Goal: Task Accomplishment & Management: Complete application form

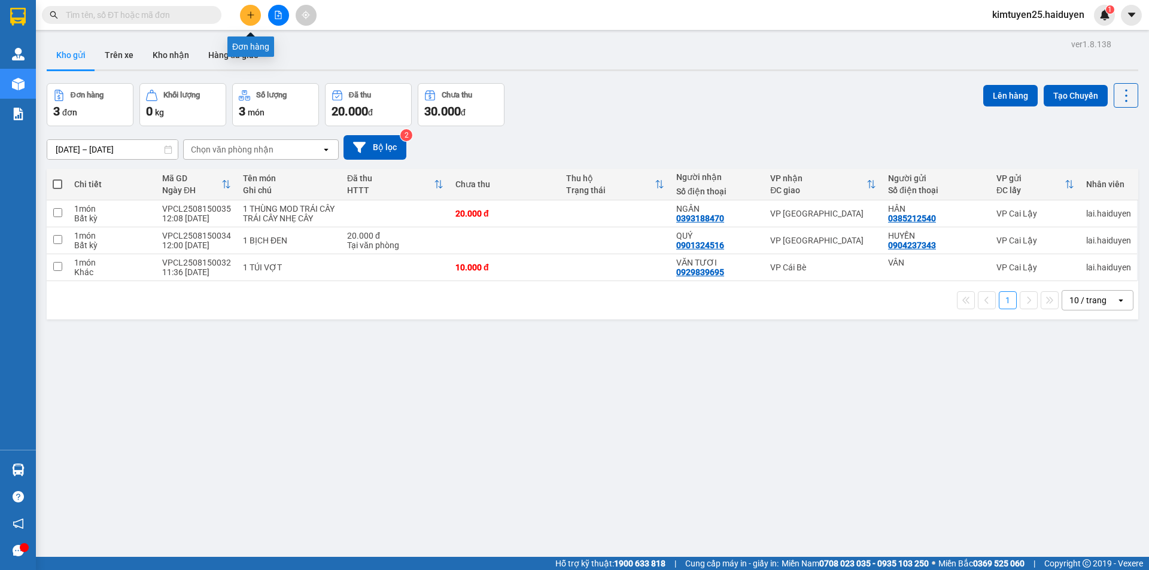
click at [251, 19] on button at bounding box center [250, 15] width 21 height 21
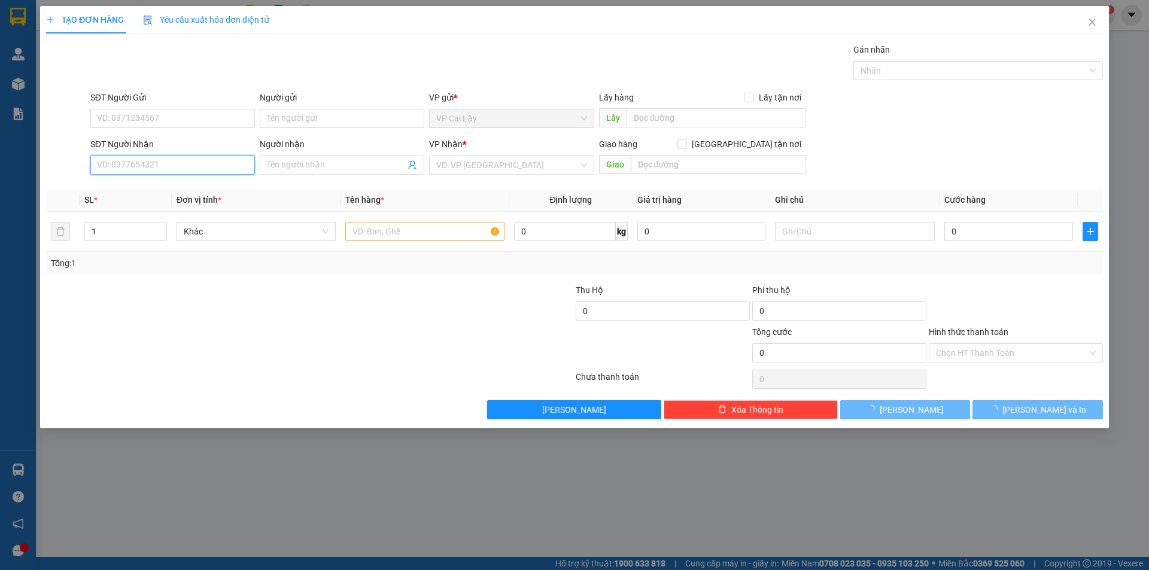
click at [188, 169] on input "SĐT Người Nhận" at bounding box center [172, 165] width 165 height 19
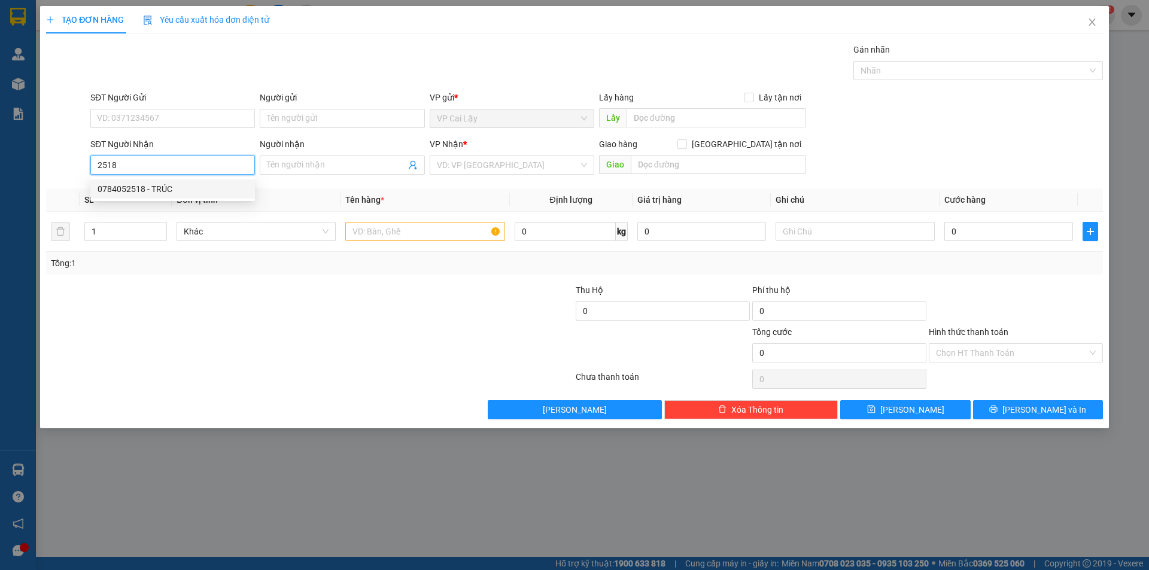
click at [186, 189] on div "0784052518 - TRÚC" at bounding box center [173, 189] width 150 height 13
type input "0784052518"
type input "TRÚC"
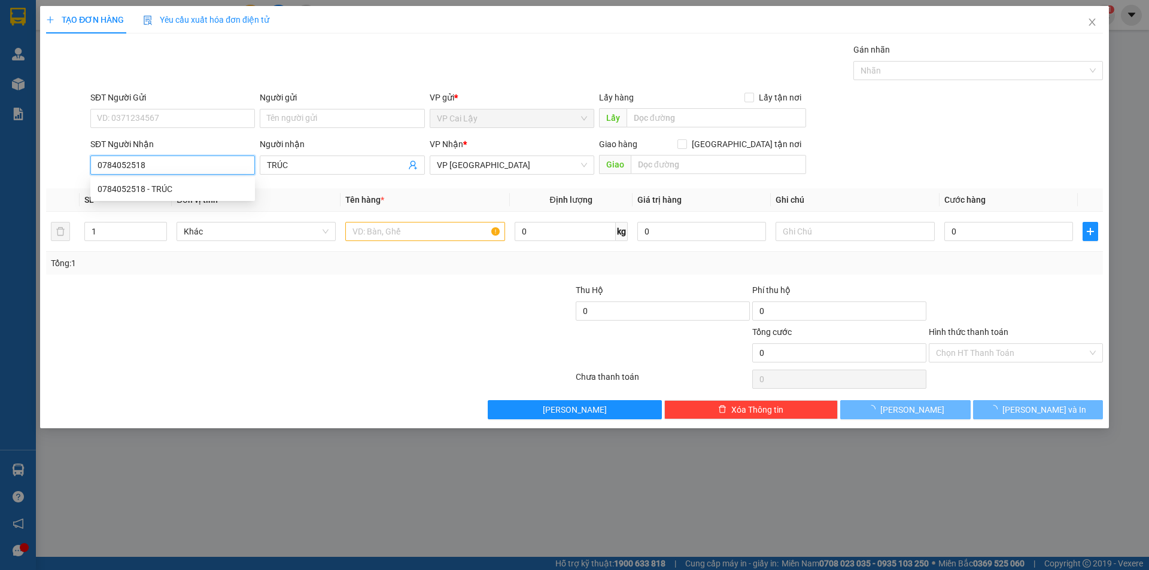
type input "20.000"
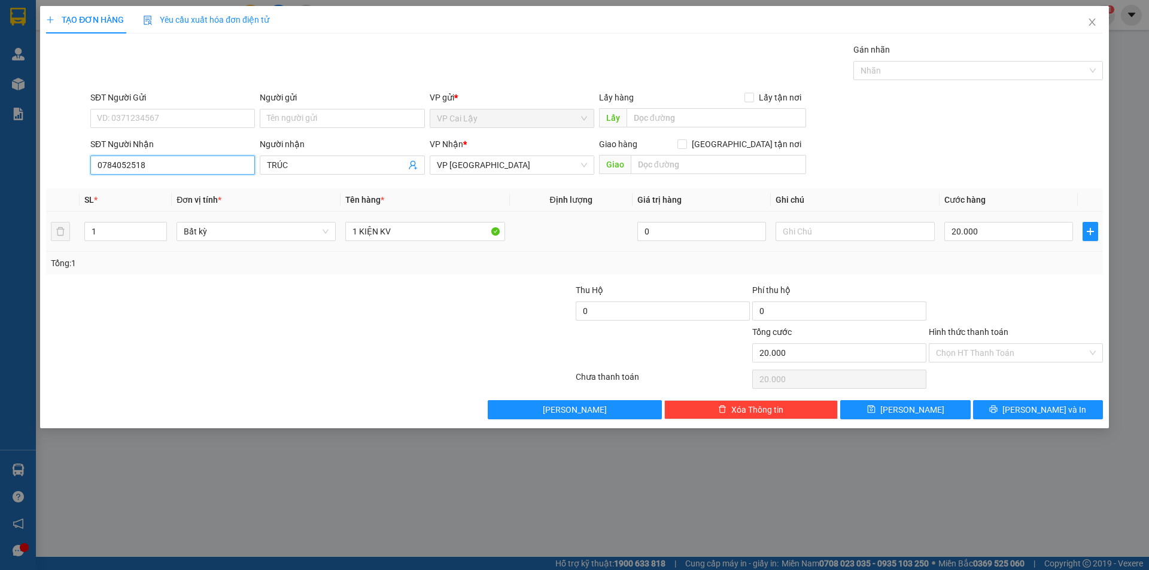
type input "0784052518"
click at [326, 347] on div at bounding box center [221, 347] width 353 height 42
click at [998, 409] on icon "printer" at bounding box center [993, 409] width 8 height 8
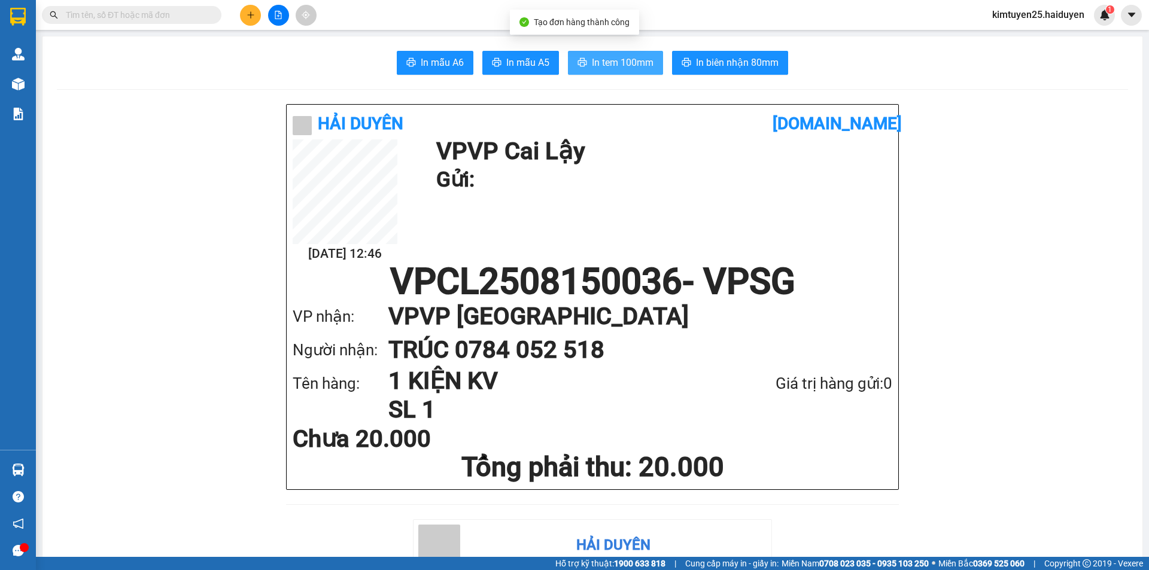
click at [606, 61] on span "In tem 100mm" at bounding box center [623, 62] width 62 height 15
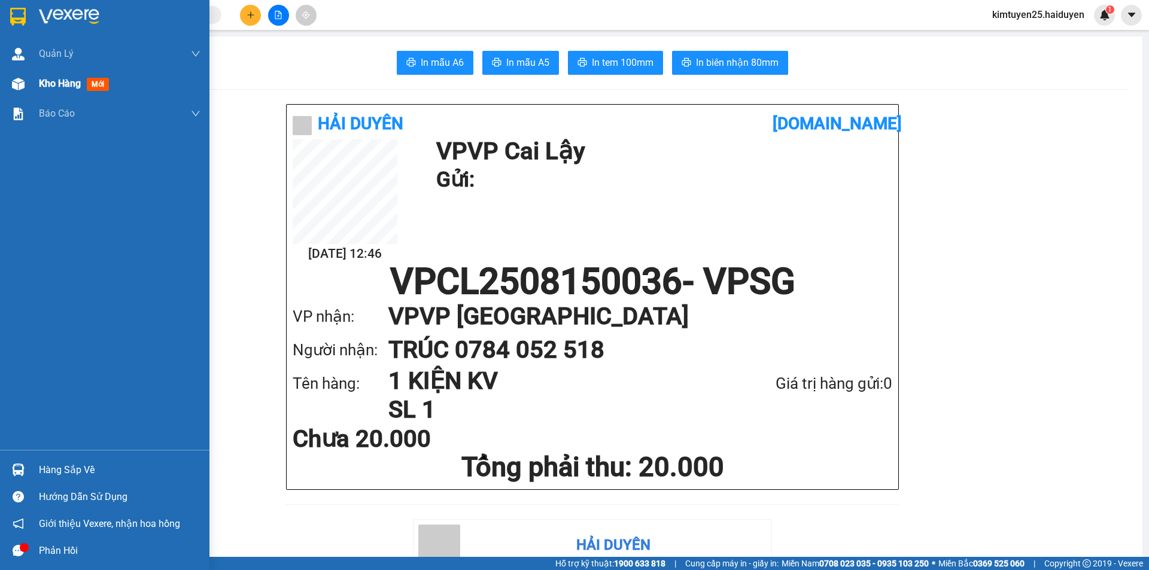
click at [16, 84] on img at bounding box center [18, 84] width 13 height 13
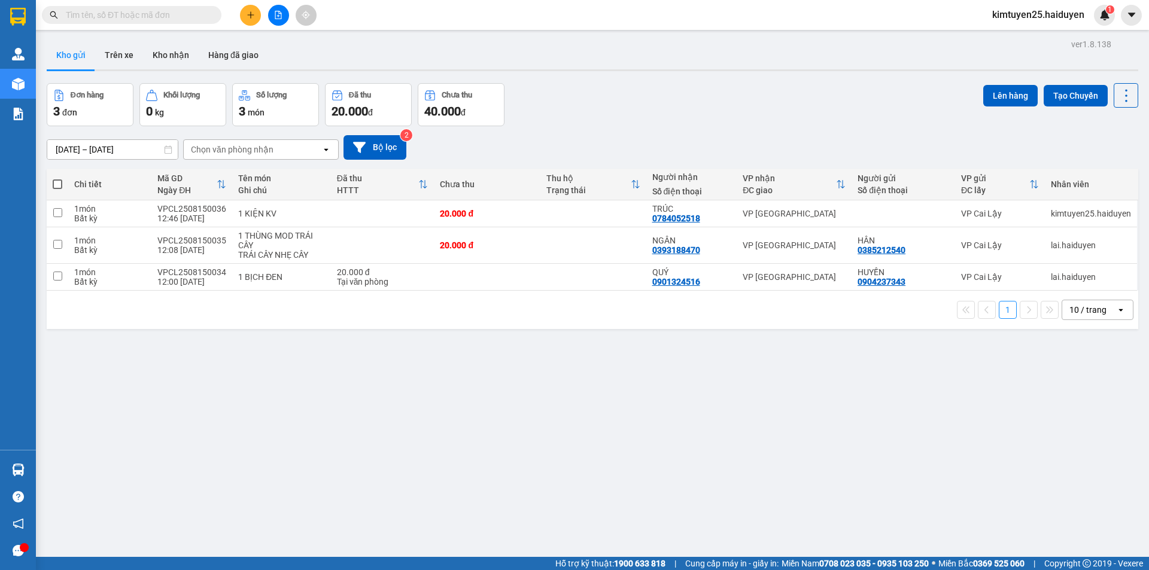
click at [247, 9] on button at bounding box center [250, 15] width 21 height 21
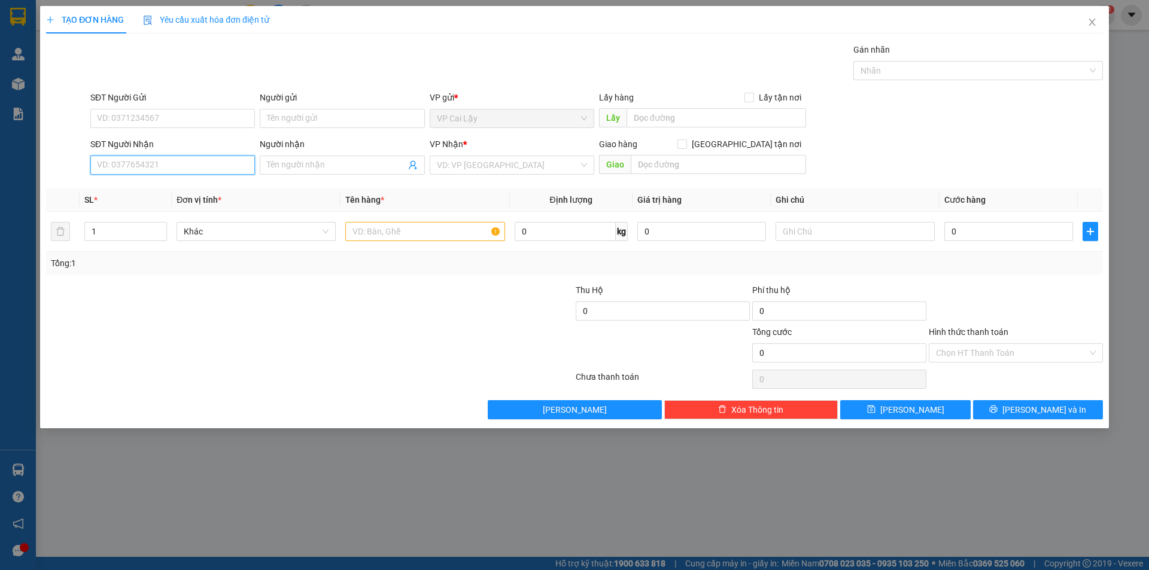
click at [175, 163] on input "SĐT Người Nhận" at bounding box center [172, 165] width 165 height 19
type input "0325674619"
click at [159, 190] on div "0325674619 - [PERSON_NAME] (KBM)" at bounding box center [173, 189] width 150 height 13
type input "quỳnh (KBM)"
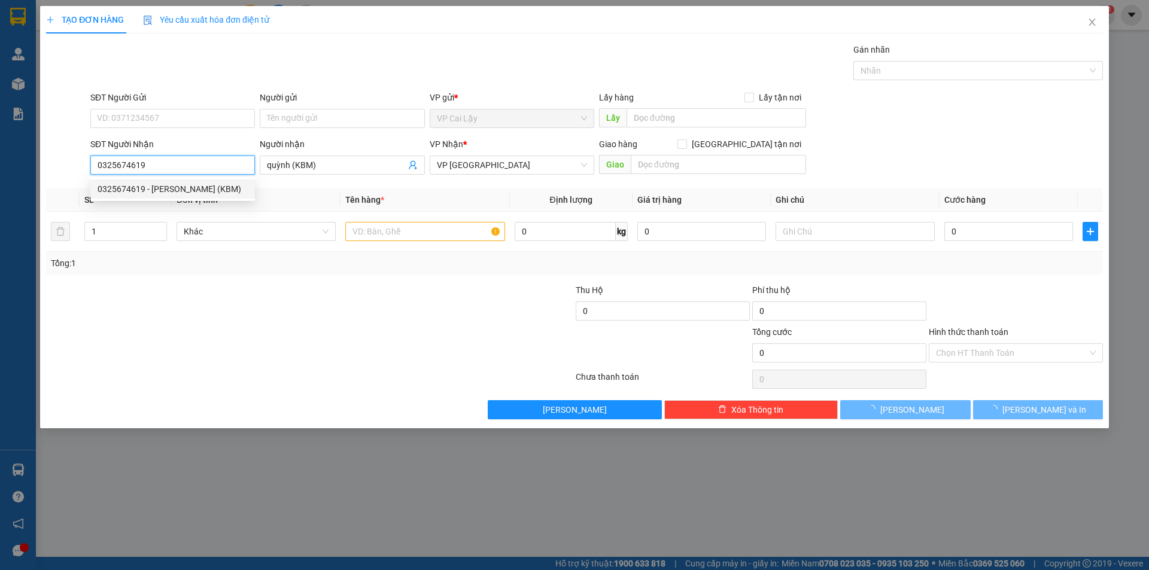
type input "20.000"
type input "0325674619"
click at [354, 169] on input "quỳnh (KBM)" at bounding box center [336, 165] width 138 height 13
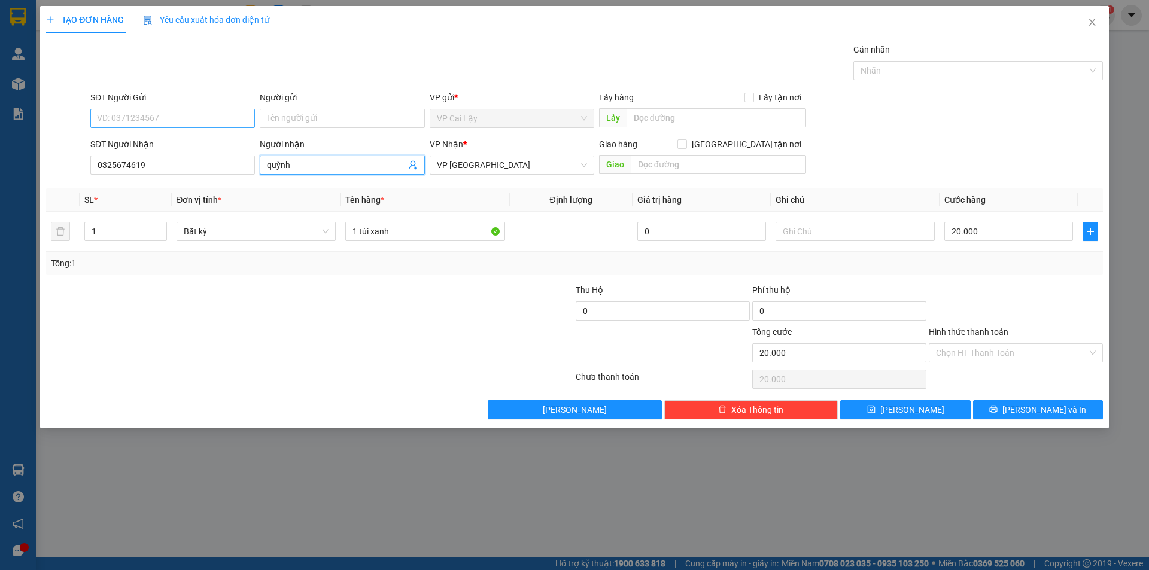
type input "quỳnh"
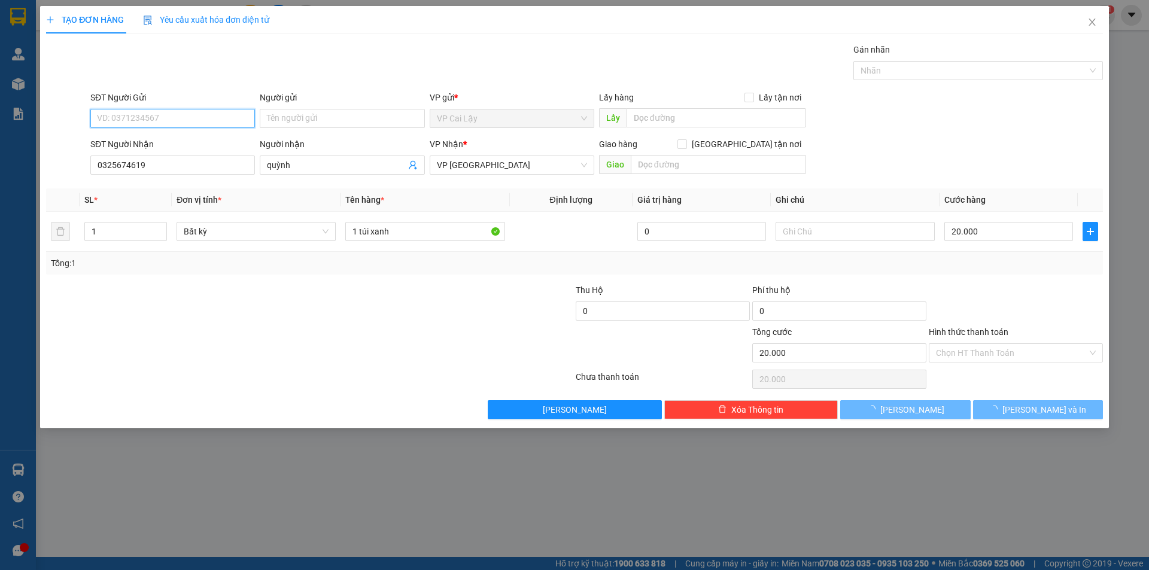
click at [180, 113] on input "SĐT Người Gửi" at bounding box center [172, 118] width 165 height 19
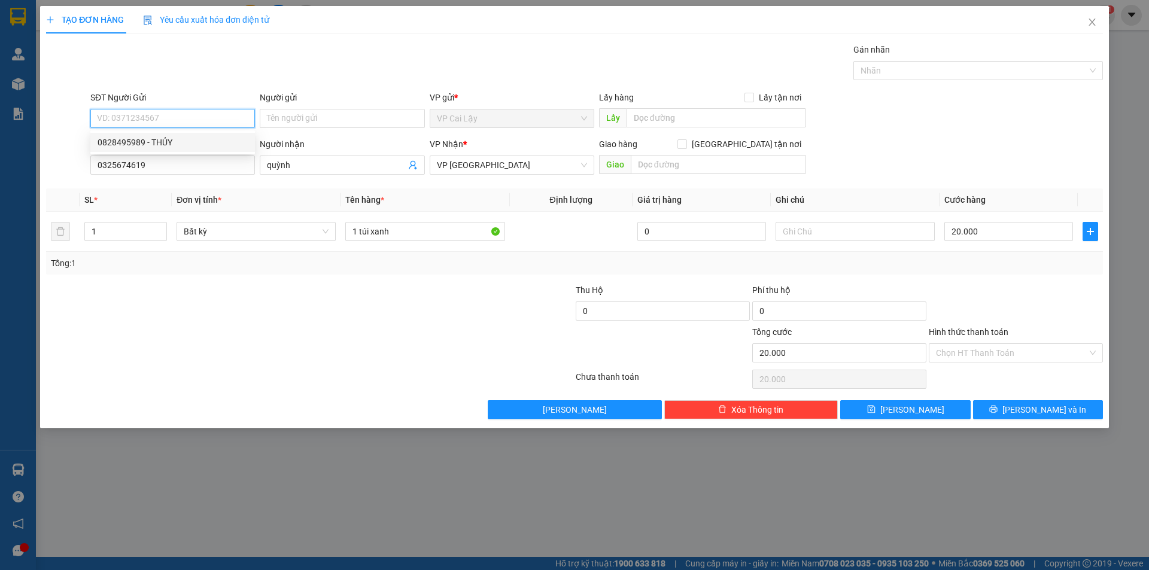
click at [195, 145] on div "0828495989 - THỦY" at bounding box center [173, 142] width 150 height 13
type input "0828495989"
type input "THỦY"
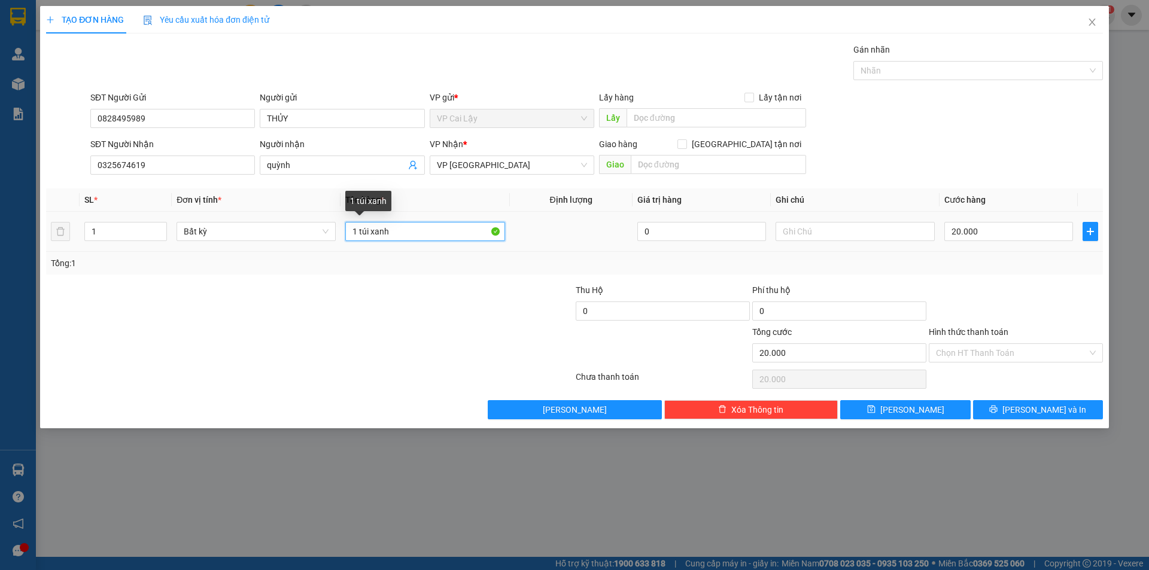
drag, startPoint x: 398, startPoint y: 229, endPoint x: 358, endPoint y: 230, distance: 40.1
click at [358, 230] on input "1 túi xanh" at bounding box center [424, 231] width 159 height 19
type input "1 bịch đỏ"
click at [978, 352] on input "Hình thức thanh toán" at bounding box center [1011, 353] width 151 height 18
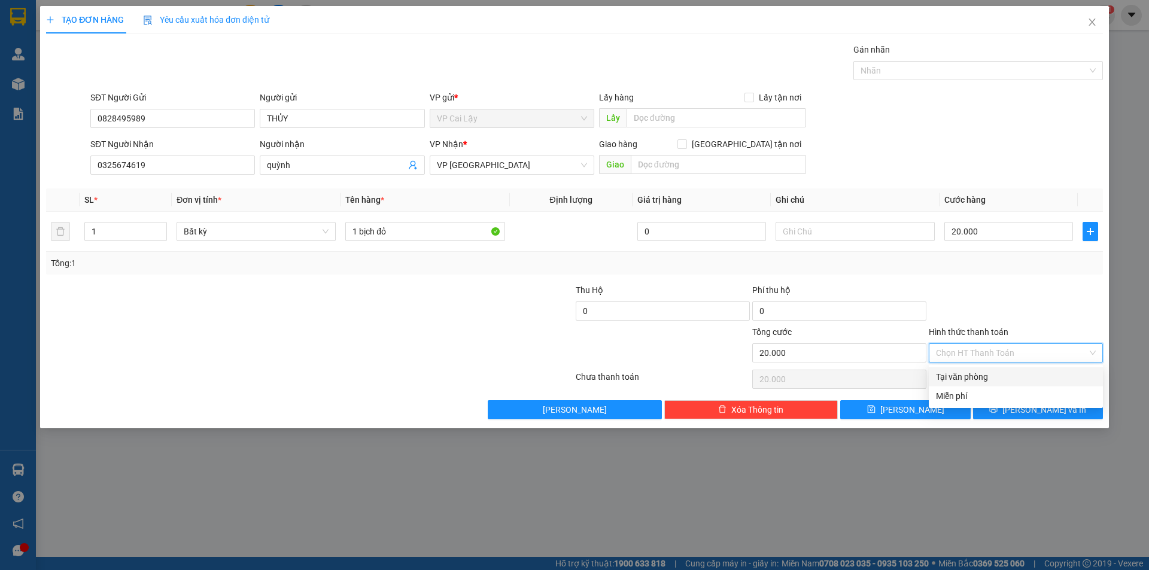
click at [971, 378] on div "Tại văn phòng" at bounding box center [1016, 376] width 160 height 13
type input "0"
click at [1011, 412] on button "[PERSON_NAME] và In" at bounding box center [1038, 409] width 130 height 19
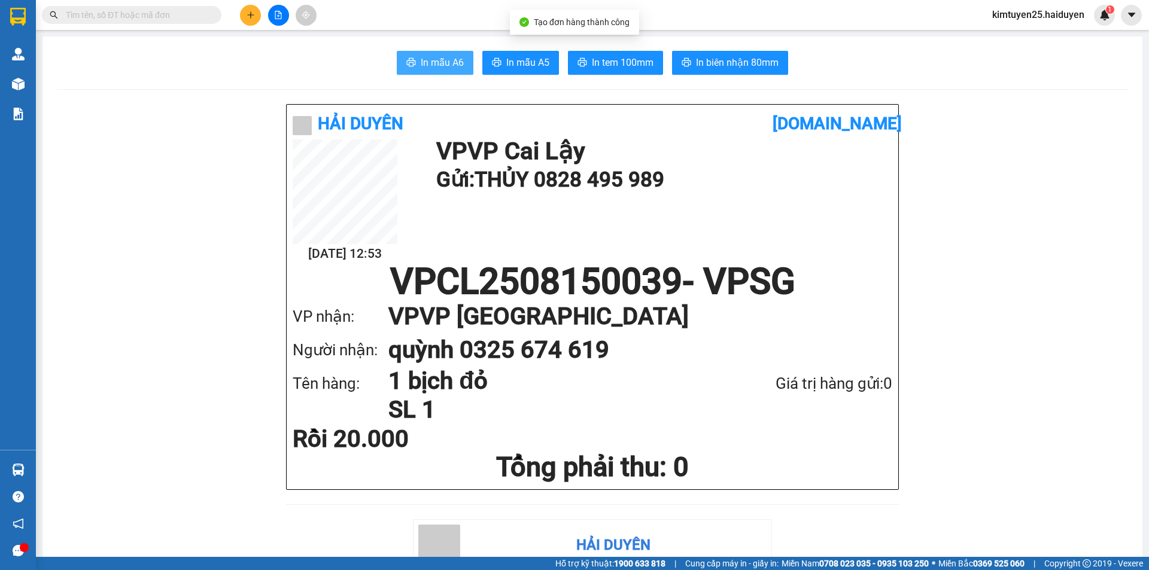
drag, startPoint x: 415, startPoint y: 69, endPoint x: 569, endPoint y: 306, distance: 282.0
click at [417, 71] on button "In mẫu A6" at bounding box center [435, 63] width 77 height 24
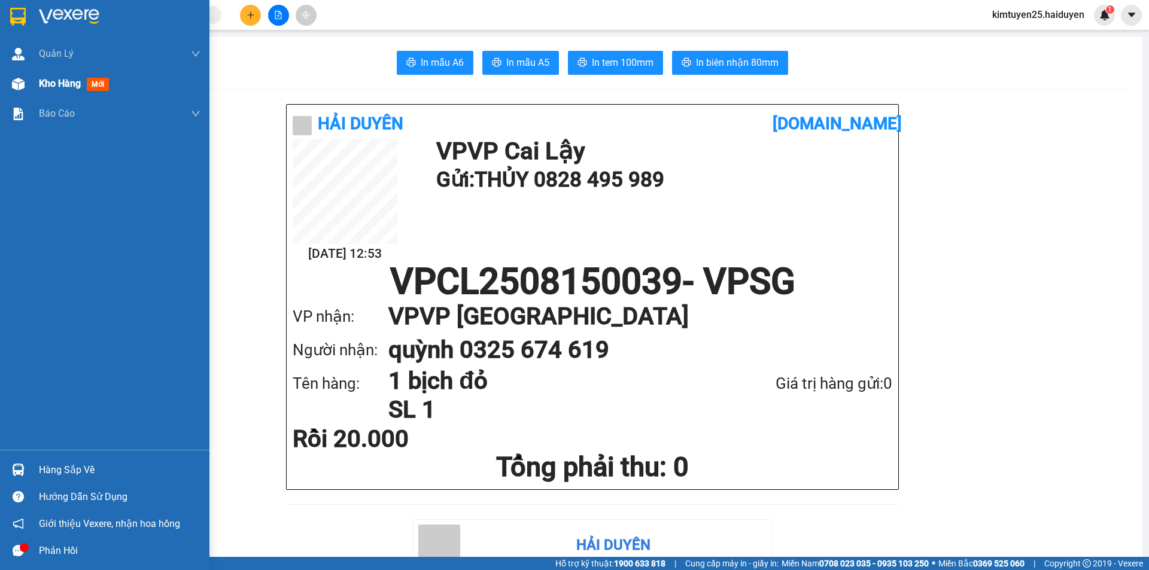
click at [49, 87] on span "Kho hàng" at bounding box center [60, 83] width 42 height 11
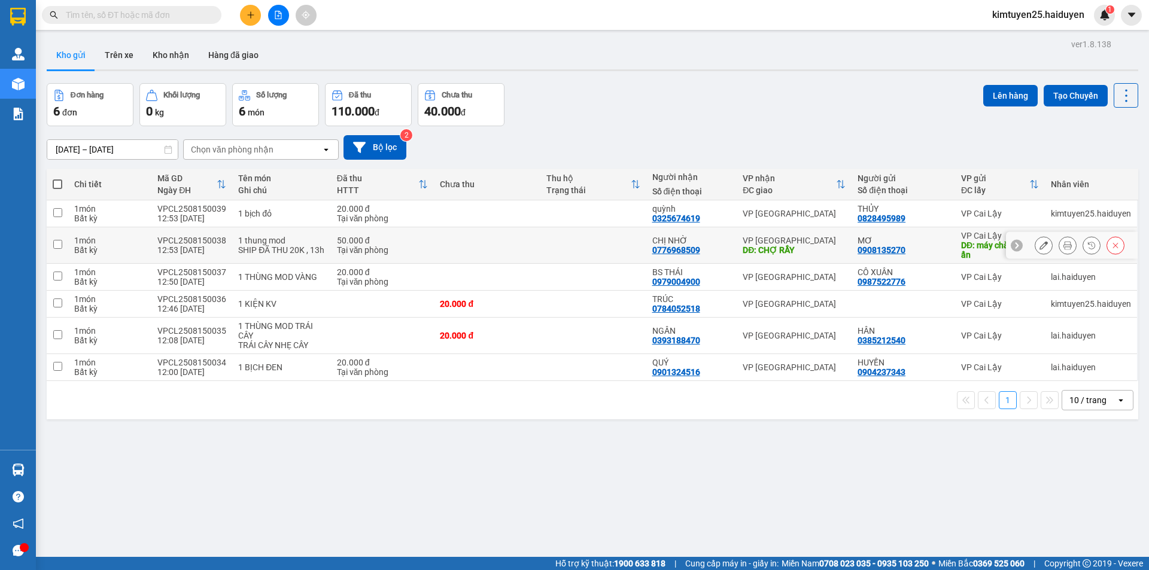
click at [1059, 246] on button at bounding box center [1067, 245] width 17 height 21
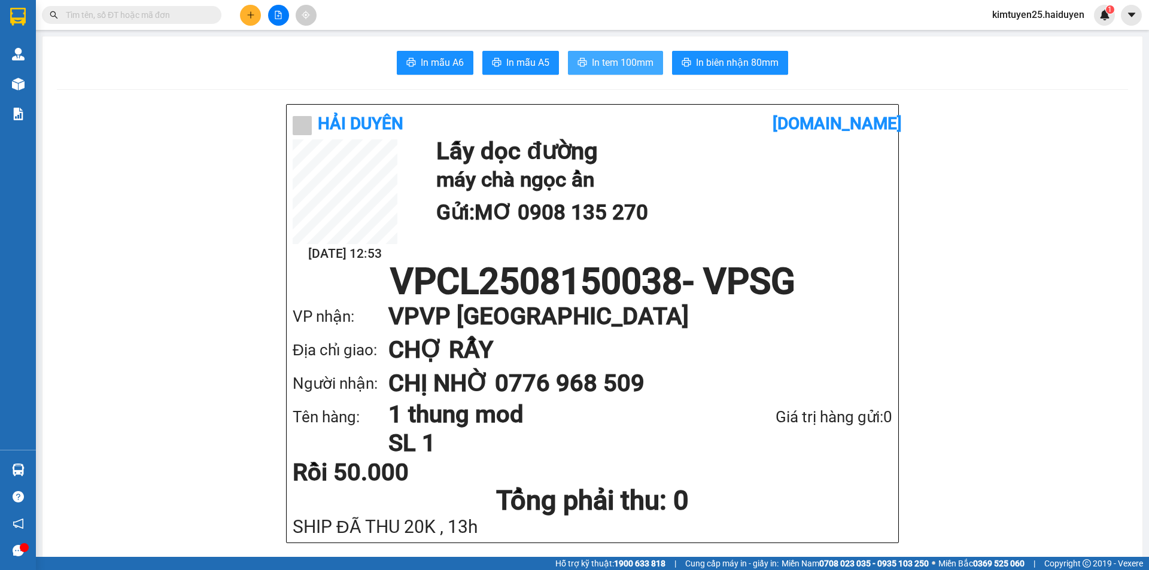
drag, startPoint x: 627, startPoint y: 59, endPoint x: 860, endPoint y: 406, distance: 418.3
click at [625, 59] on span "In tem 100mm" at bounding box center [623, 62] width 62 height 15
click at [633, 57] on span "In tem 100mm" at bounding box center [623, 62] width 62 height 15
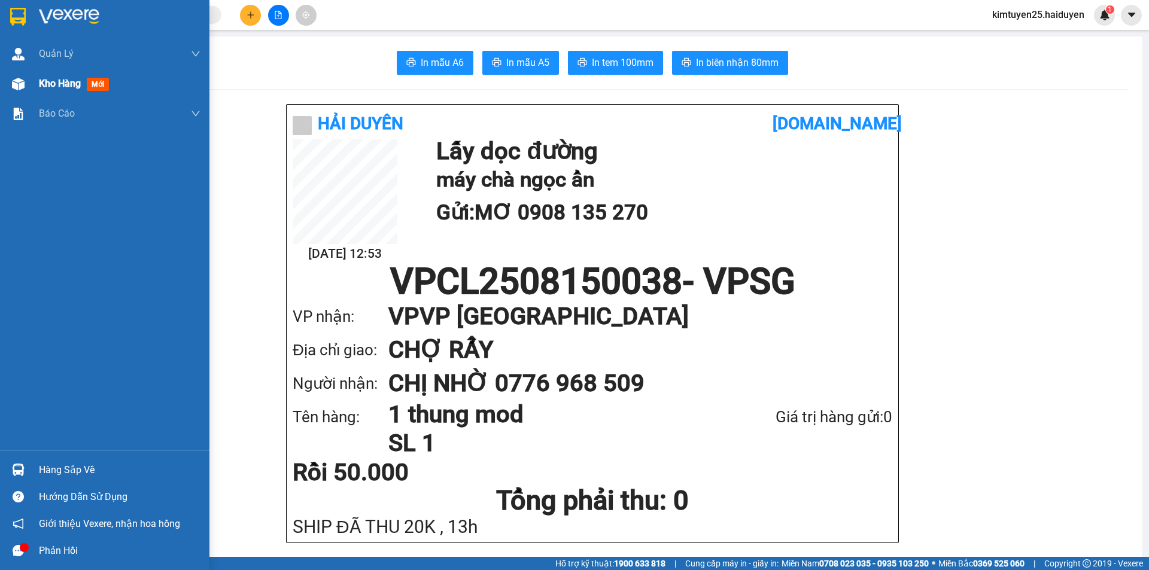
click at [19, 87] on img at bounding box center [18, 84] width 13 height 13
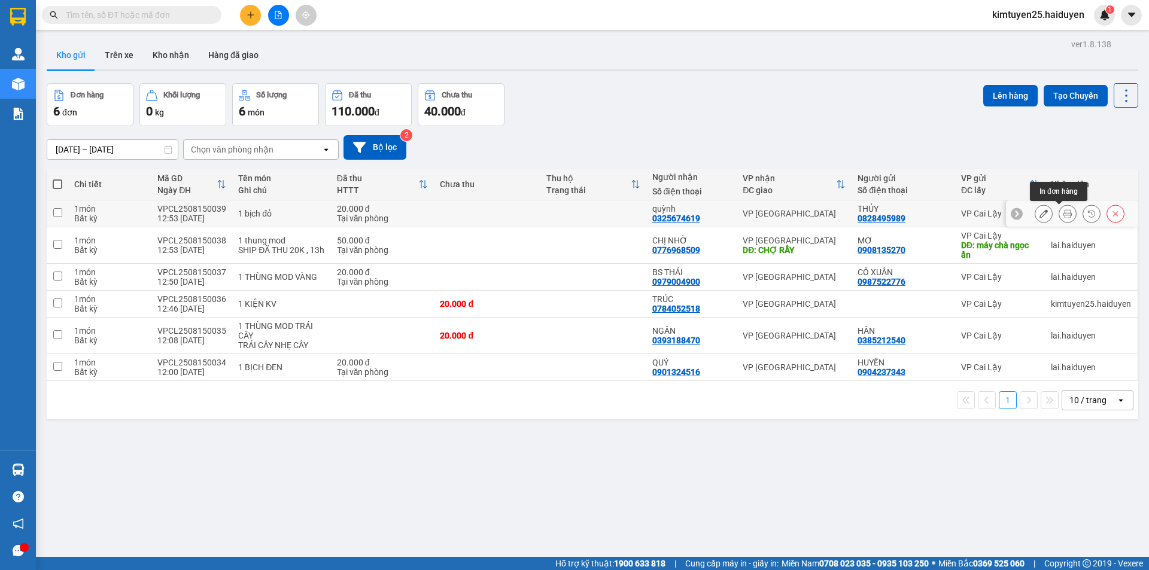
click at [1064, 213] on icon at bounding box center [1068, 213] width 8 height 8
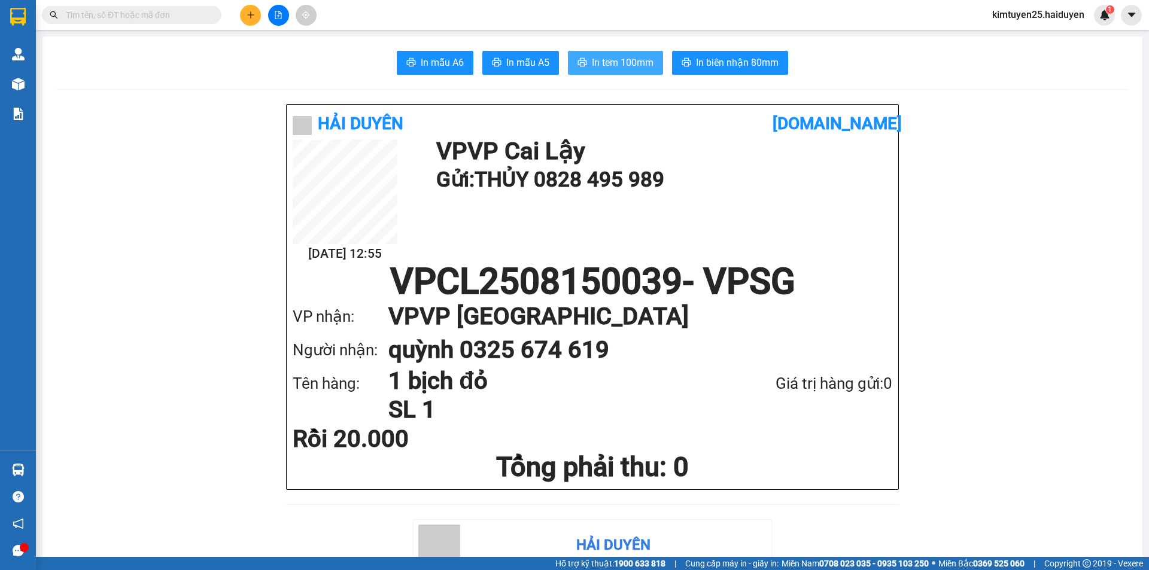
click at [628, 65] on span "In tem 100mm" at bounding box center [623, 62] width 62 height 15
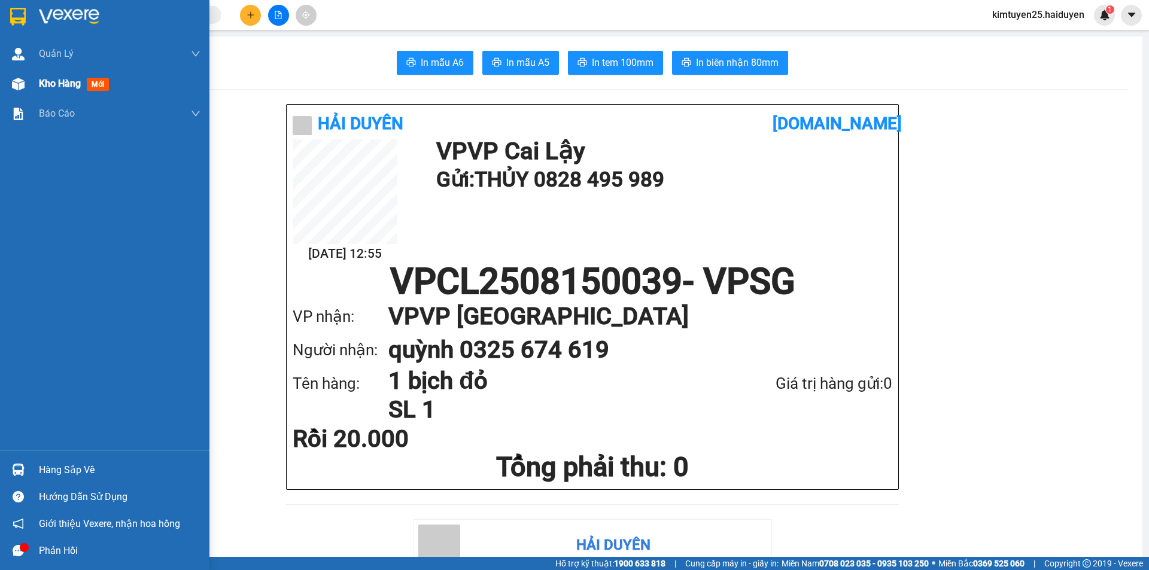
click at [78, 87] on span "Kho hàng" at bounding box center [60, 83] width 42 height 11
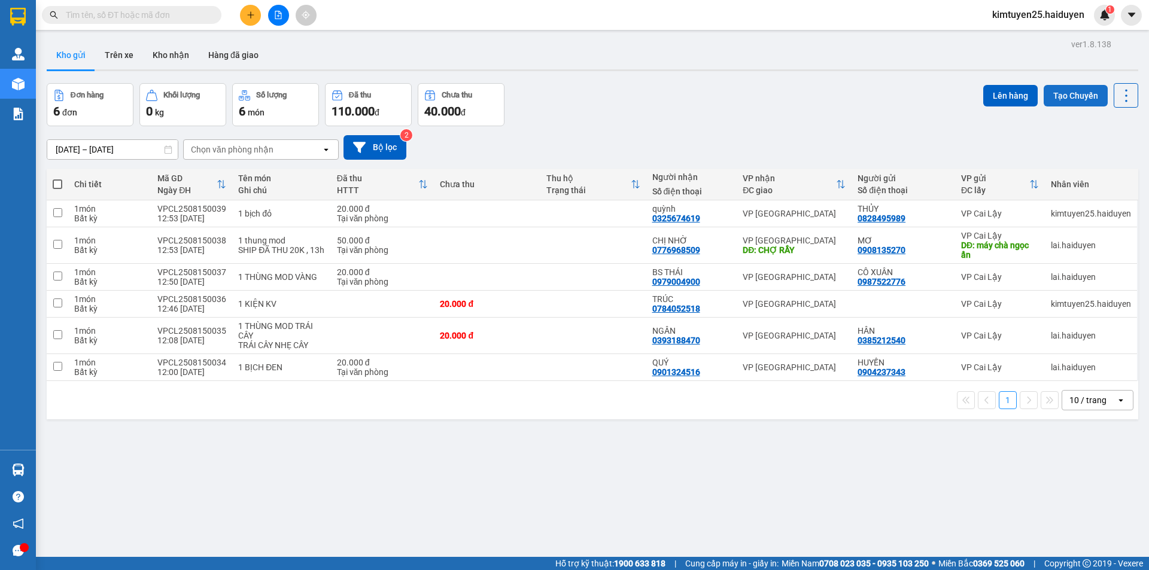
click at [1079, 99] on button "Tạo Chuyến" at bounding box center [1076, 96] width 64 height 22
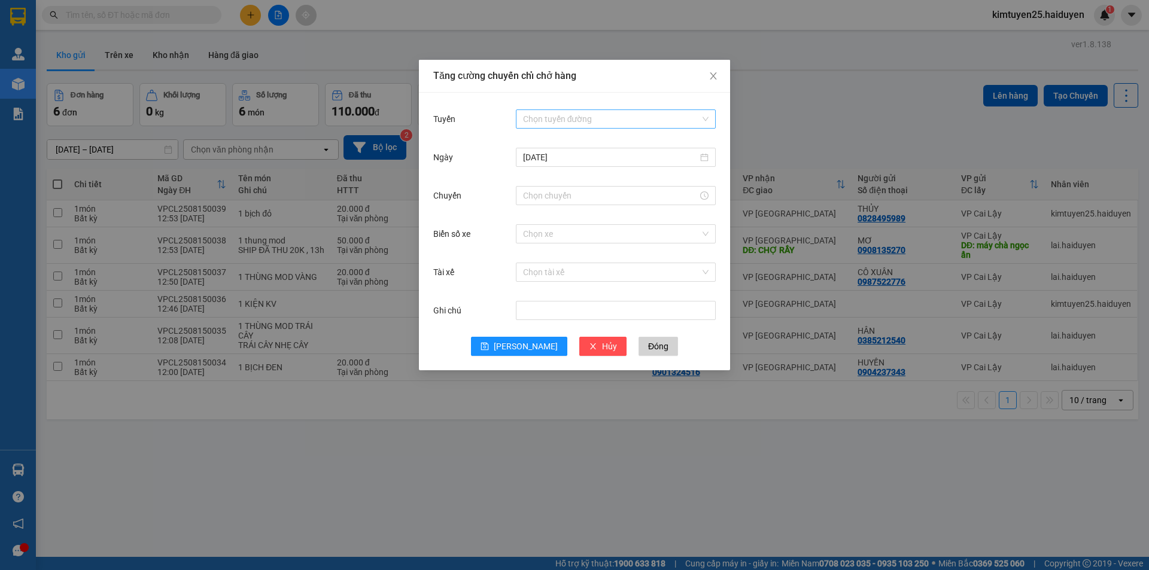
click at [596, 123] on input "Tuyến" at bounding box center [611, 119] width 177 height 18
click at [716, 76] on icon "close" at bounding box center [714, 76] width 10 height 10
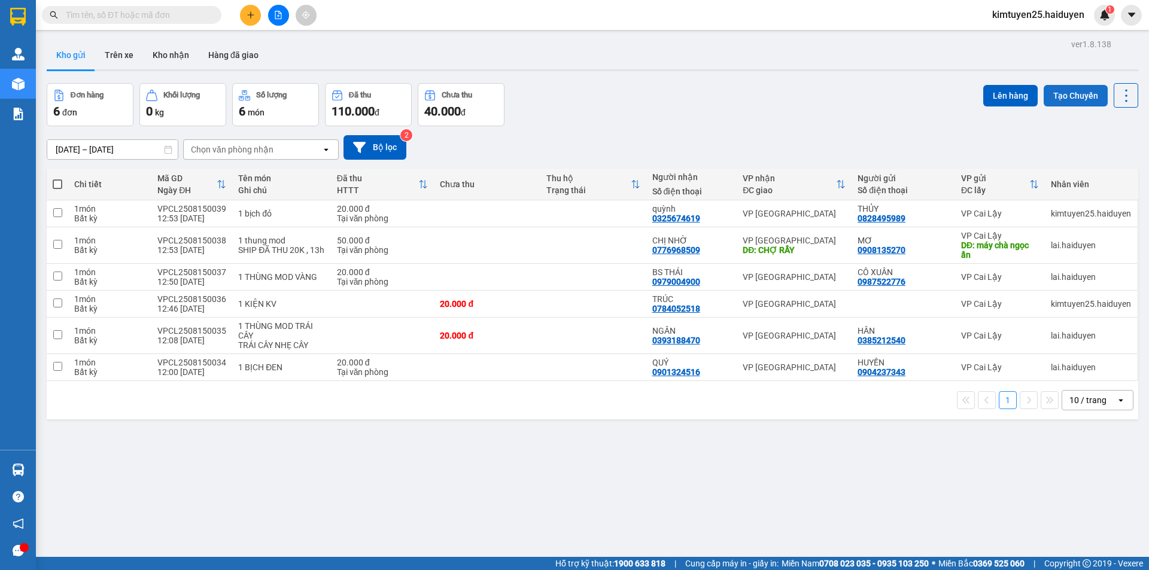
click at [1066, 94] on button "Tạo Chuyến" at bounding box center [1076, 96] width 64 height 22
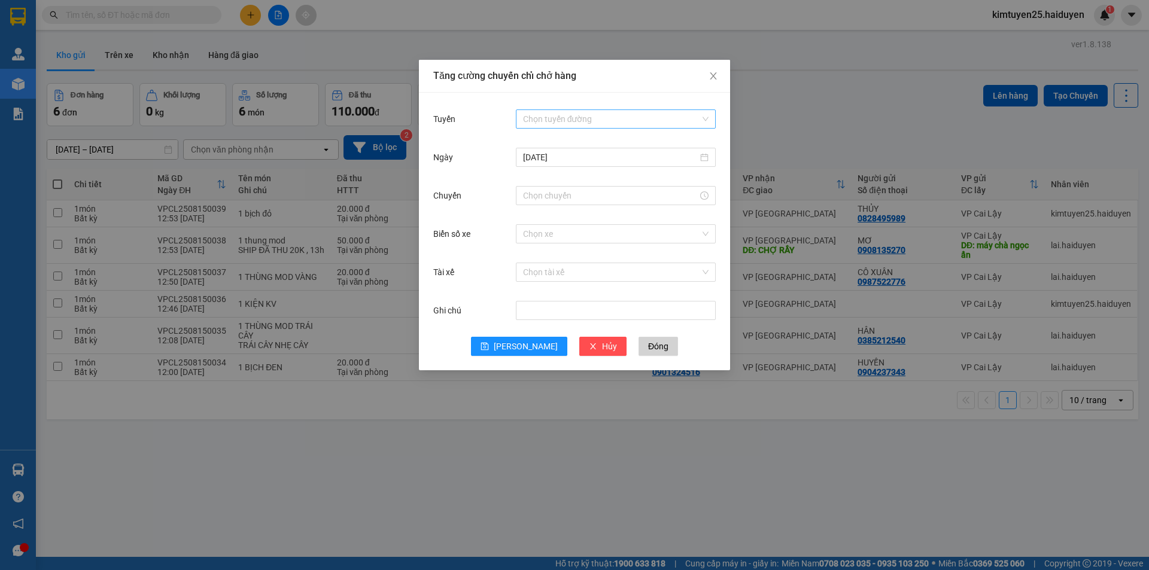
click at [566, 126] on input "Tuyến" at bounding box center [611, 119] width 177 height 18
click at [576, 162] on div "Cái Bè - [GEOGRAPHIC_DATA]" at bounding box center [616, 162] width 186 height 13
click at [561, 198] on input "Chuyến" at bounding box center [610, 195] width 175 height 13
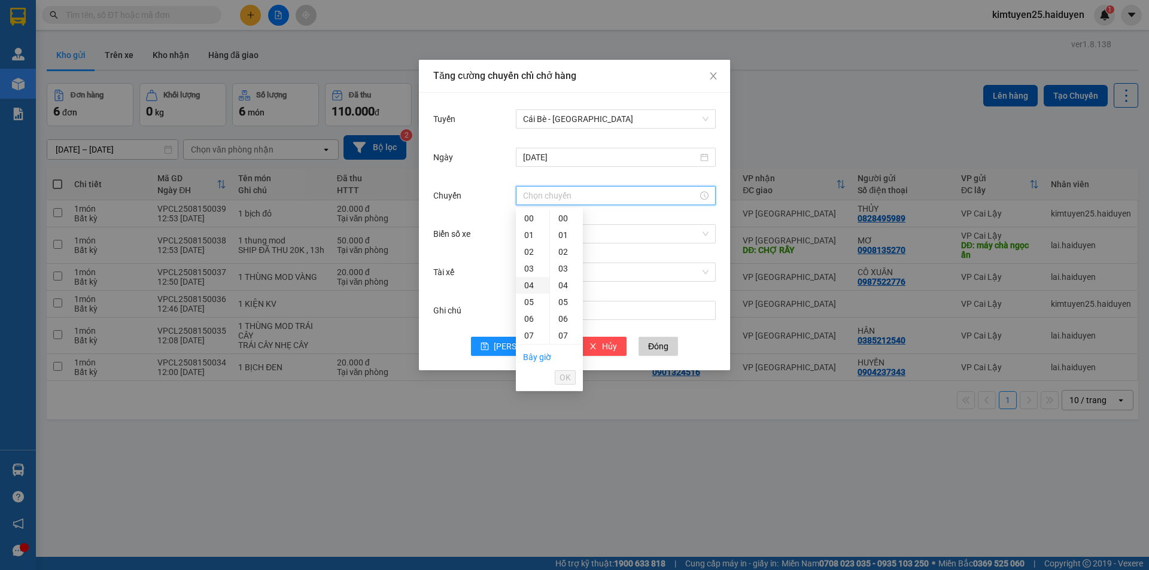
scroll to position [180, 0]
click at [530, 242] on div "12" at bounding box center [533, 240] width 34 height 17
click at [566, 260] on div "31" at bounding box center [566, 259] width 33 height 17
type input "12:31"
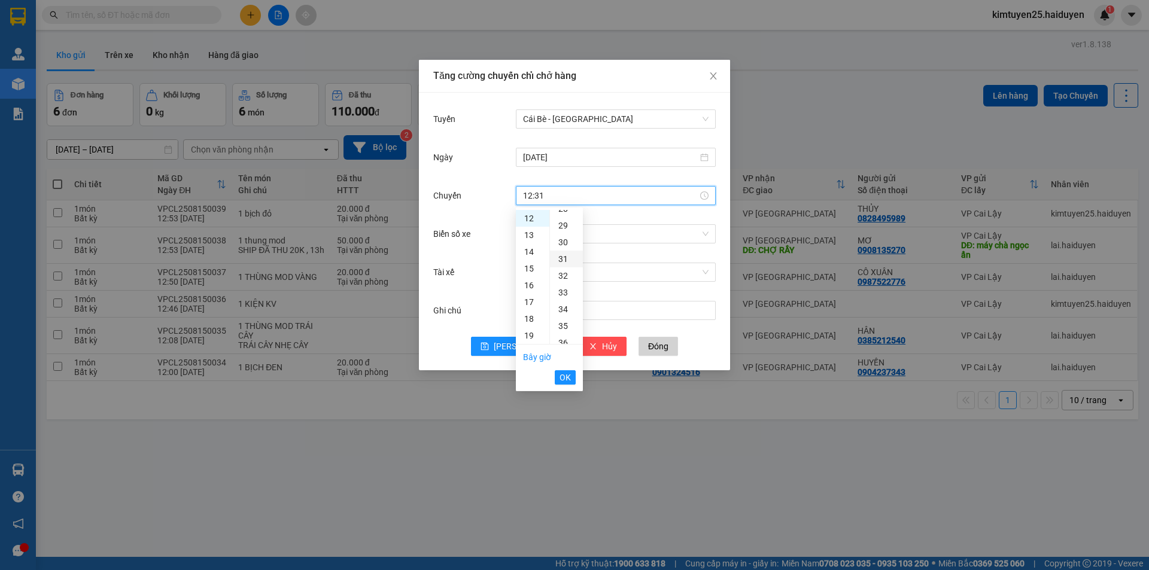
scroll to position [519, 0]
click at [564, 375] on span "OK" at bounding box center [565, 377] width 11 height 13
click at [548, 232] on input "Biển số xe" at bounding box center [611, 234] width 177 height 18
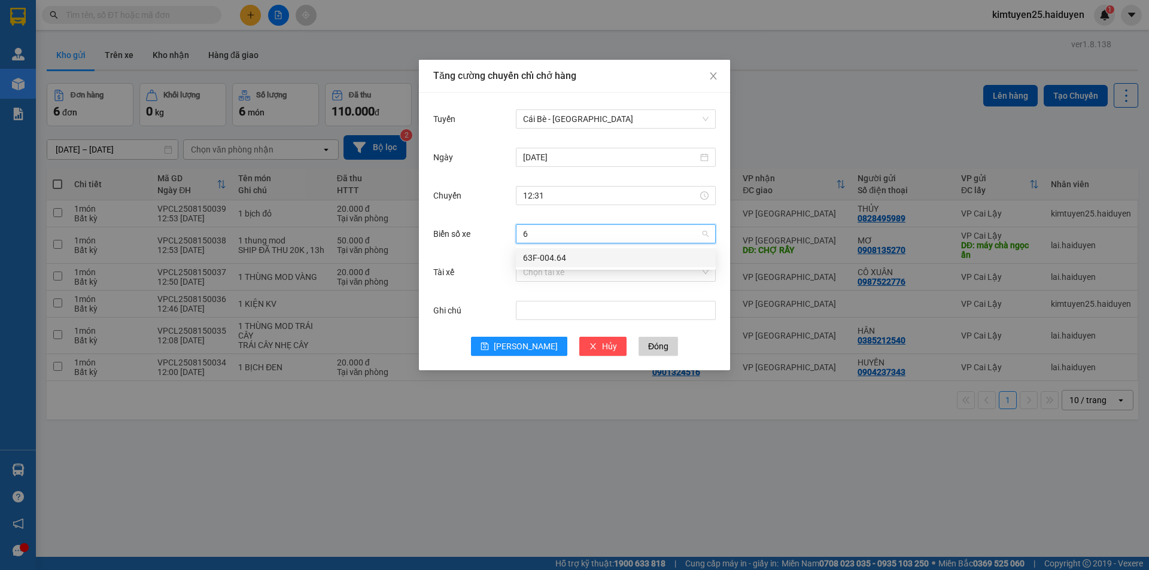
type input "64"
click at [579, 256] on div "63F-004.64" at bounding box center [616, 257] width 186 height 13
click at [563, 277] on input "Tài xế" at bounding box center [611, 272] width 177 height 18
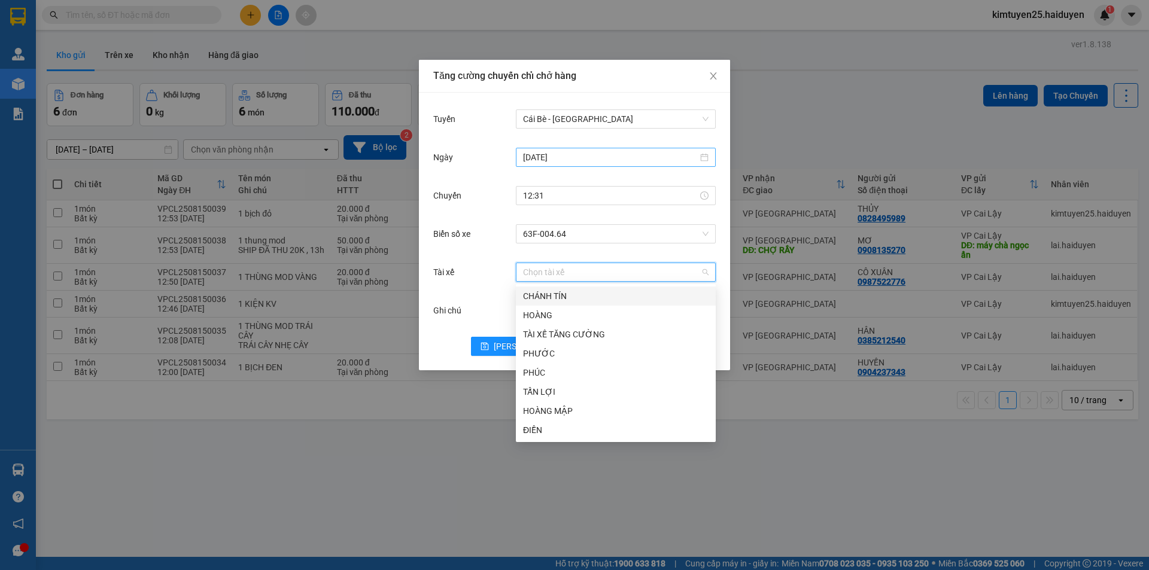
type input "c"
click at [531, 394] on div "CHÚ CA" at bounding box center [616, 391] width 186 height 13
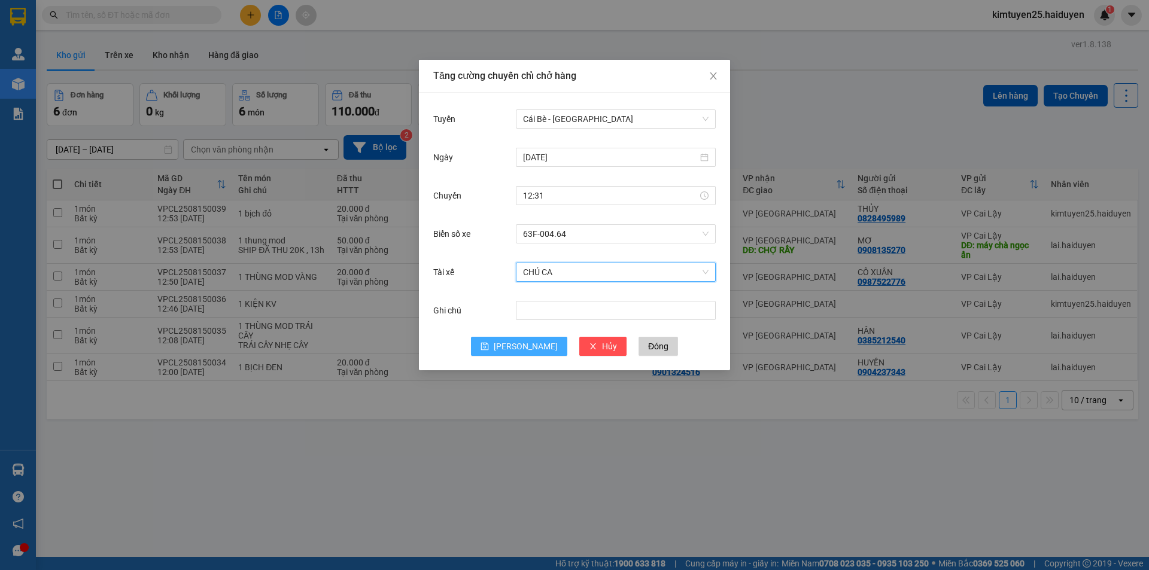
click at [505, 348] on button "[PERSON_NAME]" at bounding box center [519, 346] width 96 height 19
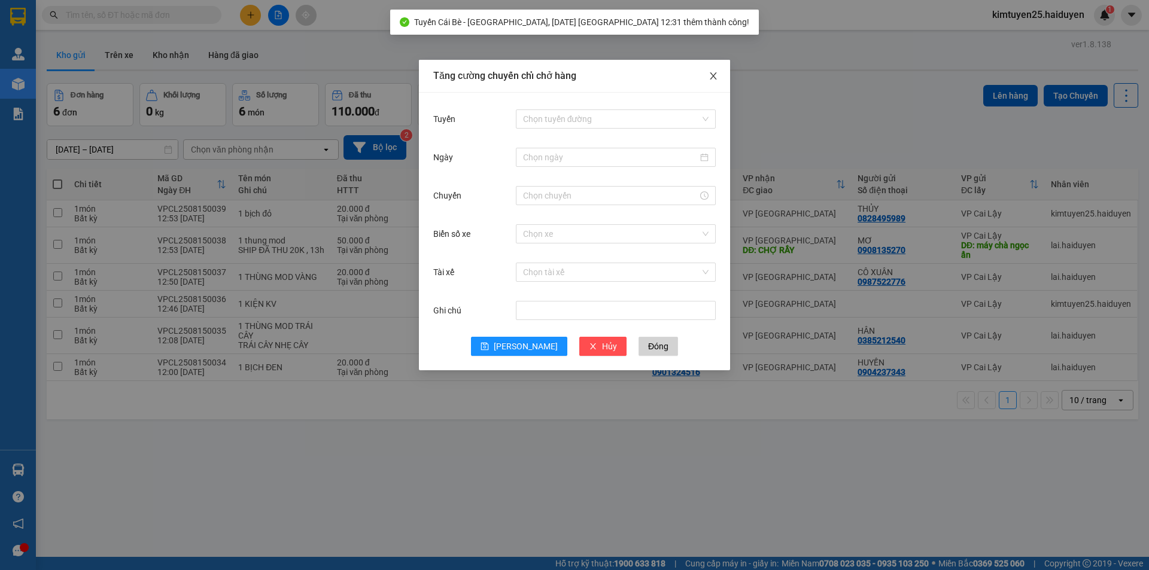
click at [708, 68] on span "Close" at bounding box center [714, 77] width 34 height 34
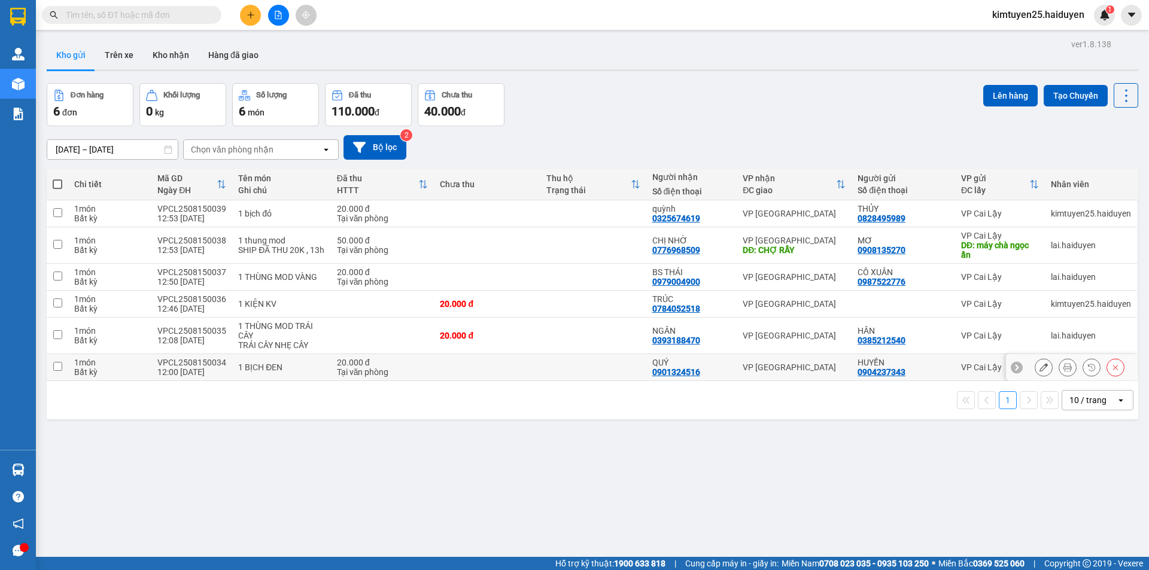
click at [342, 364] on div "20.000 đ" at bounding box center [383, 363] width 92 height 10
checkbox input "true"
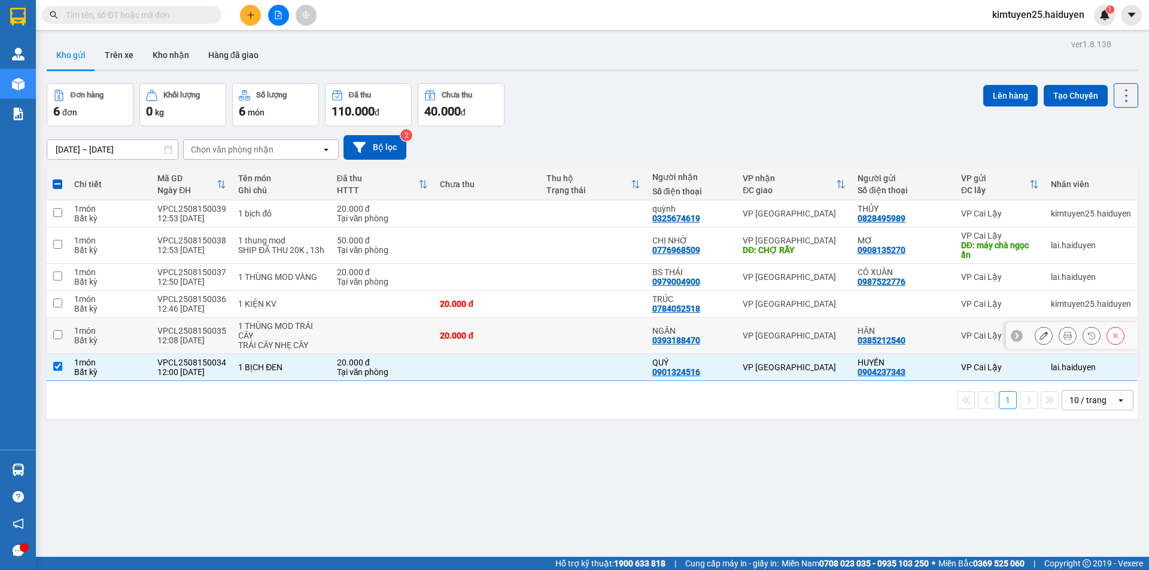
click at [337, 339] on td at bounding box center [383, 336] width 104 height 37
checkbox input "true"
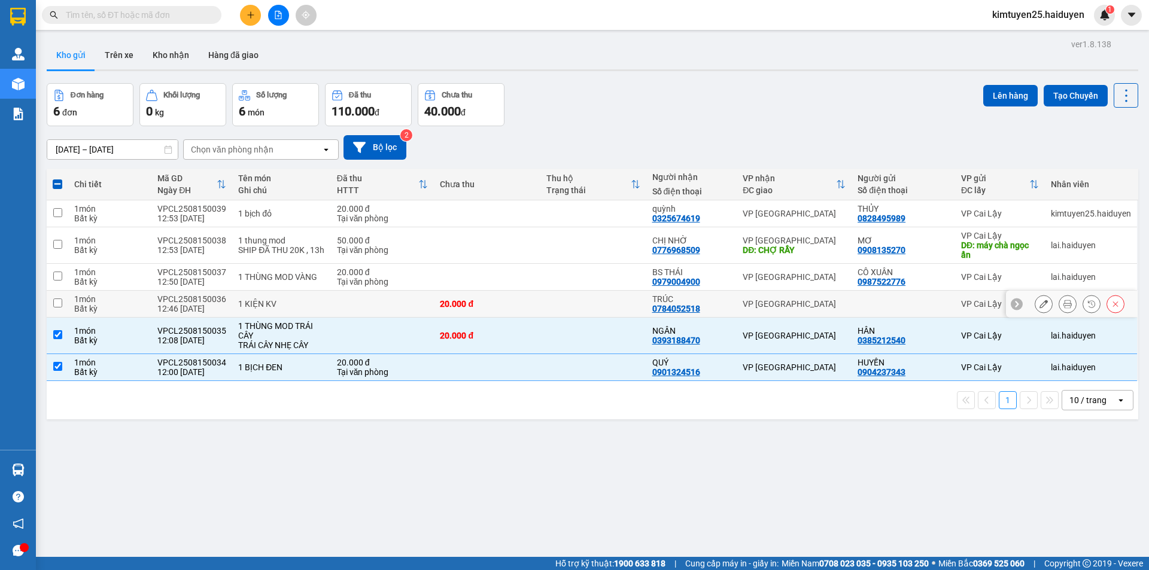
click at [361, 304] on td at bounding box center [383, 304] width 104 height 27
checkbox input "true"
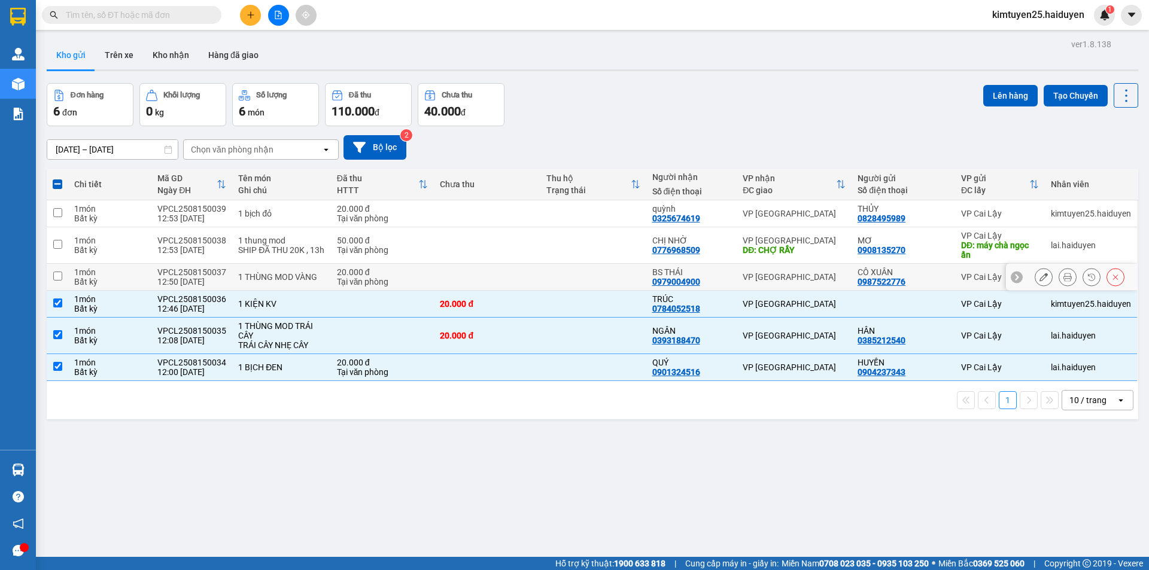
click at [718, 275] on div "BS THÁI" at bounding box center [691, 273] width 79 height 10
checkbox input "true"
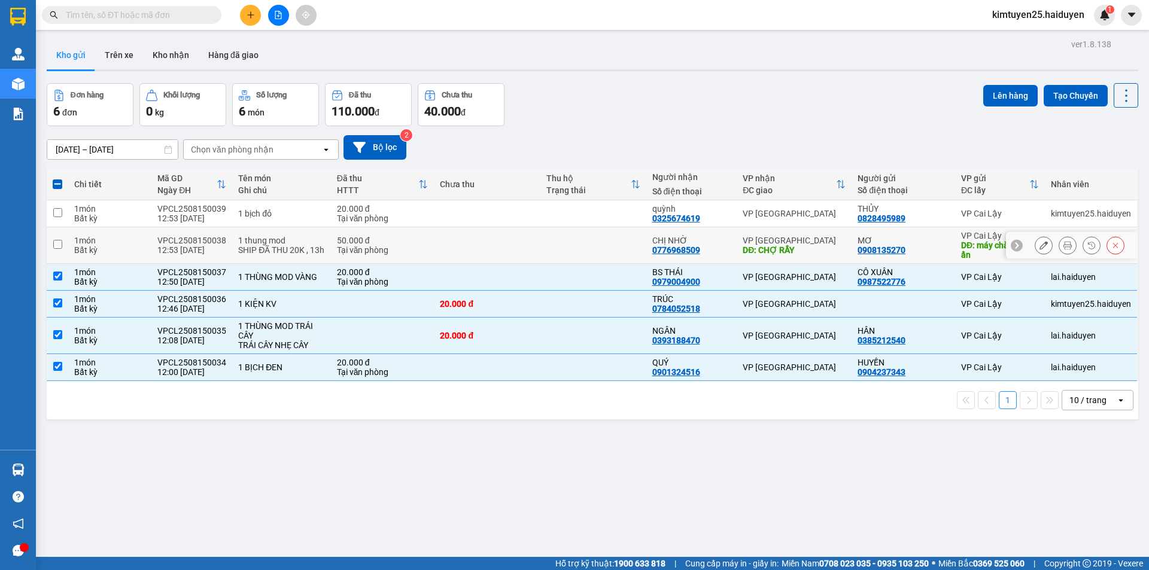
click at [597, 241] on td at bounding box center [593, 245] width 106 height 37
checkbox input "true"
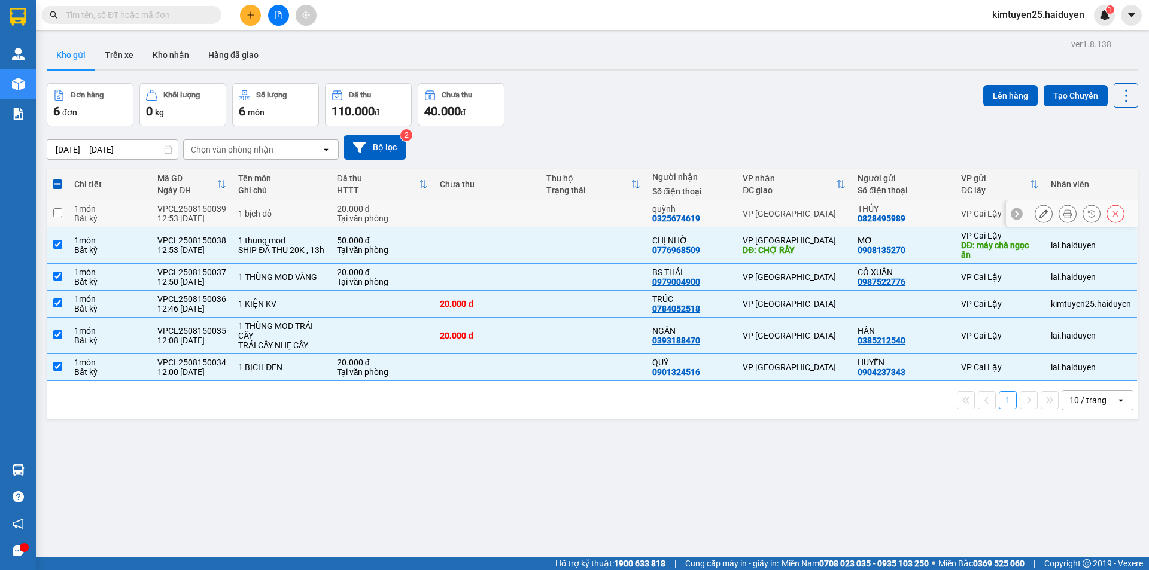
click at [587, 211] on td at bounding box center [593, 213] width 106 height 27
checkbox input "true"
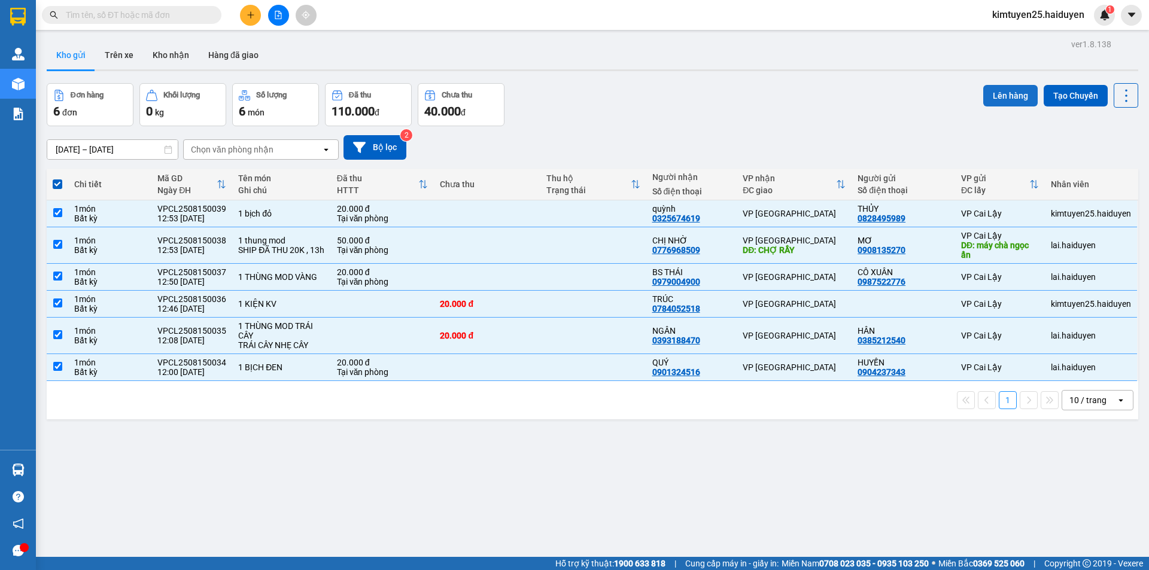
click at [1011, 92] on button "Lên hàng" at bounding box center [1010, 96] width 54 height 22
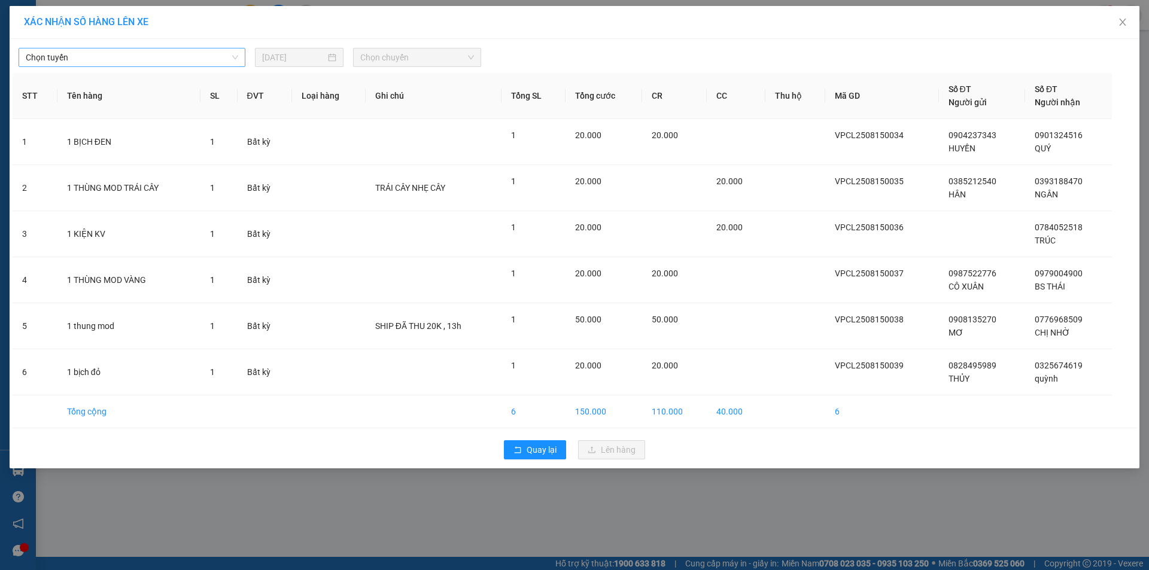
click at [199, 62] on span "Chọn tuyến" at bounding box center [132, 57] width 212 height 18
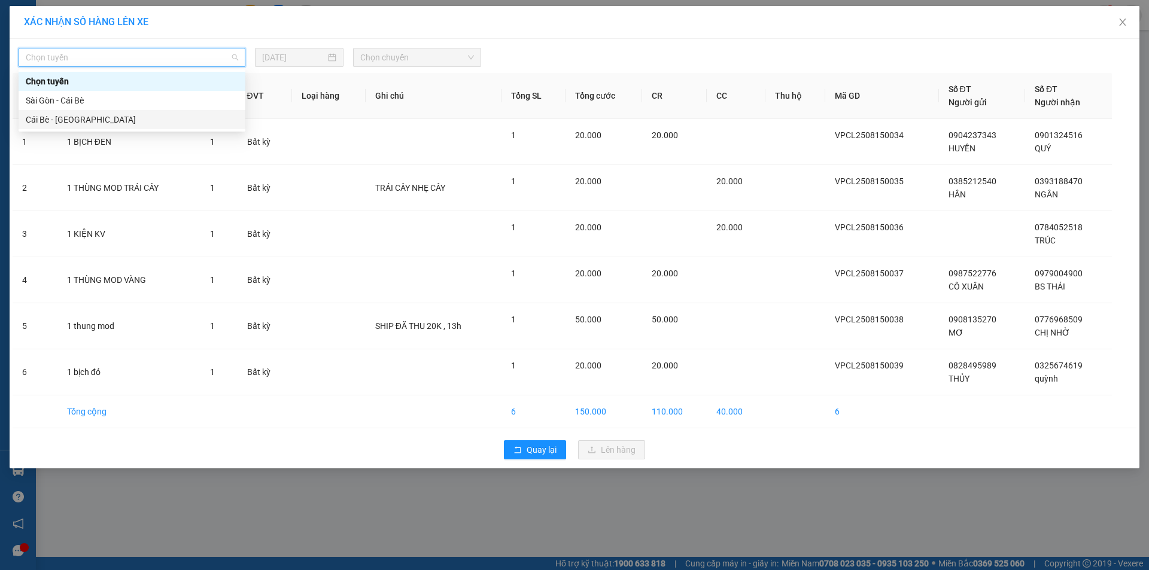
click at [139, 119] on div "Cái Bè - [GEOGRAPHIC_DATA]" at bounding box center [132, 119] width 212 height 13
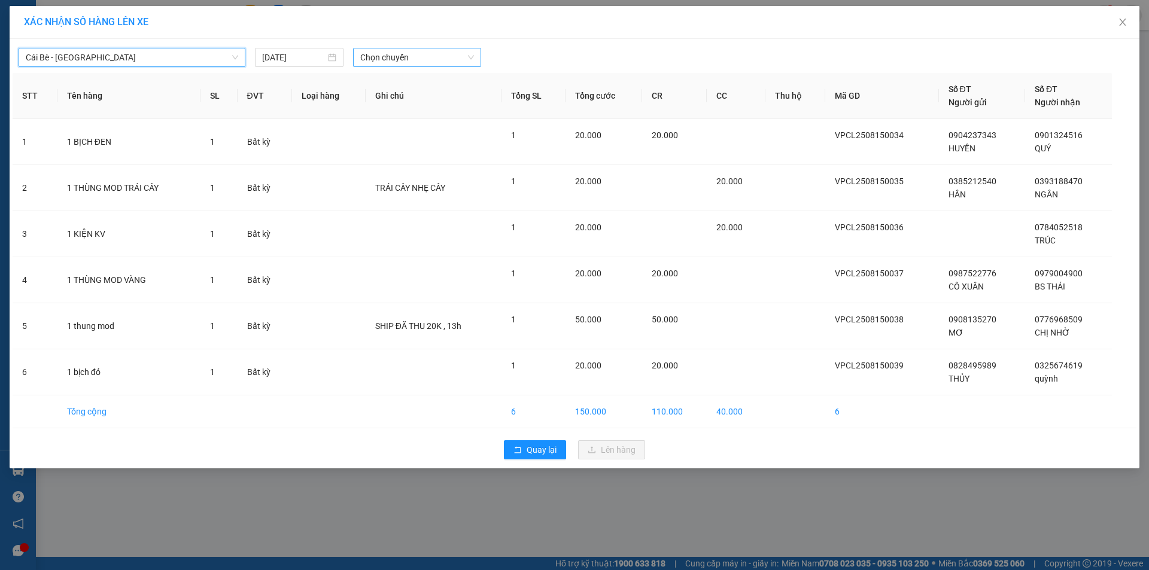
click at [385, 51] on span "Chọn chuyến" at bounding box center [417, 57] width 114 height 18
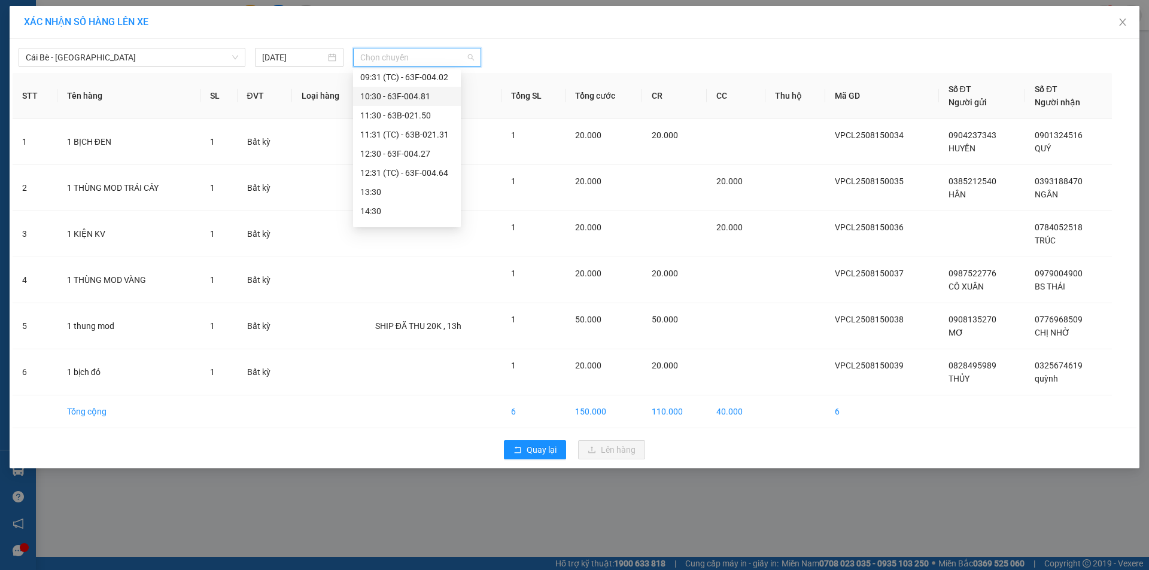
scroll to position [345, 0]
click at [409, 112] on div "12:31 (TC) - 63F-004.64" at bounding box center [407, 119] width 108 height 19
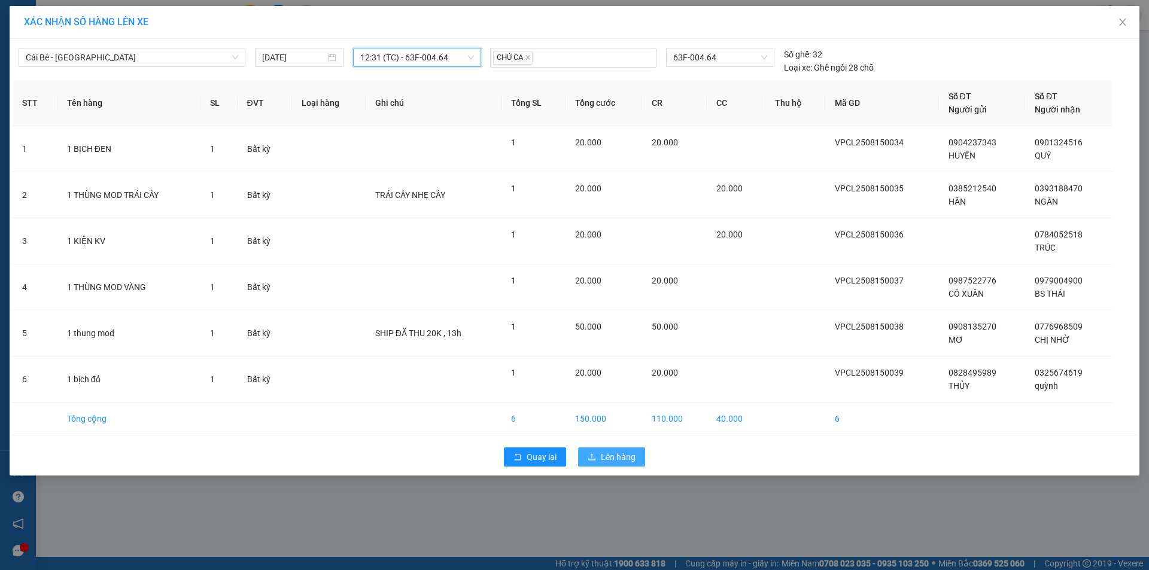
click at [604, 455] on span "Lên hàng" at bounding box center [618, 457] width 35 height 13
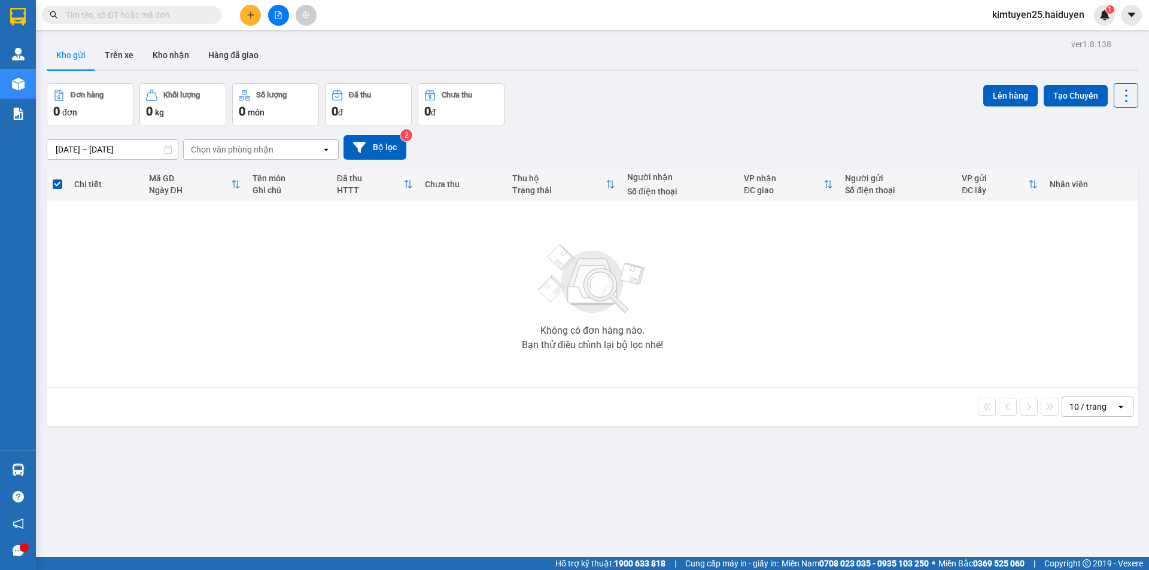
click at [205, 154] on div "Chọn văn phòng nhận" at bounding box center [232, 150] width 83 height 12
click at [461, 236] on div "Không có đơn hàng nào. Bạn thử điều chỉnh lại bộ lọc nhé!" at bounding box center [593, 294] width 1080 height 180
click at [192, 151] on div "Chọn văn phòng nhận" at bounding box center [232, 150] width 83 height 12
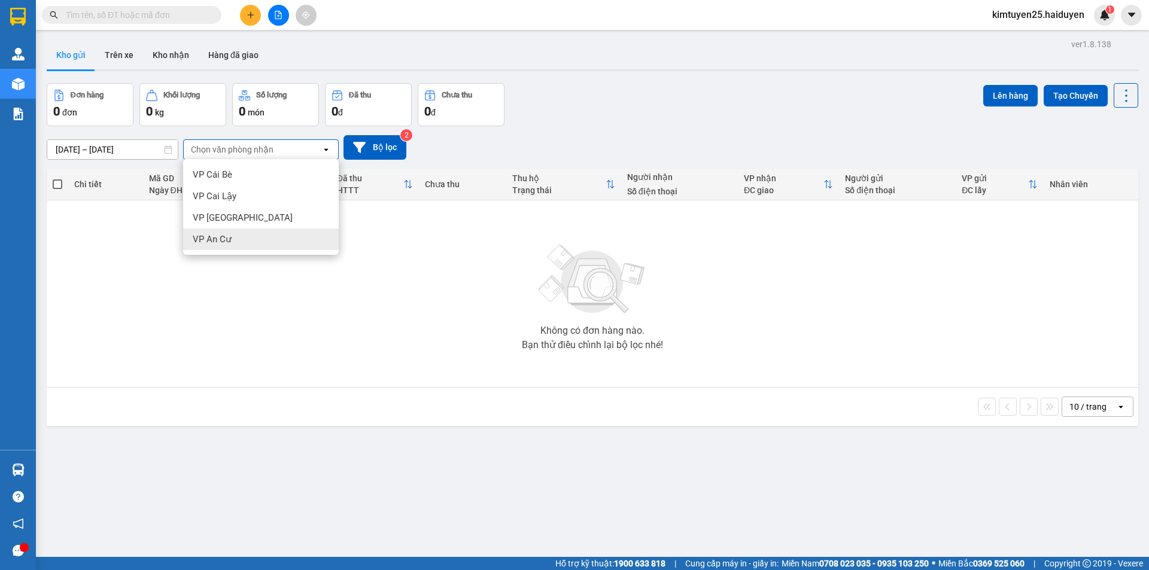
click at [487, 327] on div "Không có đơn hàng nào. Bạn thử điều chỉnh lại bộ lọc nhé!" at bounding box center [593, 294] width 1080 height 180
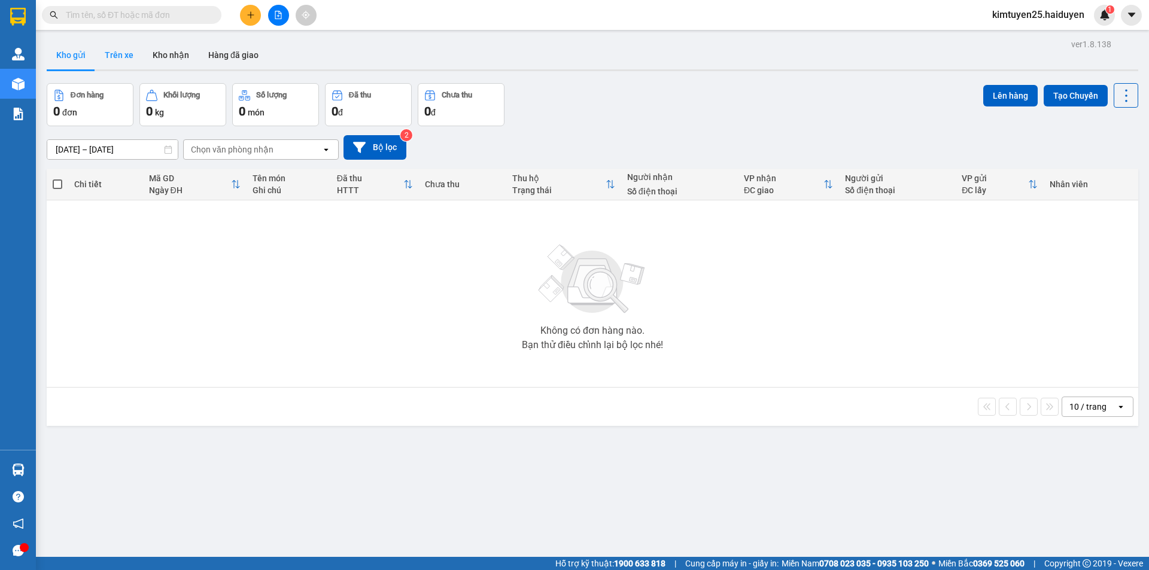
click at [121, 59] on button "Trên xe" at bounding box center [119, 55] width 48 height 29
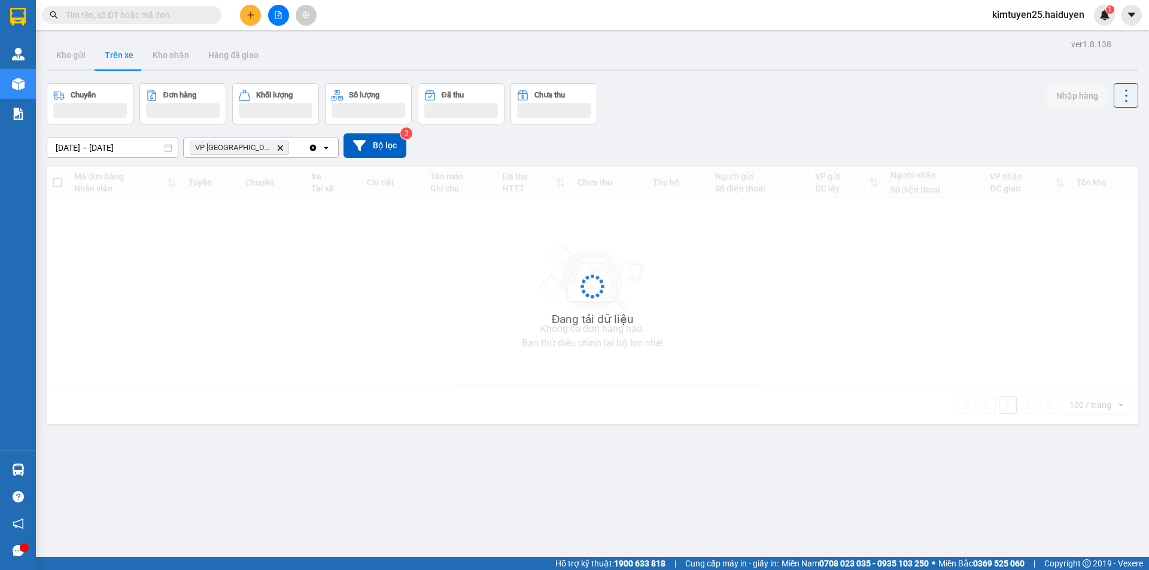
click at [245, 19] on button at bounding box center [250, 15] width 21 height 21
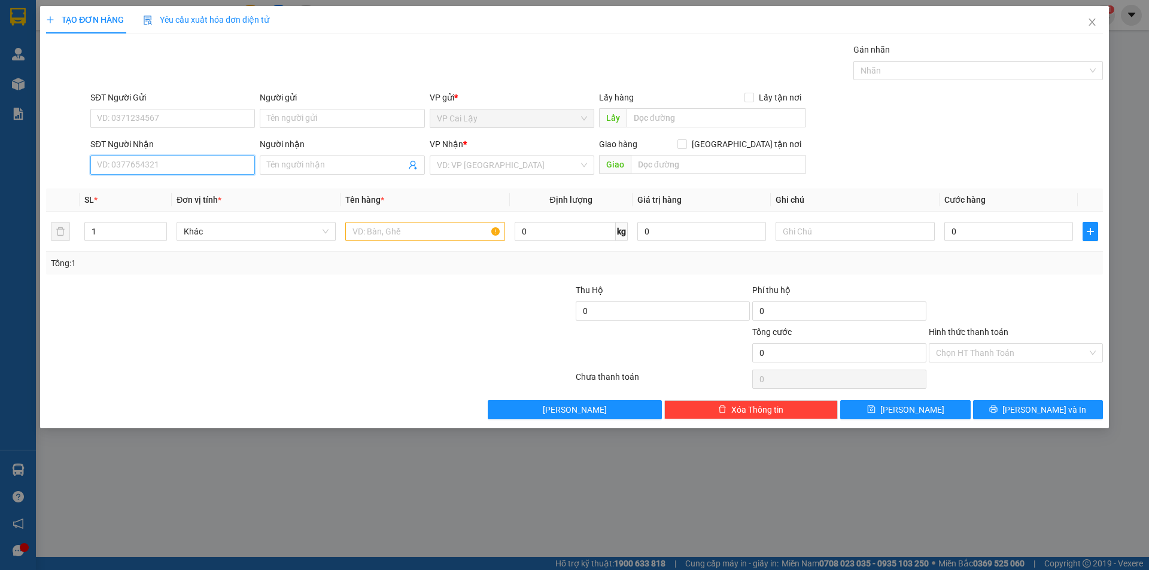
click at [177, 166] on input "SĐT Người Nhận" at bounding box center [172, 165] width 165 height 19
type input "0938767006"
click at [161, 169] on input "0938767006" at bounding box center [172, 165] width 165 height 19
drag, startPoint x: 154, startPoint y: 166, endPoint x: 74, endPoint y: 165, distance: 80.2
click at [74, 165] on div "SĐT Người Nhận 0938767006 0938767006 Người nhận Tên người nhận VP Nhận * VD: VP…" at bounding box center [574, 159] width 1059 height 42
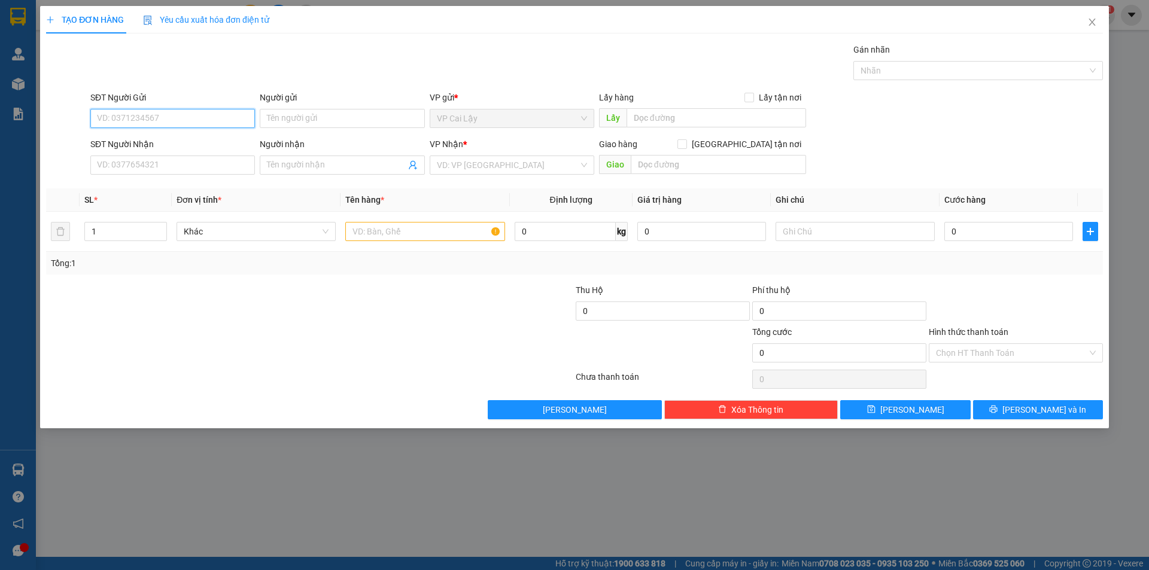
click at [182, 113] on input "SĐT Người Gửi" at bounding box center [172, 118] width 165 height 19
paste input "0938767006"
type input "0938767006"
drag, startPoint x: 190, startPoint y: 125, endPoint x: 40, endPoint y: 125, distance: 150.2
click at [40, 125] on div "TẠO ĐƠN HÀNG Yêu cầu xuất hóa đơn điện tử Transit Pickup Surcharge Ids Transit …" at bounding box center [574, 285] width 1149 height 570
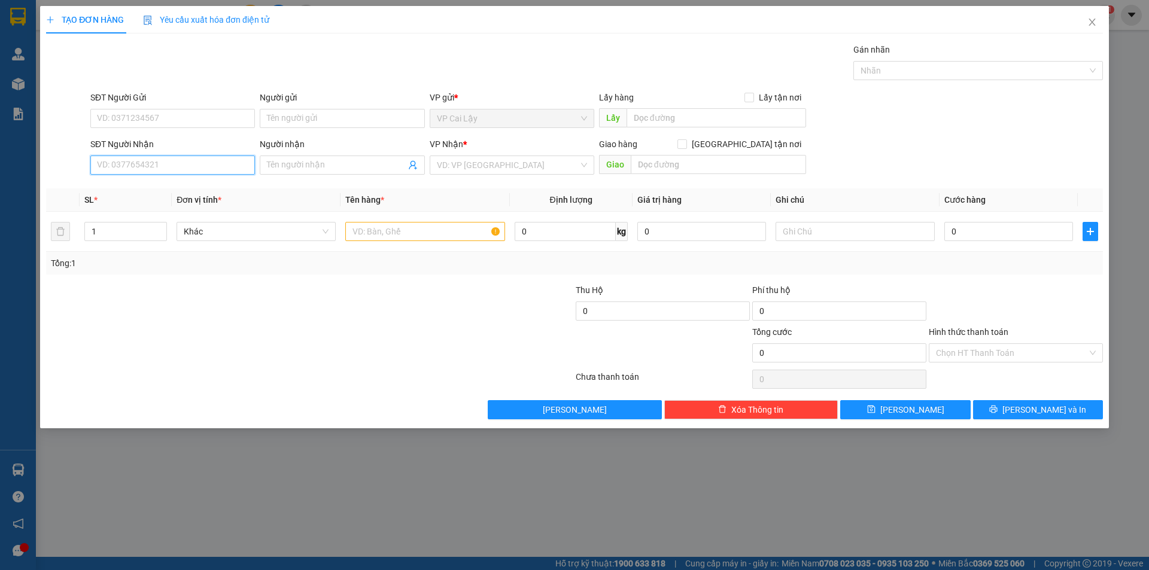
click at [171, 163] on input "SĐT Người Nhận" at bounding box center [172, 165] width 165 height 19
paste input "0938767006"
type input "0938767006"
click at [174, 123] on input "SĐT Người Gửi" at bounding box center [172, 118] width 165 height 19
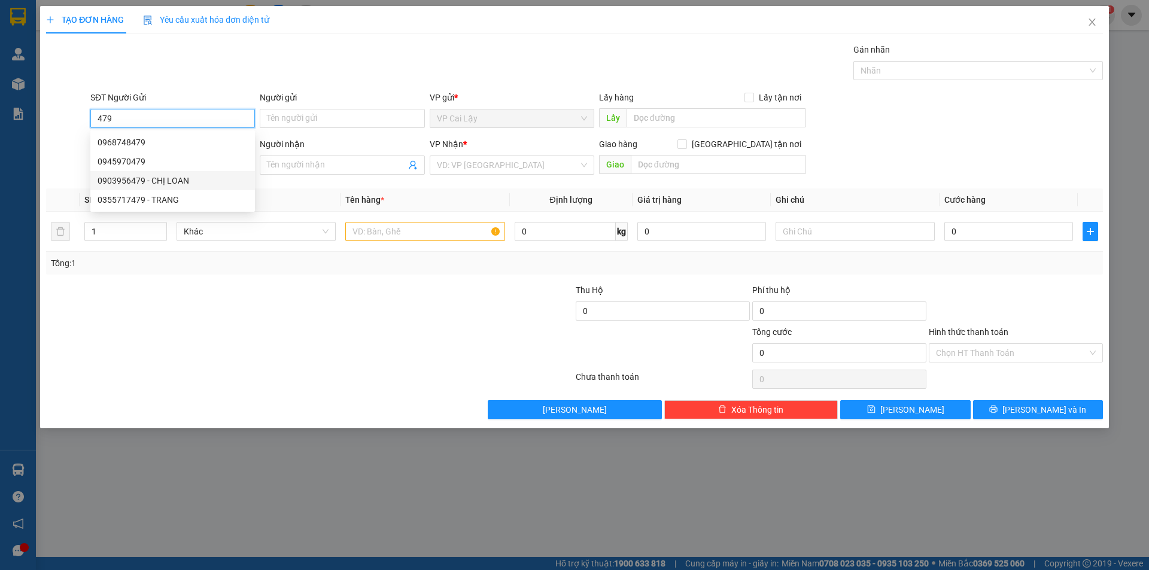
click at [162, 178] on div "0903956479 - CHỊ LOAN" at bounding box center [173, 180] width 150 height 13
type input "0903956479"
type input "CHỊ LOAN"
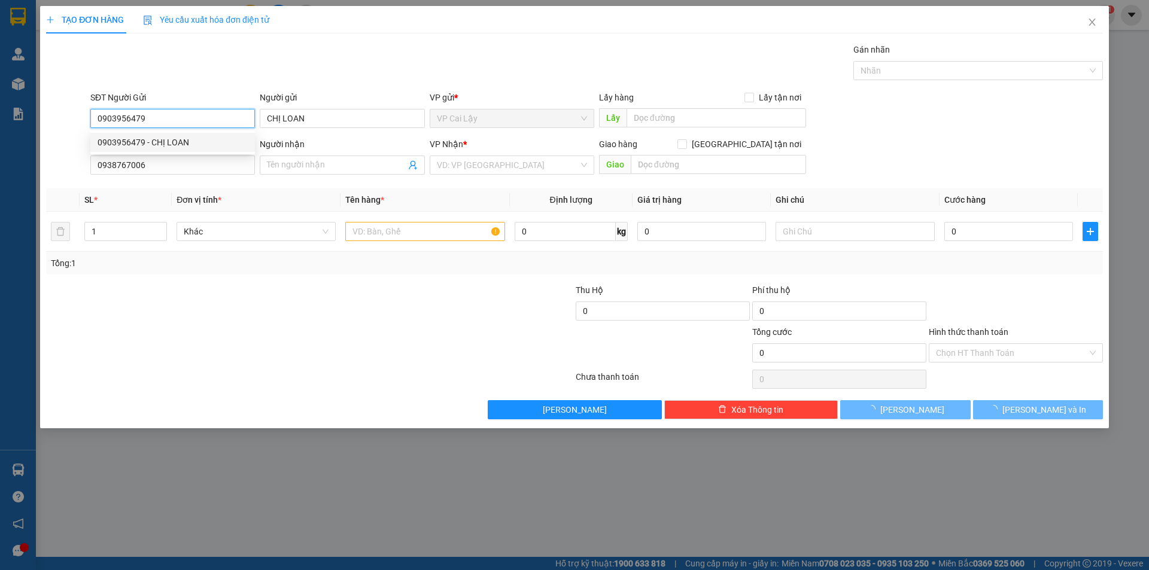
type input "50.000"
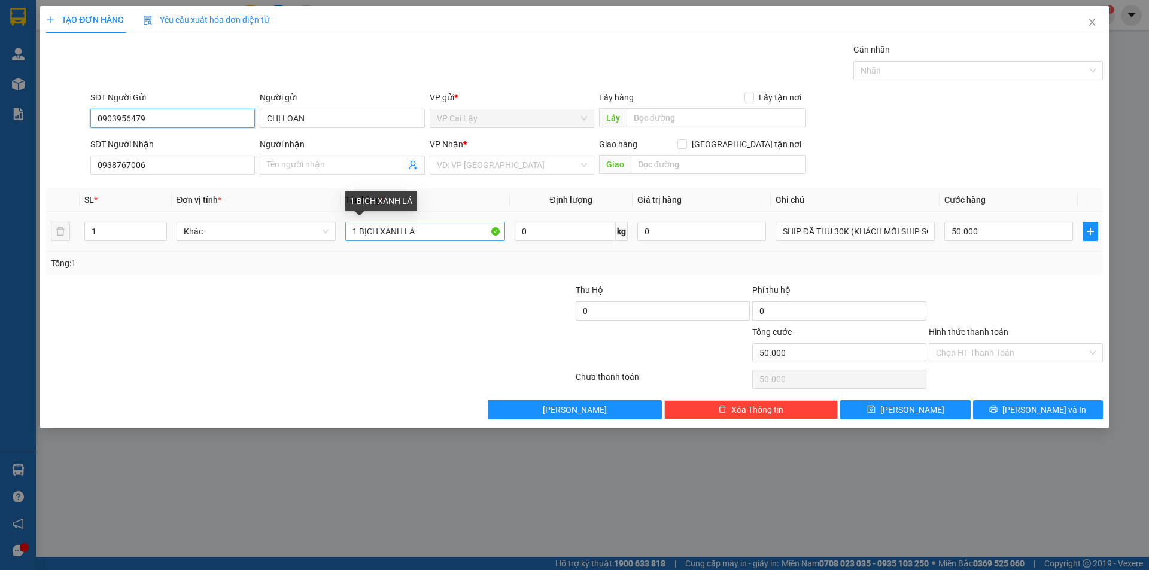
type input "0903956479"
drag, startPoint x: 424, startPoint y: 232, endPoint x: 359, endPoint y: 236, distance: 65.4
click at [359, 236] on input "1 BỊCH XANH LÁ" at bounding box center [424, 231] width 159 height 19
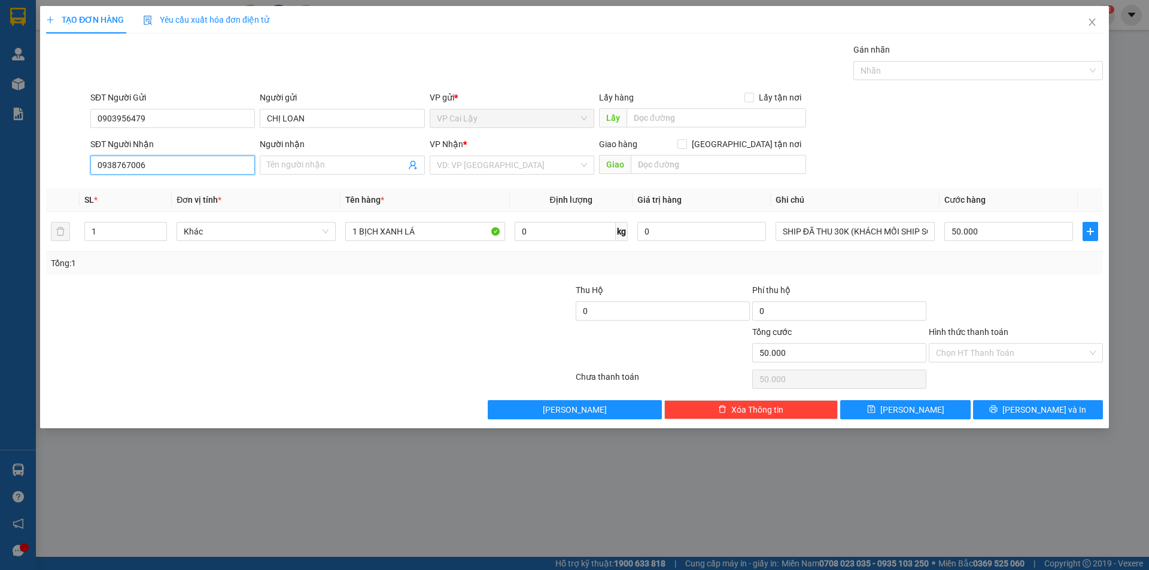
click at [214, 169] on input "0938767006" at bounding box center [172, 165] width 165 height 19
click at [308, 169] on input "Người nhận" at bounding box center [336, 165] width 138 height 13
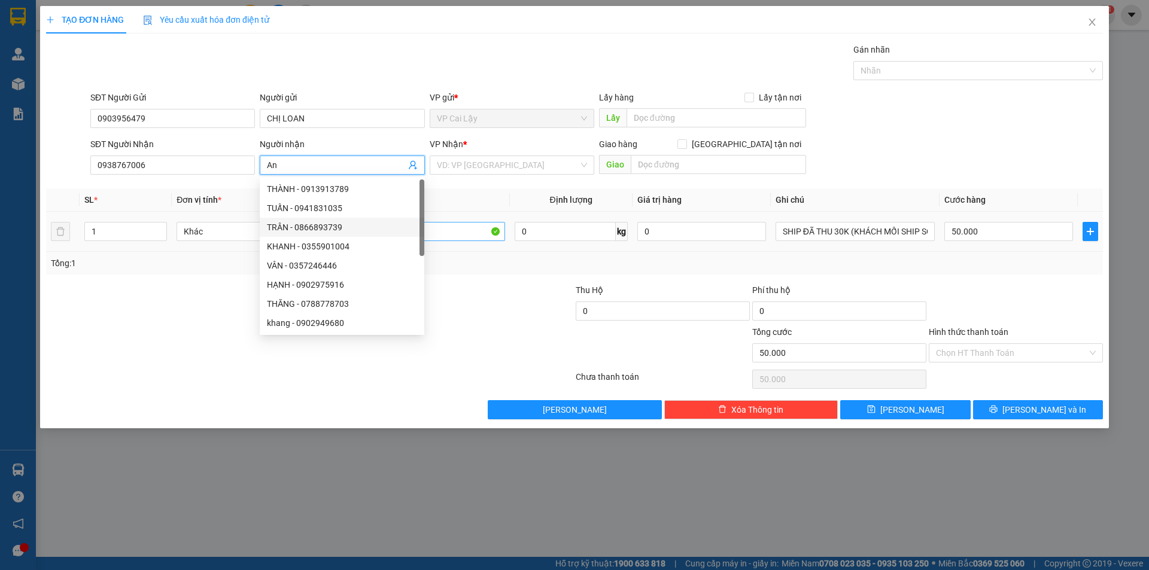
type input "An"
click at [469, 233] on input "1 BỊCH XANH LÁ" at bounding box center [424, 231] width 159 height 19
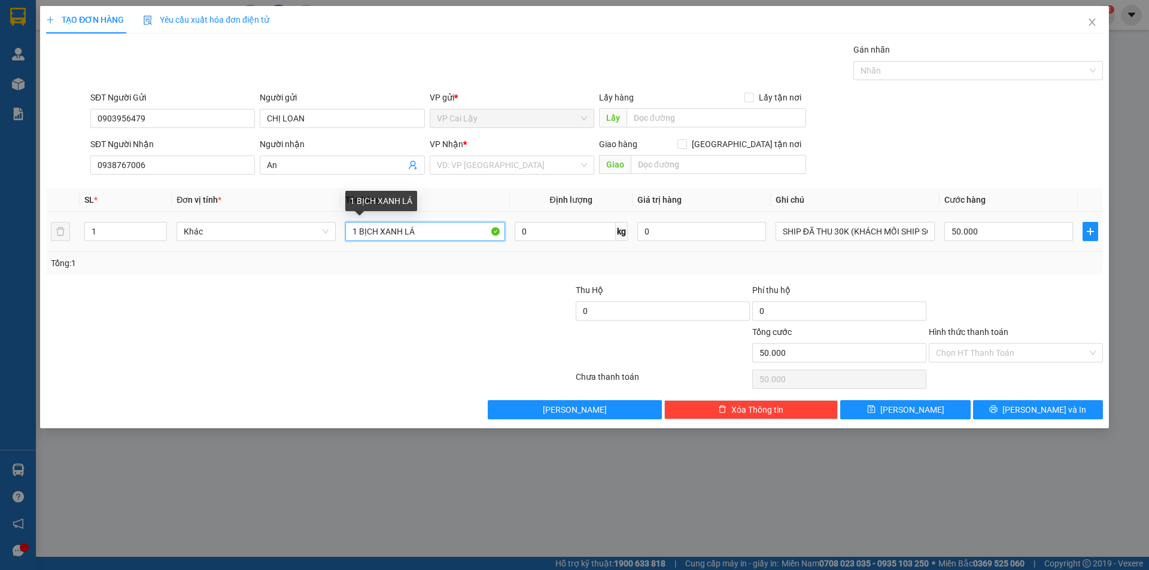
drag, startPoint x: 455, startPoint y: 235, endPoint x: 361, endPoint y: 225, distance: 93.9
click at [361, 225] on input "1 BỊCH XANH LÁ" at bounding box center [424, 231] width 159 height 19
type input "1 Họp Giấy nhỏ"
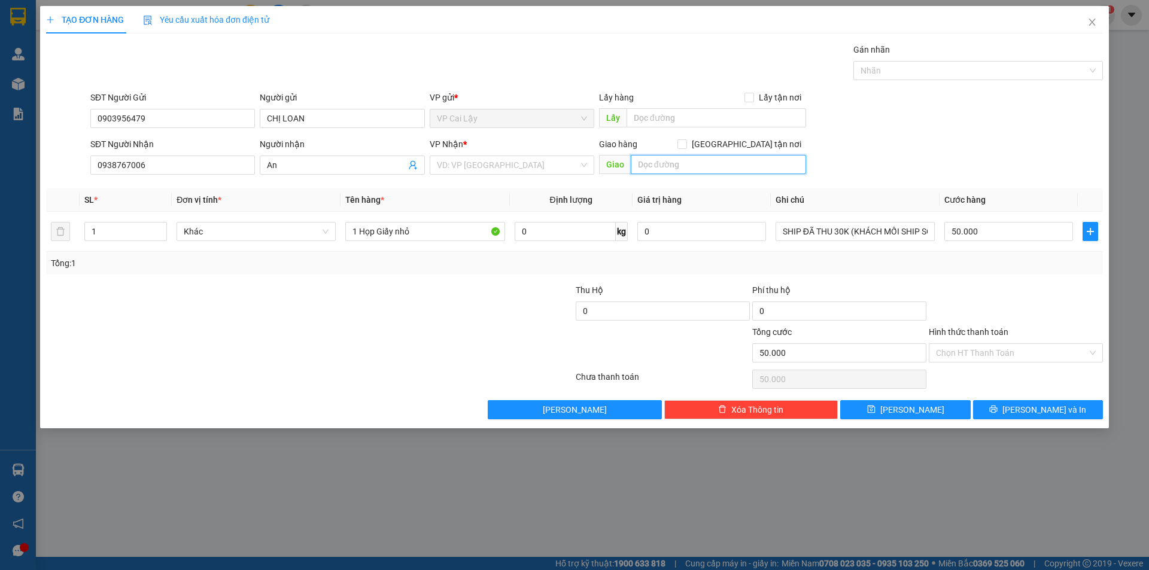
click at [663, 172] on input "text" at bounding box center [718, 164] width 175 height 19
type input "34 An Dương Vương P9 Q5 ( bây giờ là P. An Đông"
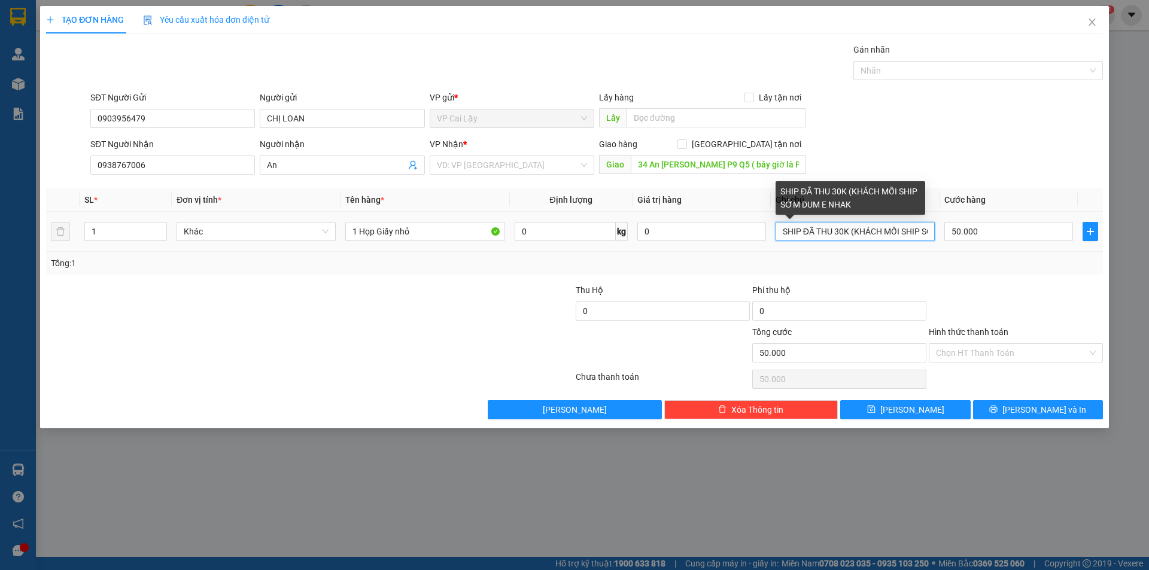
click at [838, 233] on input "SHIP ĐÃ THU 30K (KHÁCH MỐI SHIP SỚM DUM E NHAK" at bounding box center [855, 231] width 159 height 19
click at [929, 230] on input "SHIP ĐÃ THU 20K (KHÁCH MỐI SHIP SỚM DUM E NHAK" at bounding box center [855, 231] width 159 height 19
drag, startPoint x: 922, startPoint y: 232, endPoint x: 944, endPoint y: 233, distance: 21.6
click at [944, 233] on tr "1 Khác 1 Họp Giấy nhỏ 0 kg 0 SHIP ĐÃ THU 20K (KHÁCH MỐI SHIP SỚM DUM E NHAK 50.…" at bounding box center [574, 232] width 1057 height 40
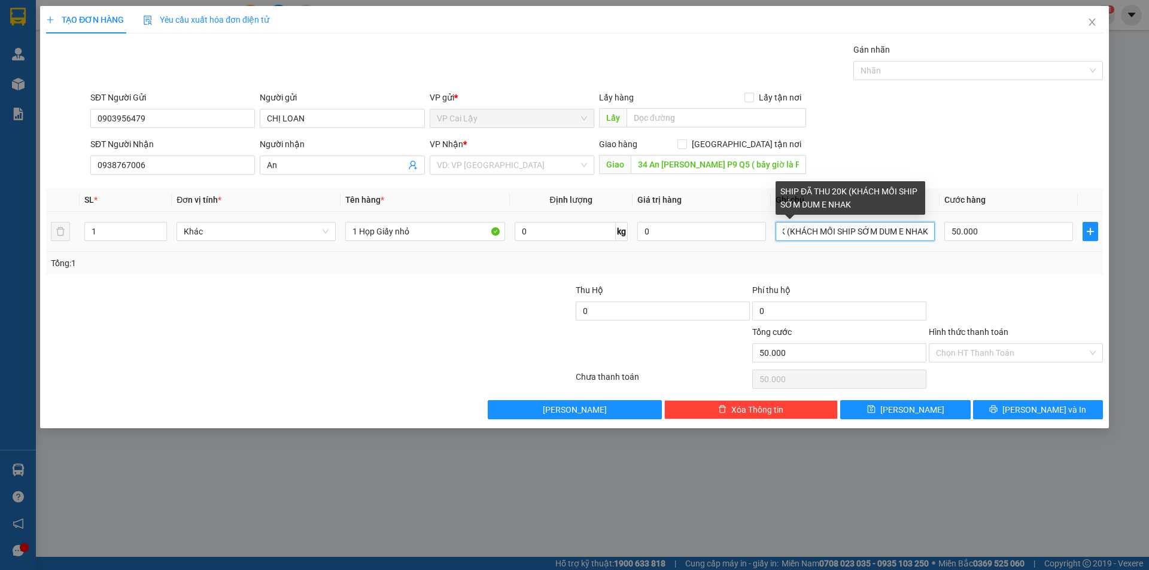
click at [926, 230] on input "SHIP ĐÃ THU 20K (KHÁCH MỐI SHIP SỚM DUM E NHAK" at bounding box center [855, 231] width 159 height 19
type input "SHIP ĐÃ THU 20K (KHÁCH MỐI SHIP SỚM DUM E NHAK"
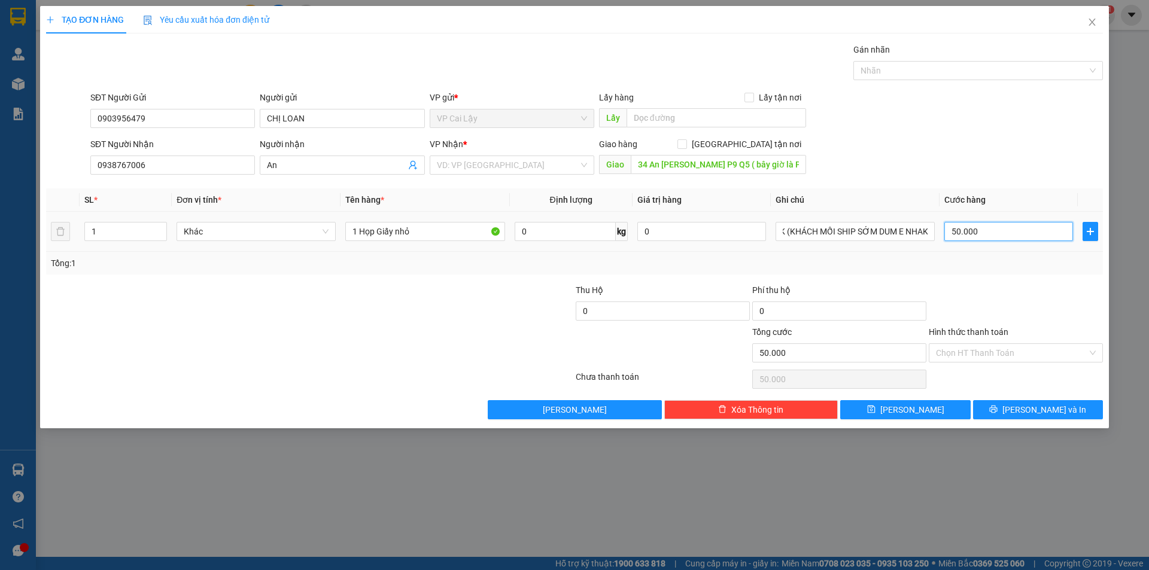
click at [974, 235] on input "50.000" at bounding box center [1008, 231] width 129 height 19
type input "4"
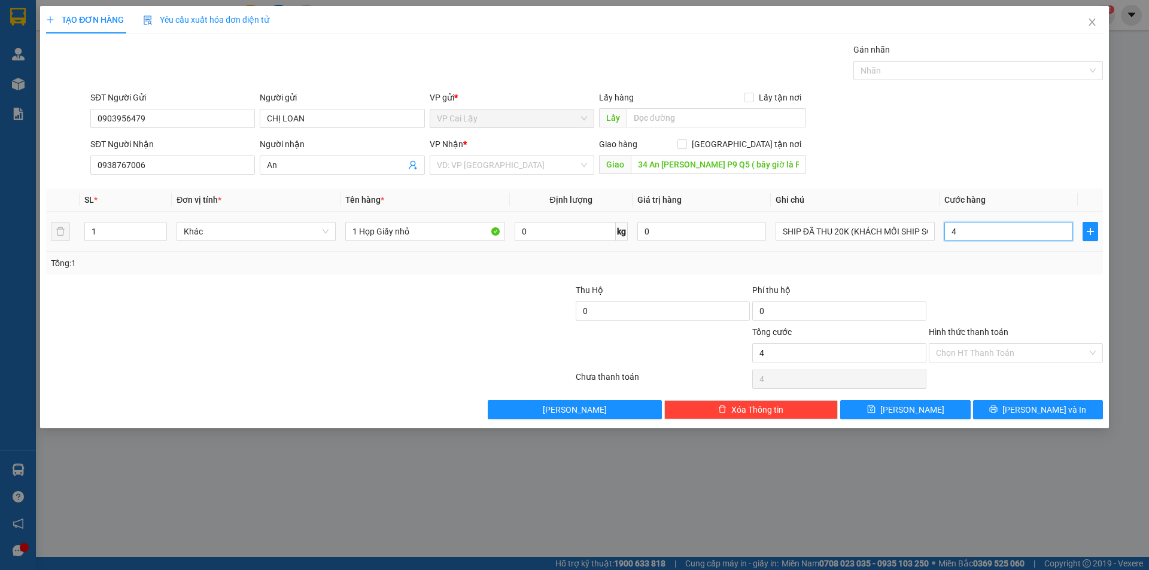
type input "40"
type input "40.000"
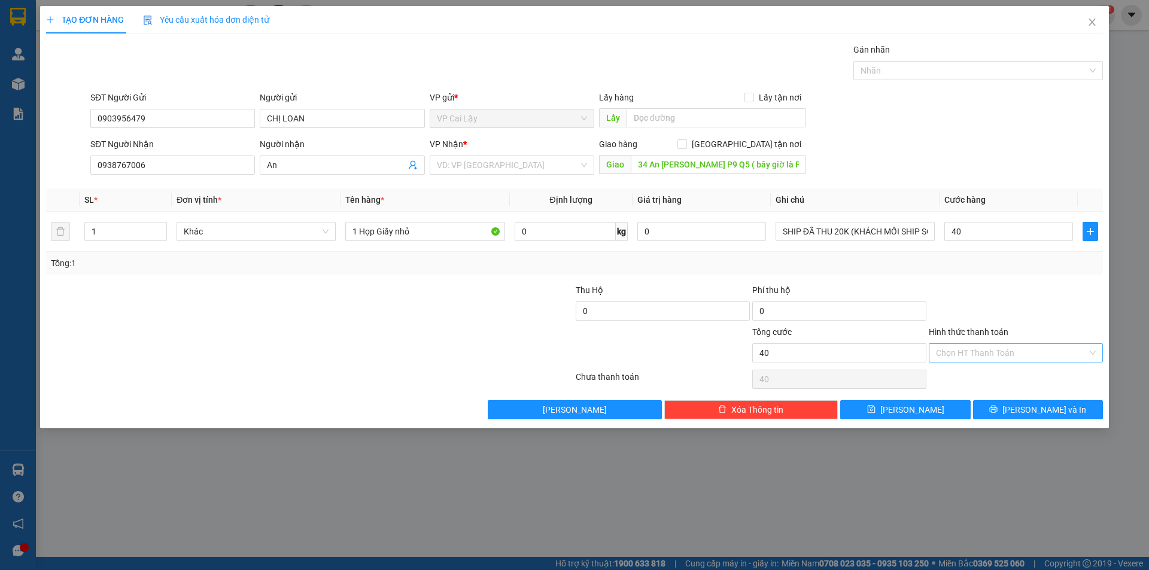
type input "40.000"
click at [1054, 352] on input "Hình thức thanh toán" at bounding box center [1011, 353] width 151 height 18
click at [999, 373] on div "Tại văn phòng" at bounding box center [1016, 376] width 160 height 13
type input "0"
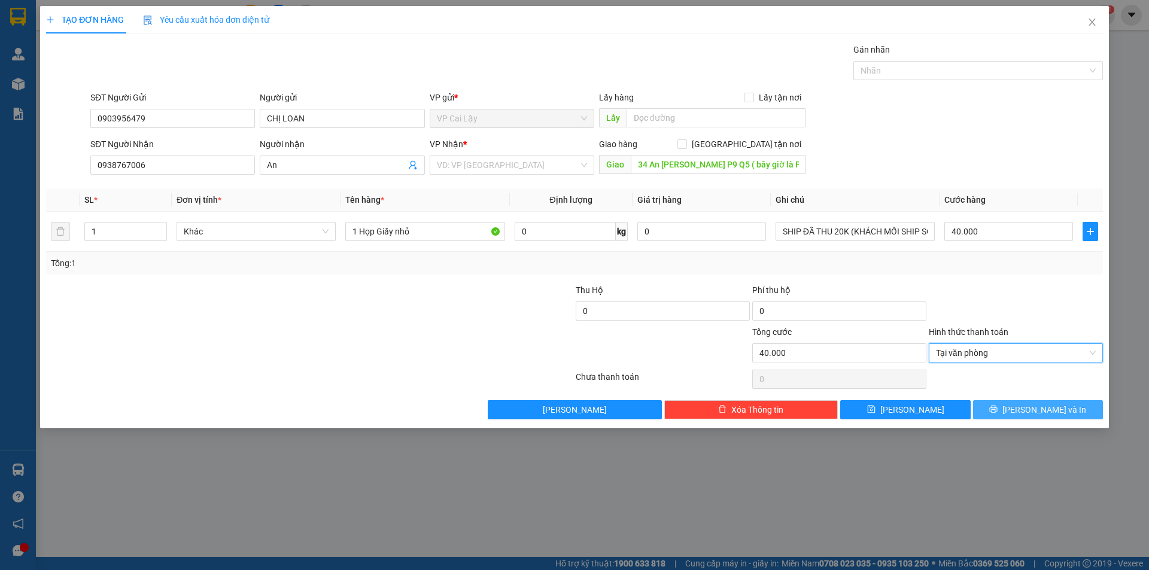
click at [1003, 409] on button "[PERSON_NAME] và In" at bounding box center [1038, 409] width 130 height 19
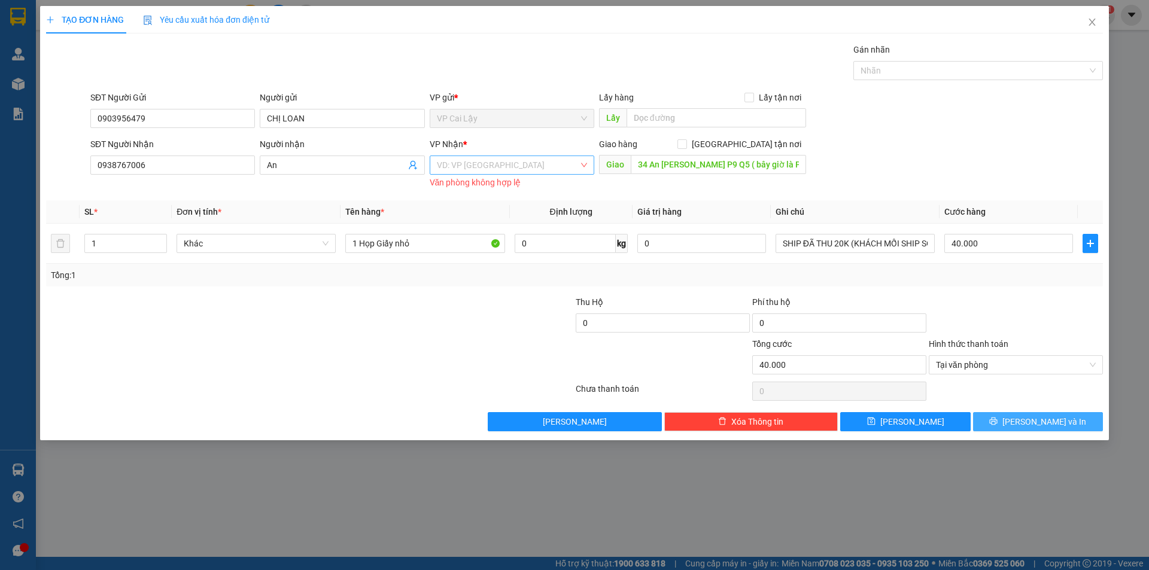
click at [583, 161] on div "VD: VP [GEOGRAPHIC_DATA]" at bounding box center [512, 165] width 165 height 19
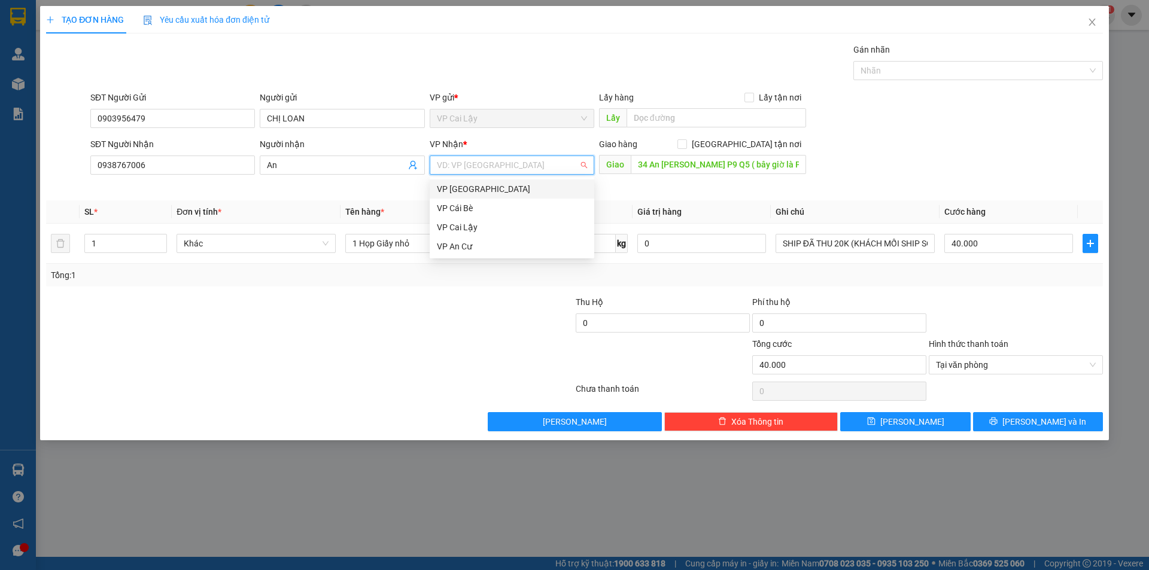
click at [504, 191] on div "VP [GEOGRAPHIC_DATA]" at bounding box center [512, 189] width 150 height 13
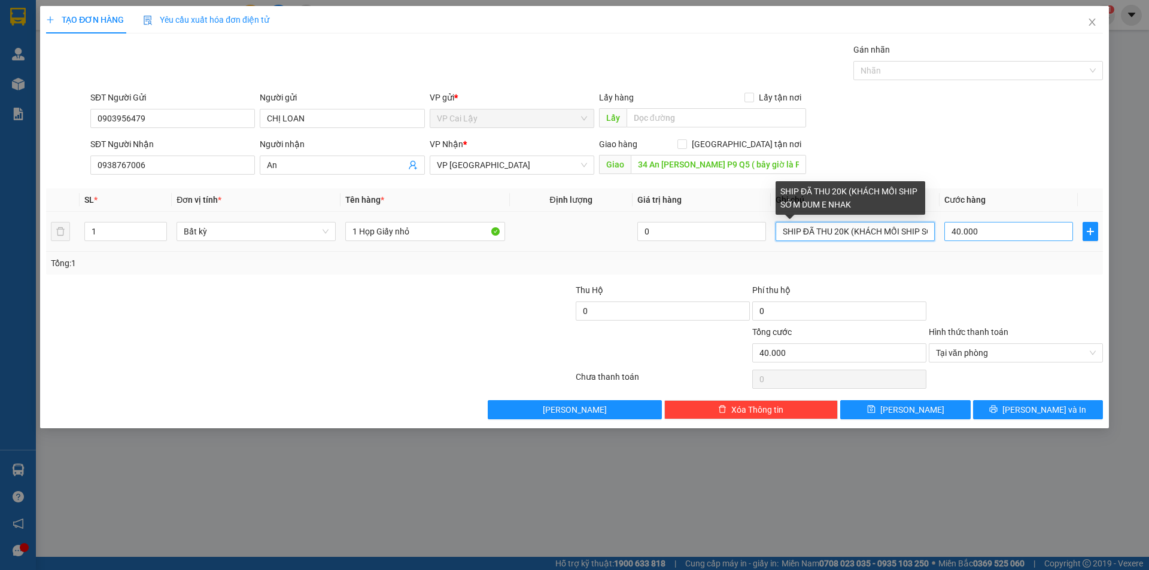
scroll to position [0, 64]
drag, startPoint x: 905, startPoint y: 233, endPoint x: 956, endPoint y: 238, distance: 51.8
click at [956, 238] on tr "1 Bất kỳ 1 Họp Giấy nhỏ 0 SHIP ĐÃ THU 20K (KHÁCH MỐI SHIP SỚM DUM E NHAK 40.000" at bounding box center [574, 232] width 1057 height 40
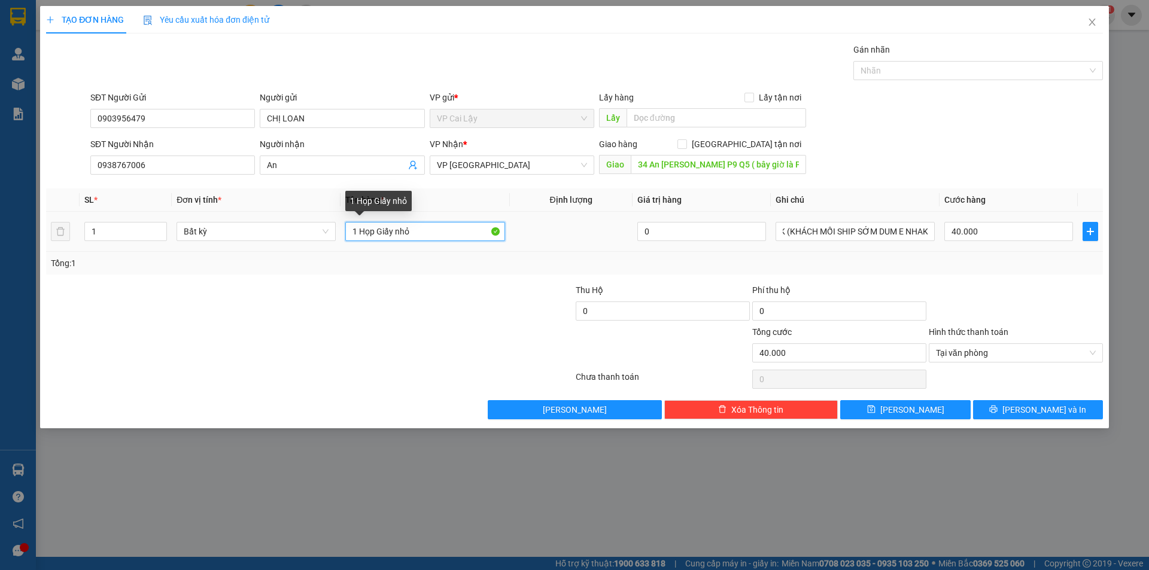
click at [448, 233] on input "1 Họp Giấy nhỏ" at bounding box center [424, 231] width 159 height 19
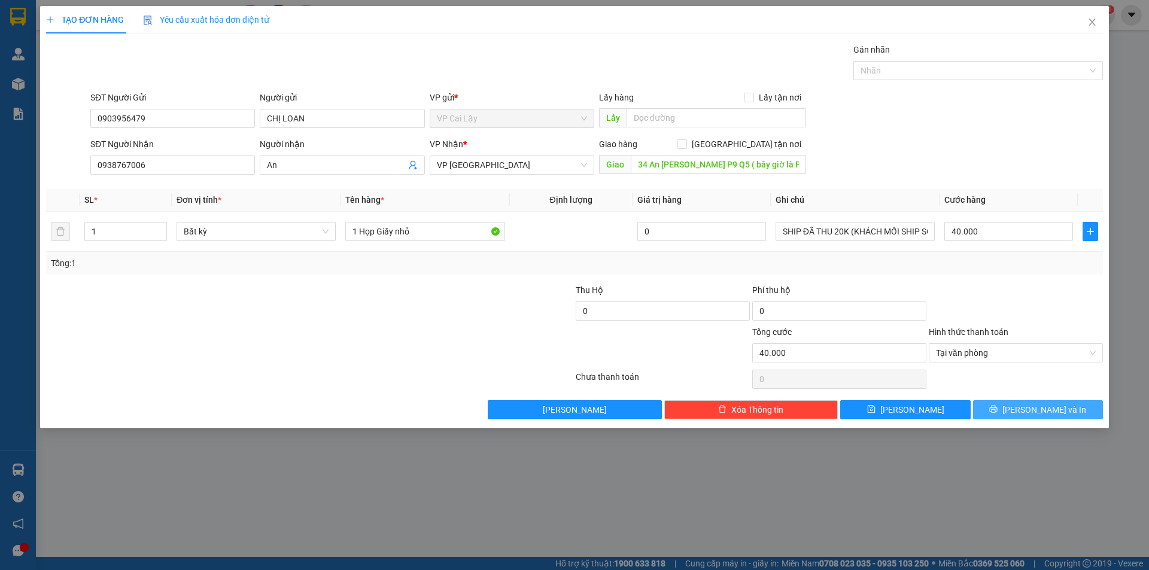
click at [1027, 408] on button "[PERSON_NAME] và In" at bounding box center [1038, 409] width 130 height 19
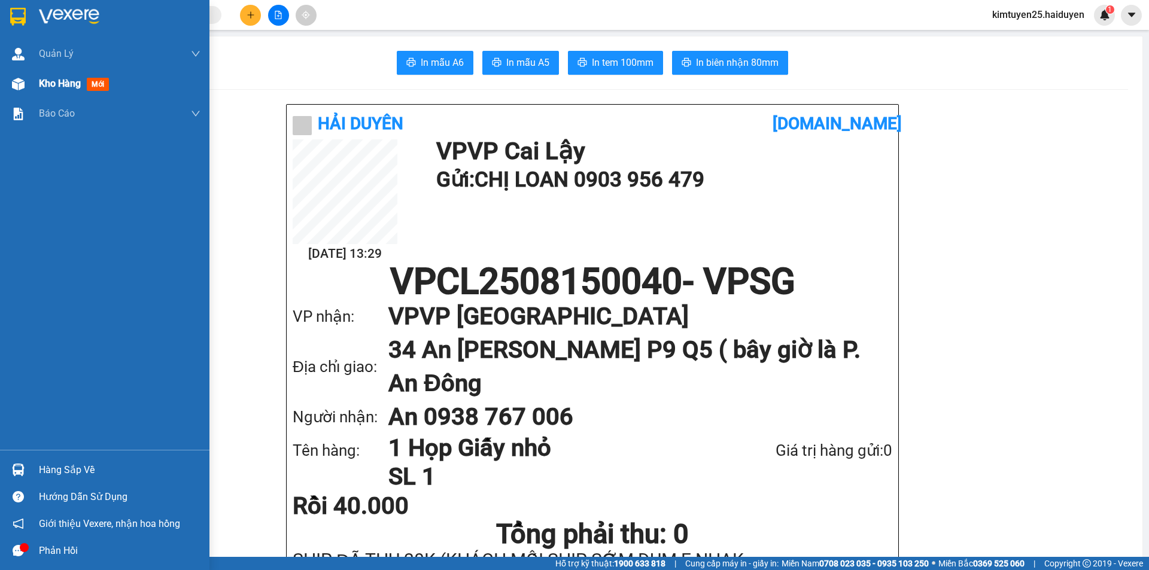
drag, startPoint x: 28, startPoint y: 77, endPoint x: 45, endPoint y: 93, distance: 23.3
click at [28, 77] on div at bounding box center [18, 84] width 21 height 21
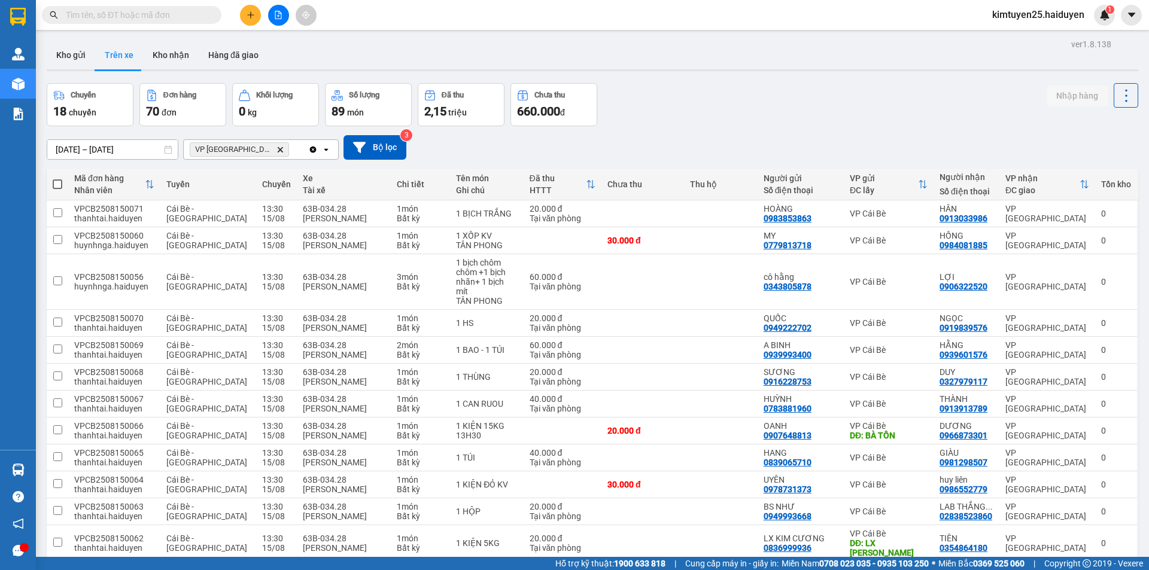
click at [314, 149] on icon "Clear all" at bounding box center [313, 150] width 10 height 10
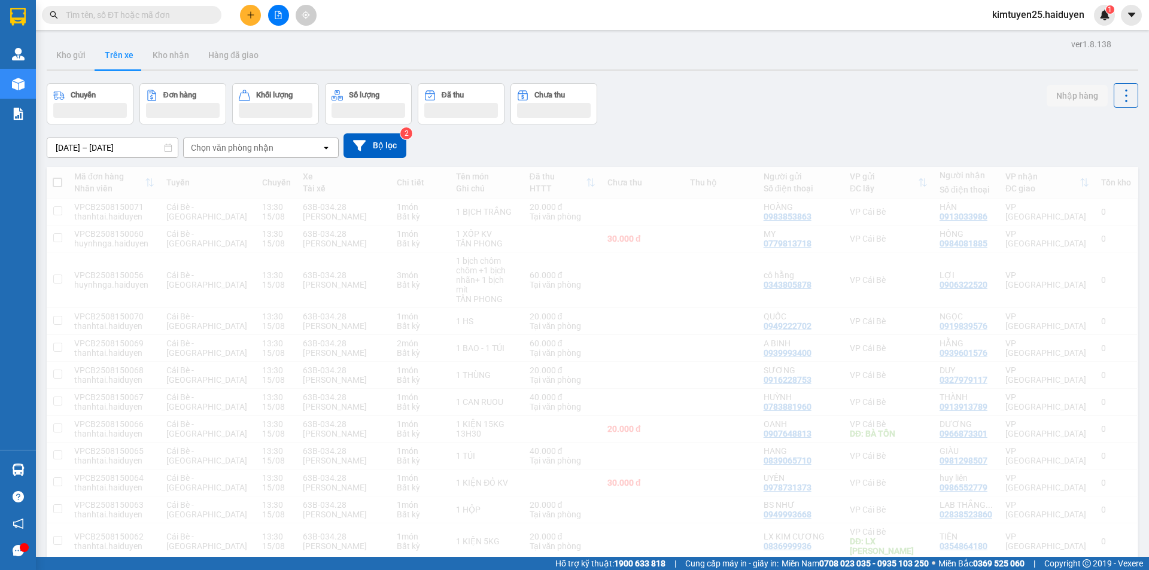
click at [330, 151] on icon "open" at bounding box center [326, 148] width 10 height 10
click at [253, 141] on div "Chọn văn phòng nhận" at bounding box center [253, 147] width 138 height 19
click at [238, 154] on div "Chọn văn phòng nhận" at bounding box center [253, 147] width 138 height 19
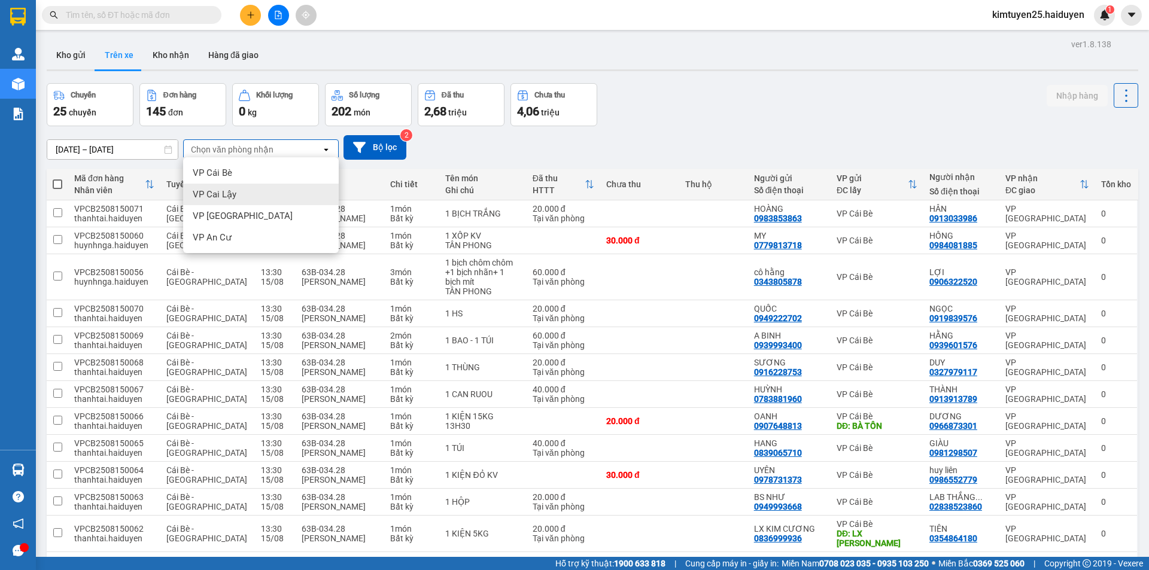
click at [228, 192] on span "VP Cai Lậy" at bounding box center [215, 195] width 44 height 12
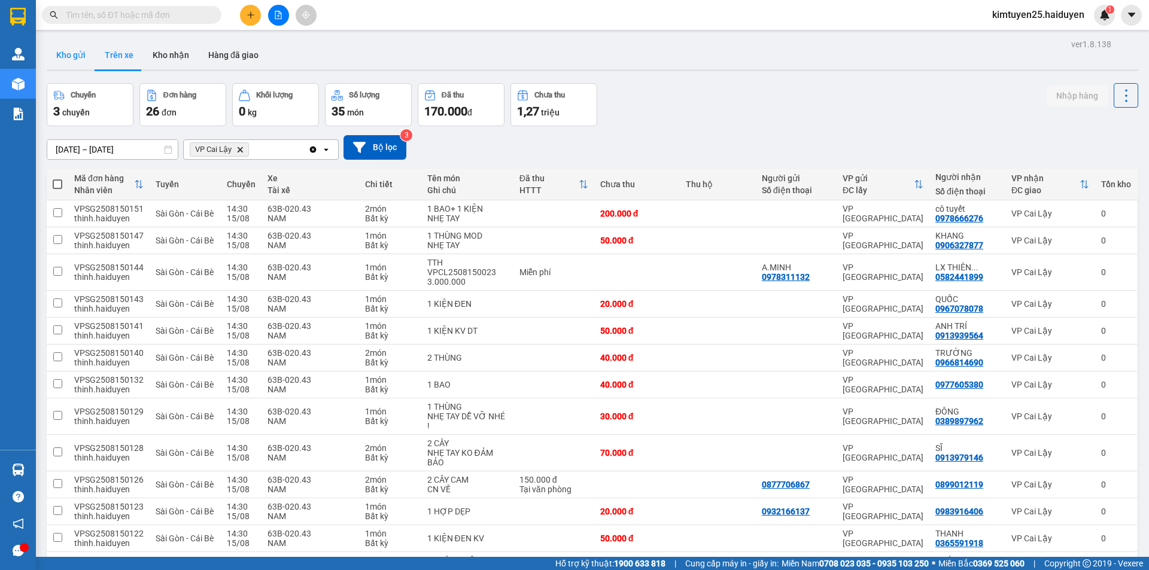
click at [56, 57] on button "Kho gửi" at bounding box center [71, 55] width 48 height 29
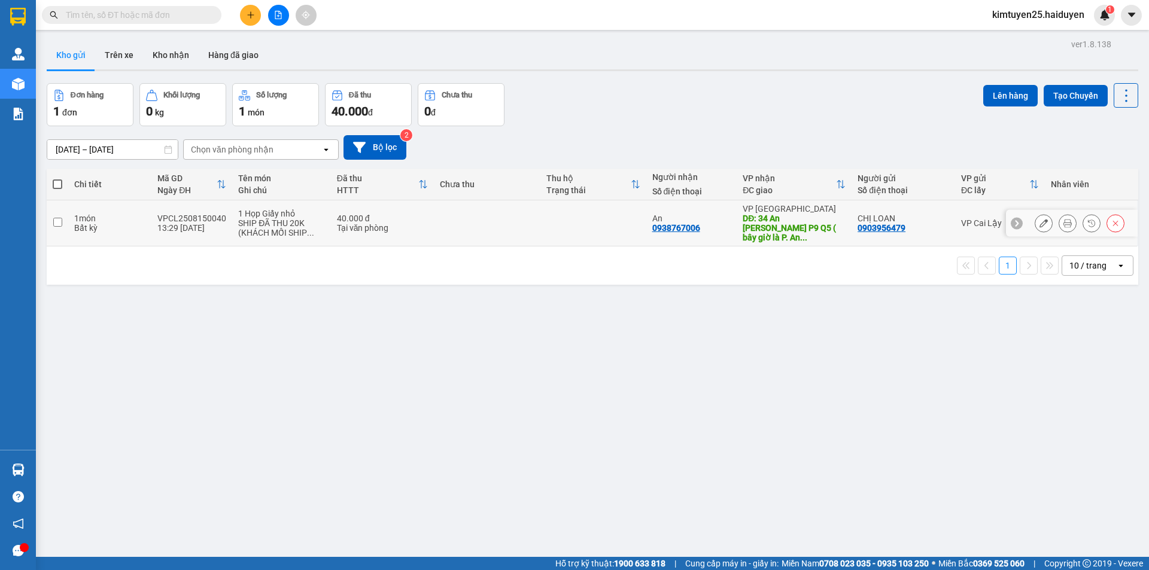
click at [1064, 219] on icon at bounding box center [1068, 223] width 8 height 8
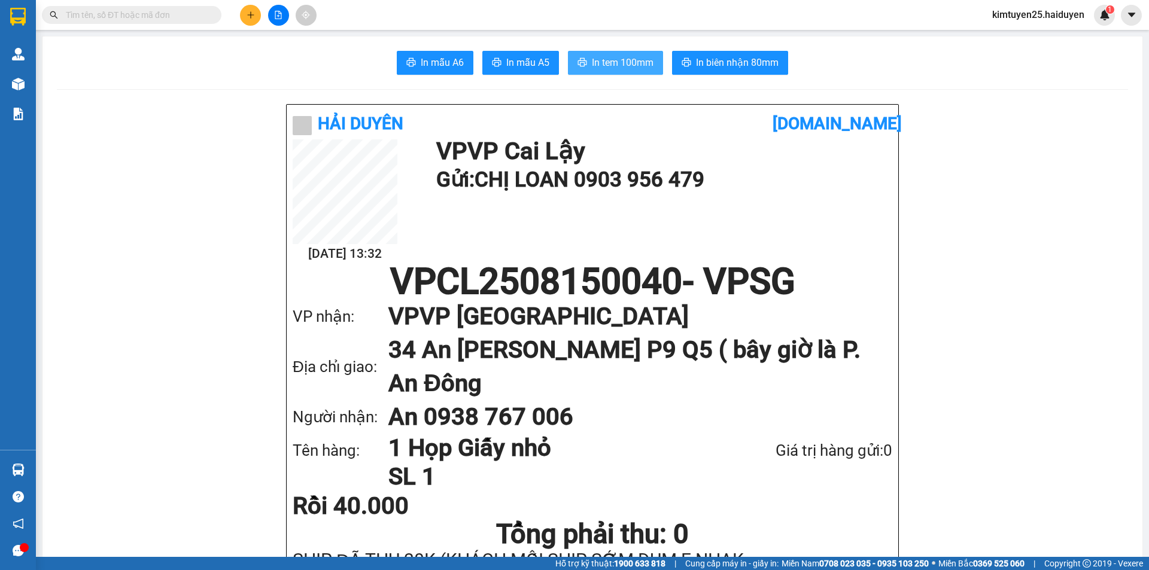
click at [615, 59] on span "In tem 100mm" at bounding box center [623, 62] width 62 height 15
click at [249, 23] on button at bounding box center [250, 15] width 21 height 21
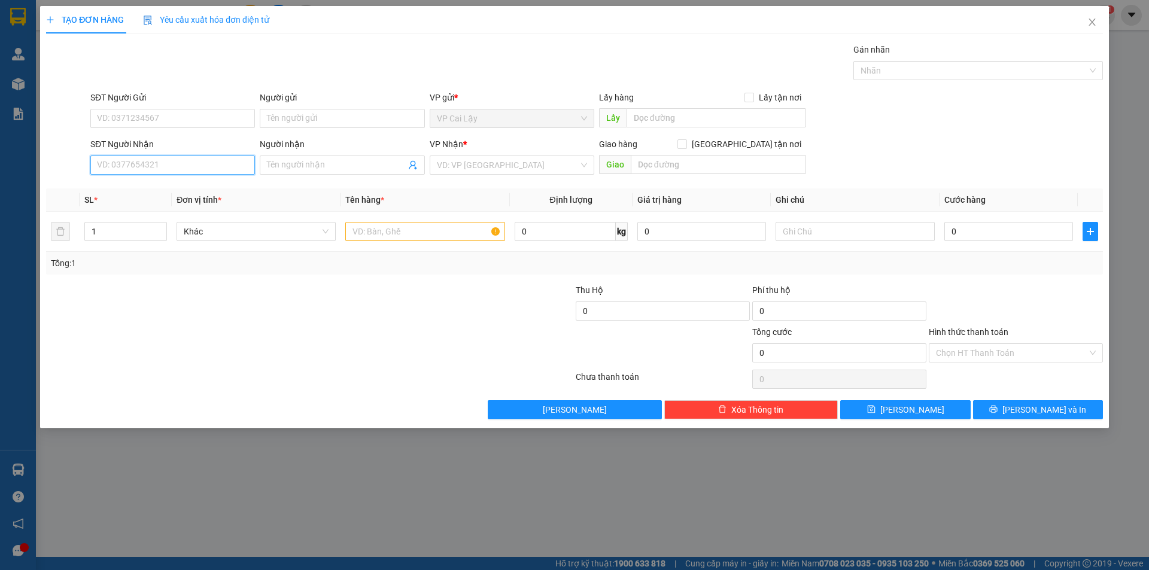
click at [226, 163] on input "SĐT Người Nhận" at bounding box center [172, 165] width 165 height 19
click at [167, 187] on div "0375159336 - HÀO" at bounding box center [173, 189] width 150 height 13
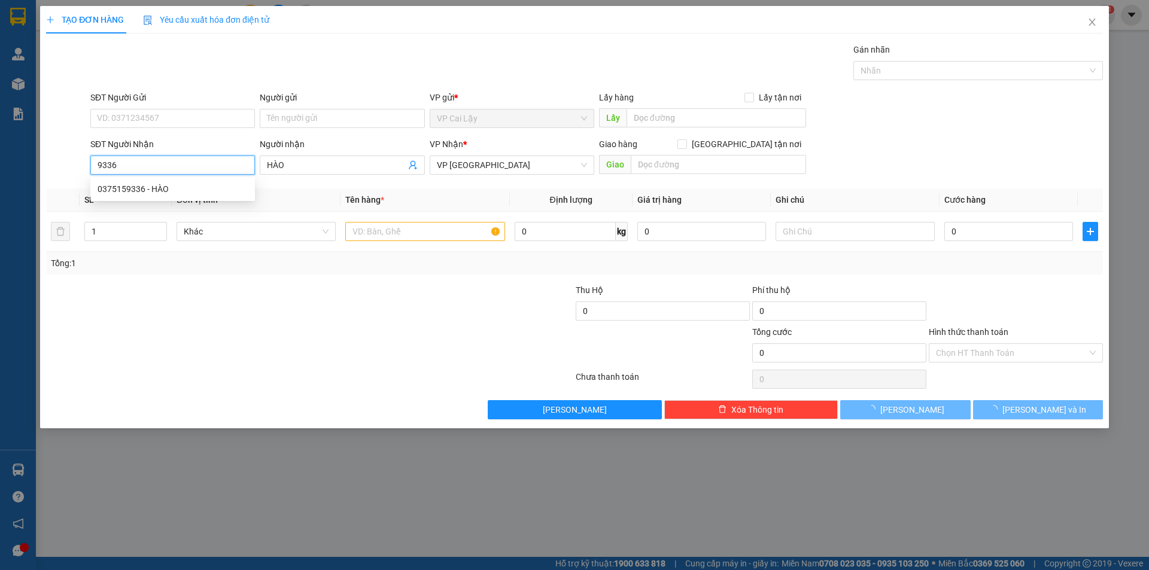
type input "0375159336"
type input "HÀO"
type input "20.000"
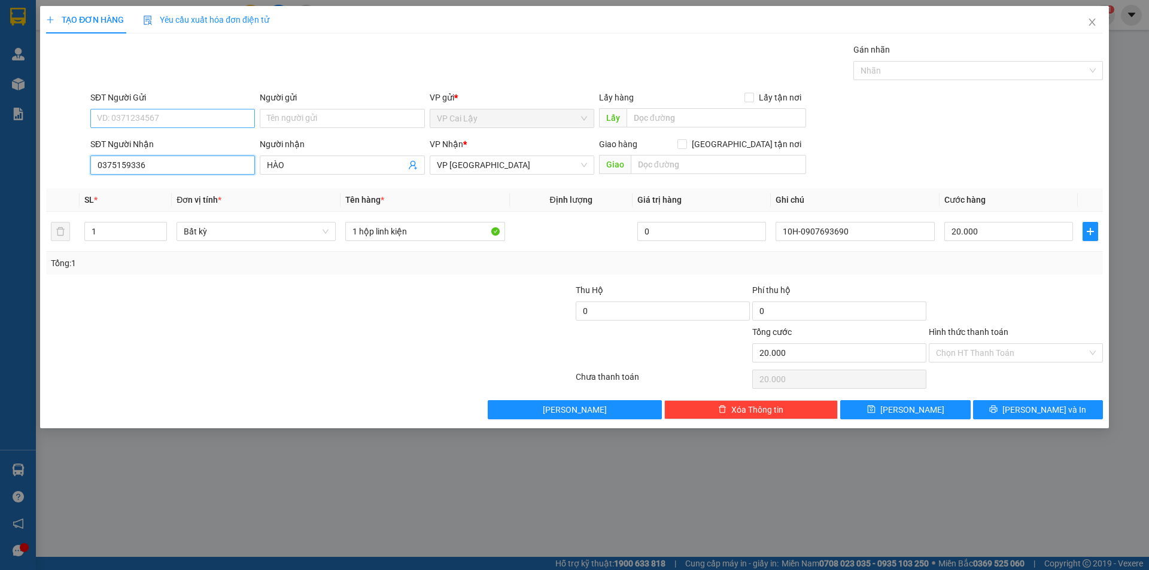
type input "0375159336"
click at [142, 115] on input "SĐT Người Gửi" at bounding box center [172, 118] width 165 height 19
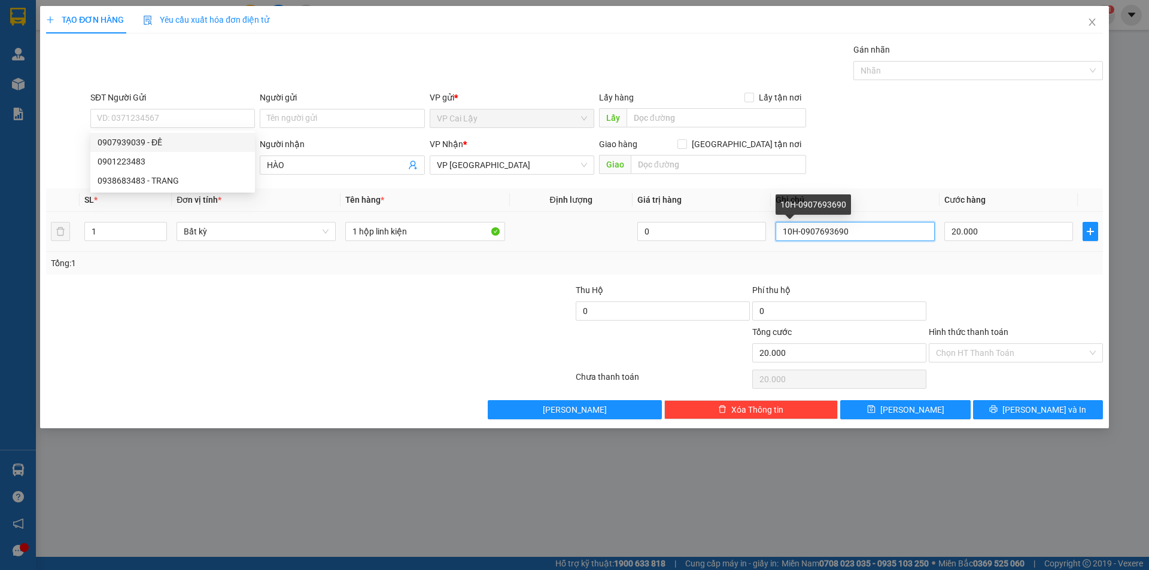
click at [793, 230] on input "10H-0907693690" at bounding box center [855, 231] width 159 height 19
drag, startPoint x: 792, startPoint y: 232, endPoint x: 688, endPoint y: 235, distance: 104.2
click at [688, 235] on tr "1 Bất kỳ 1 hộp linh kiện 0 10H-0907693690 20.000" at bounding box center [574, 232] width 1057 height 40
type input "14H-0907693690"
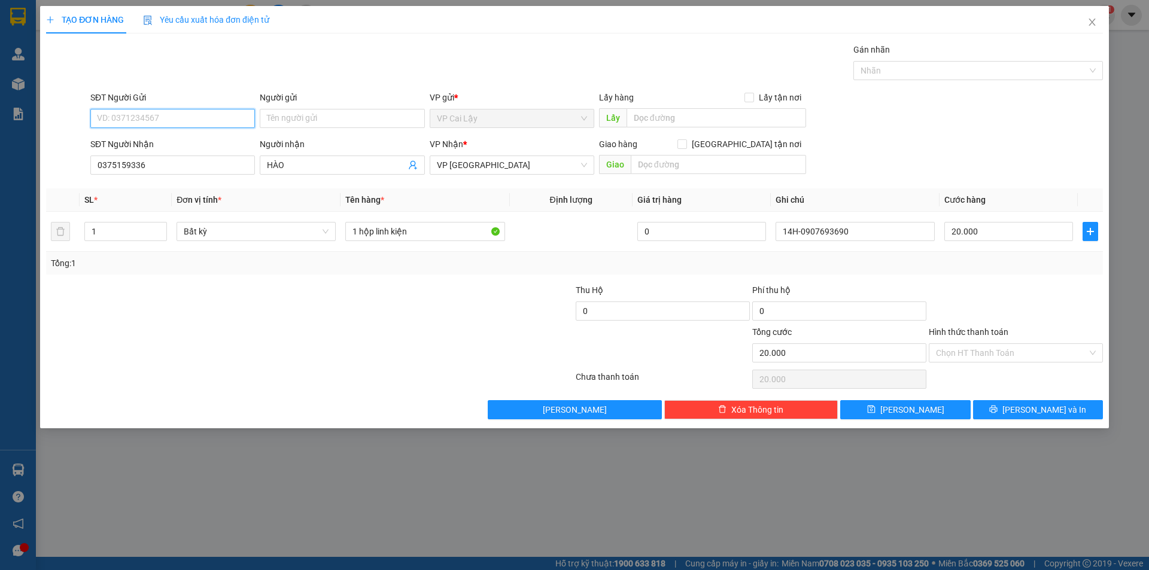
click at [101, 109] on input "SĐT Người Gửi" at bounding box center [172, 118] width 165 height 19
click at [157, 139] on div "0907939039 - ĐỀ" at bounding box center [173, 142] width 150 height 13
type input "0907939039"
type input "ĐỀ"
type input "chợ thuộc nhiêu"
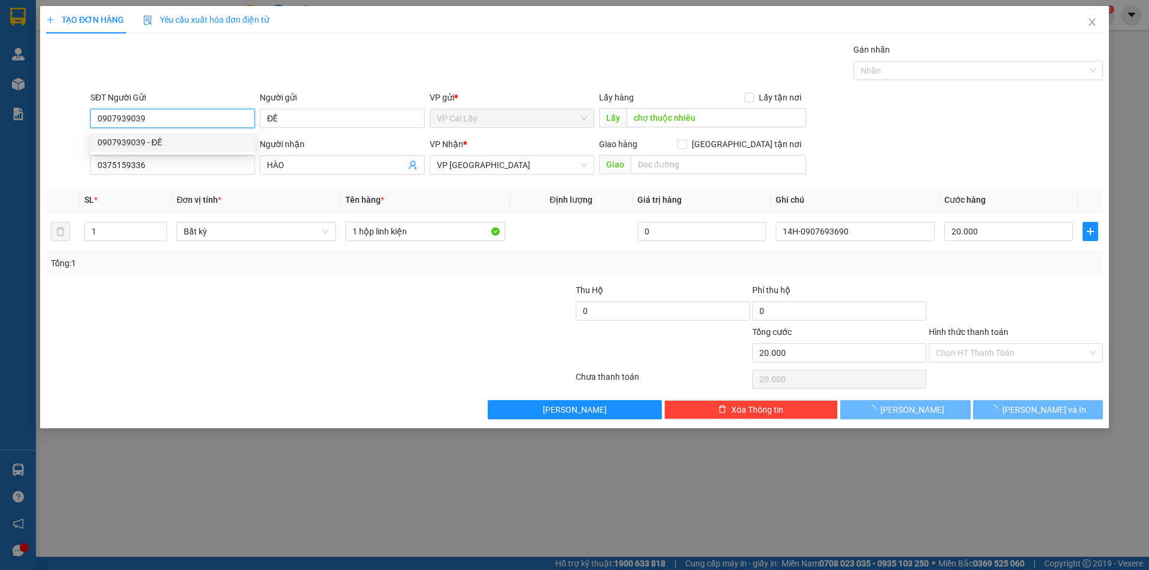
type input "10H-0907693690"
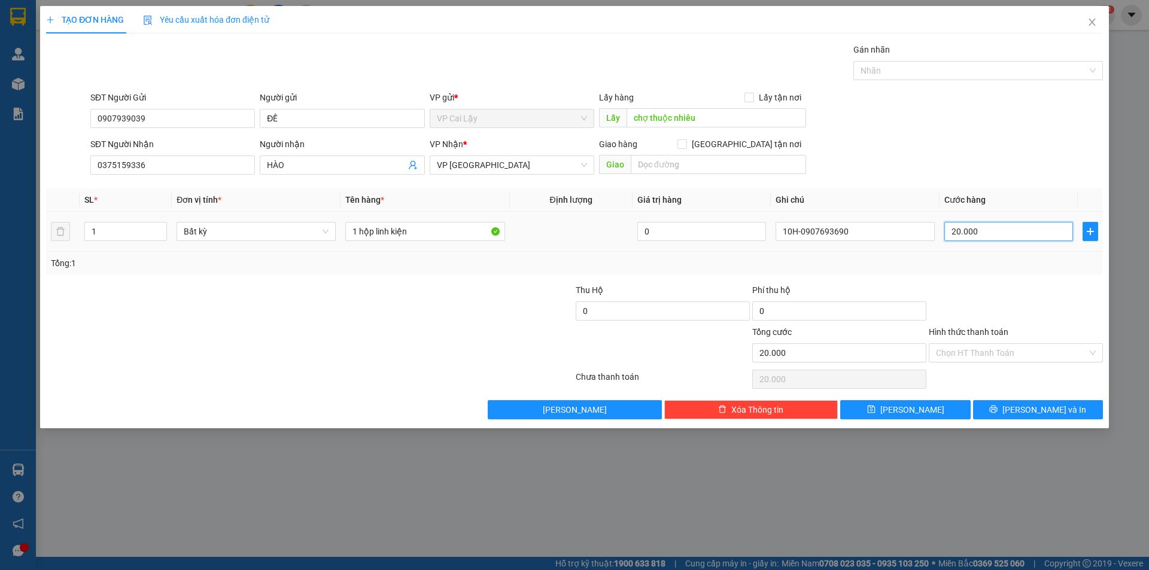
click at [1000, 233] on input "20.000" at bounding box center [1008, 231] width 129 height 19
type input "3"
type input "30"
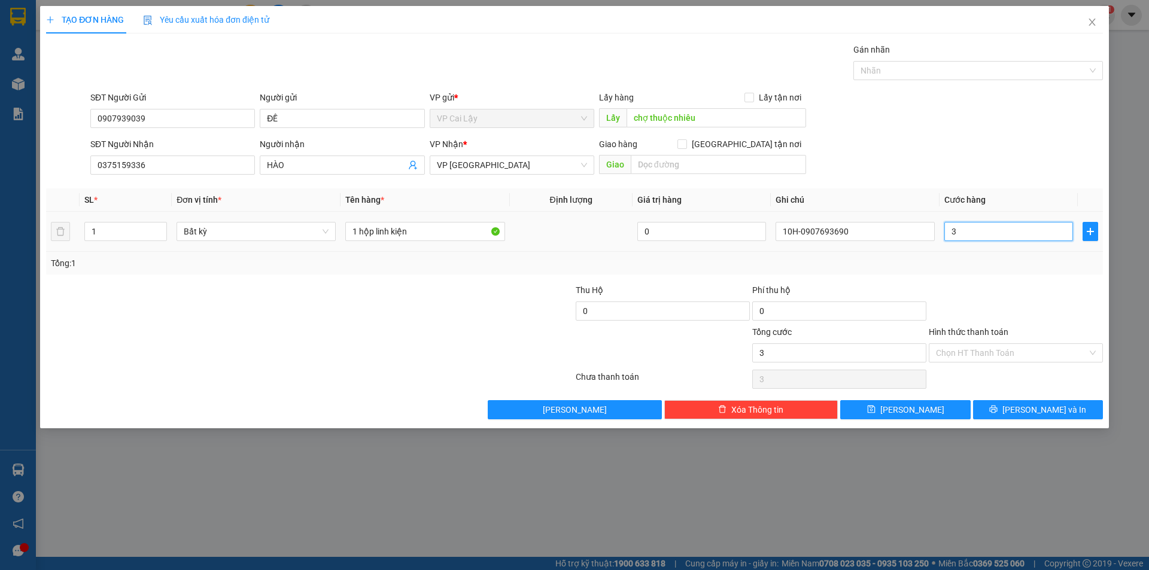
type input "30"
click at [1001, 357] on input "Hình thức thanh toán" at bounding box center [1011, 353] width 151 height 18
type input "30.000"
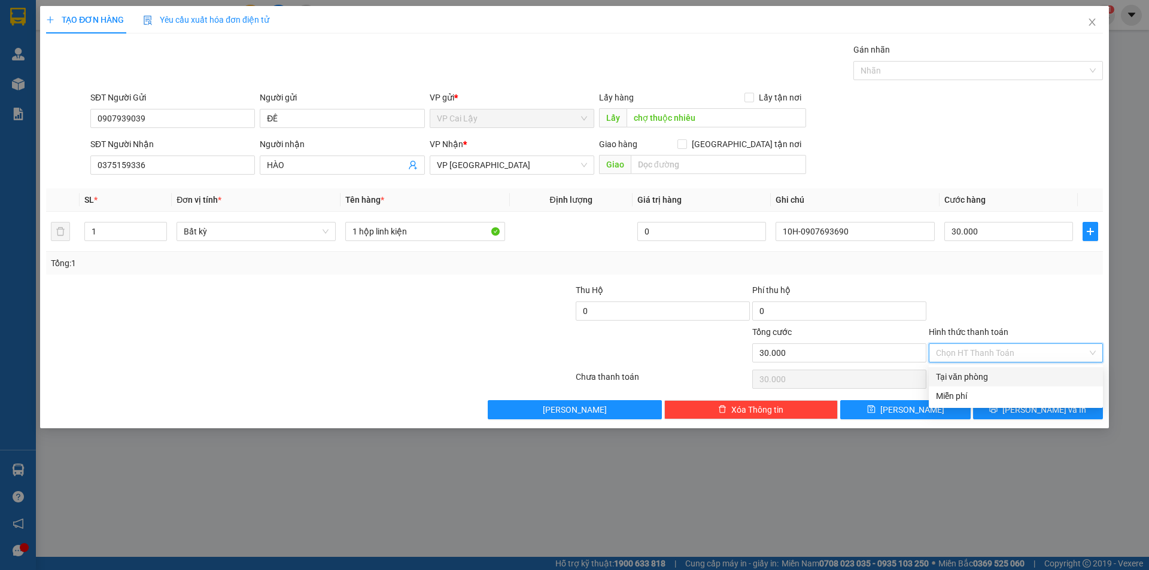
click at [992, 349] on input "Hình thức thanh toán" at bounding box center [1011, 353] width 151 height 18
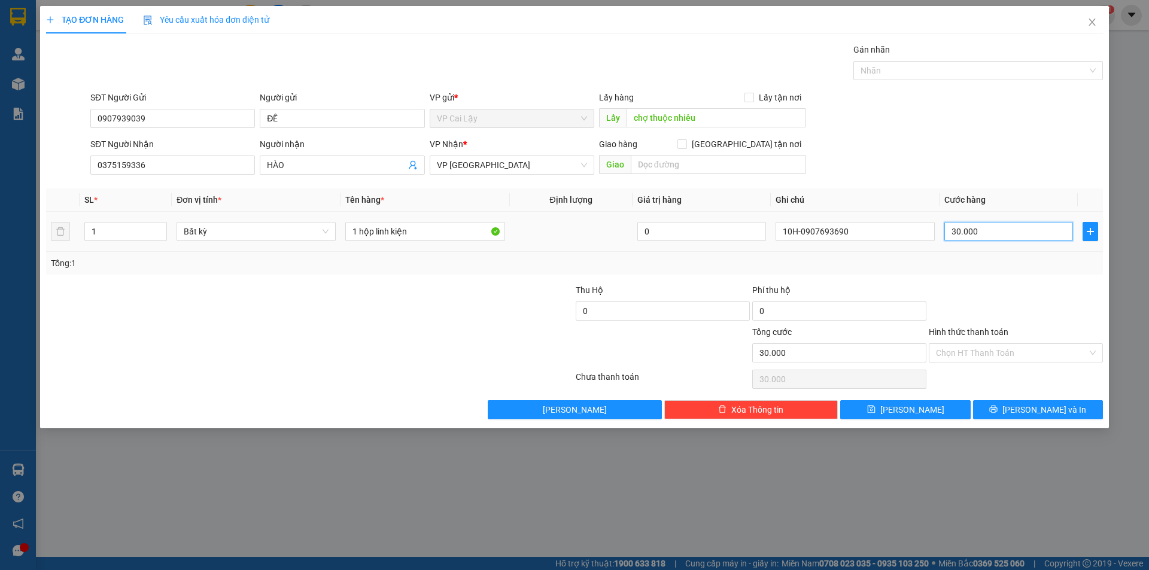
type input "0"
type input "090793903930.000"
type input "0"
type input "0907939039"
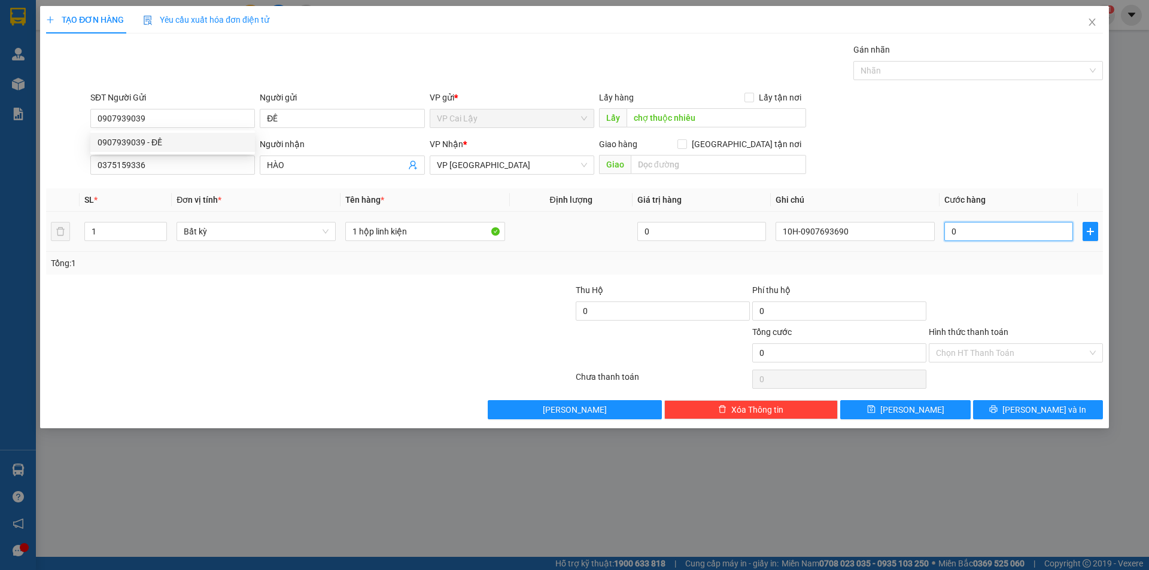
click at [970, 232] on input "0" at bounding box center [1008, 231] width 129 height 19
type input "2"
type input "20"
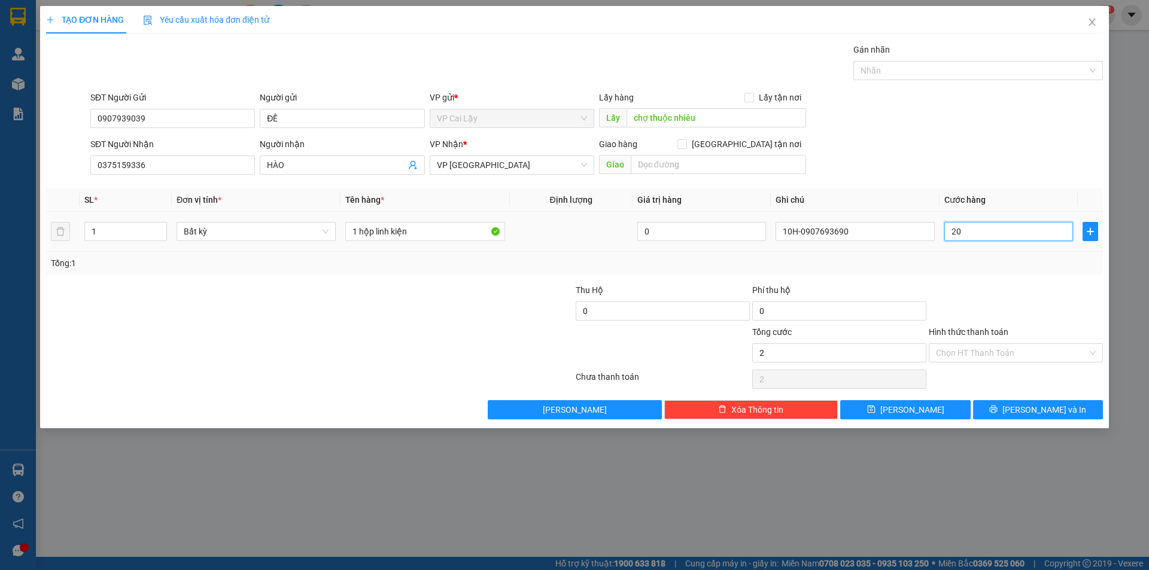
type input "20"
click at [953, 277] on div "Transit Pickup Surcharge Ids Transit Deliver Surcharge Ids Transit Deliver Surc…" at bounding box center [574, 231] width 1057 height 376
type input "20.000"
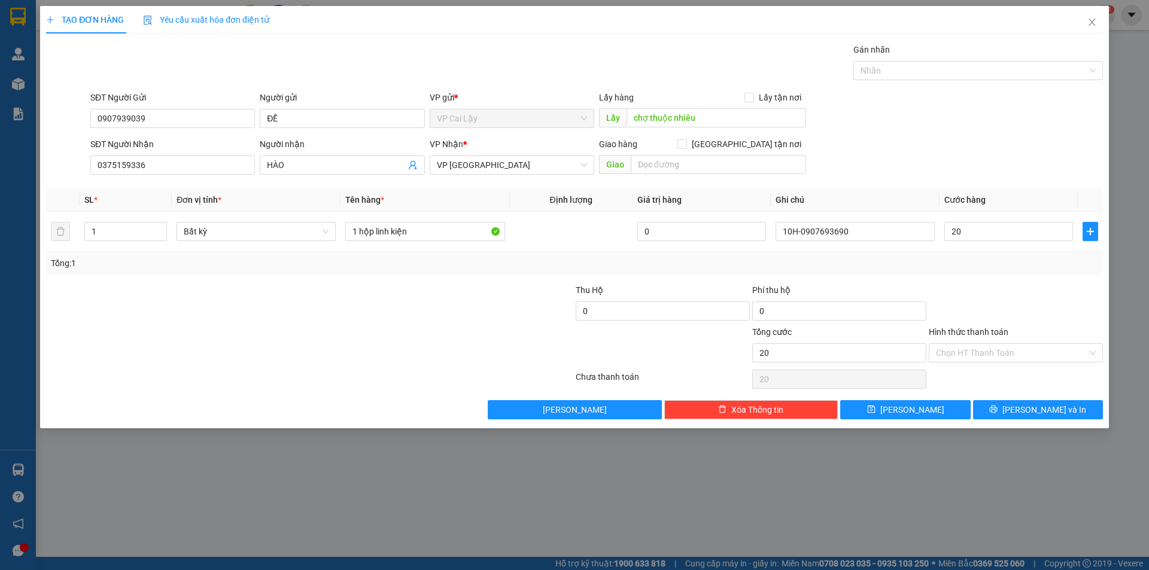
type input "20.000"
click at [1002, 354] on input "Hình thức thanh toán" at bounding box center [1011, 353] width 151 height 18
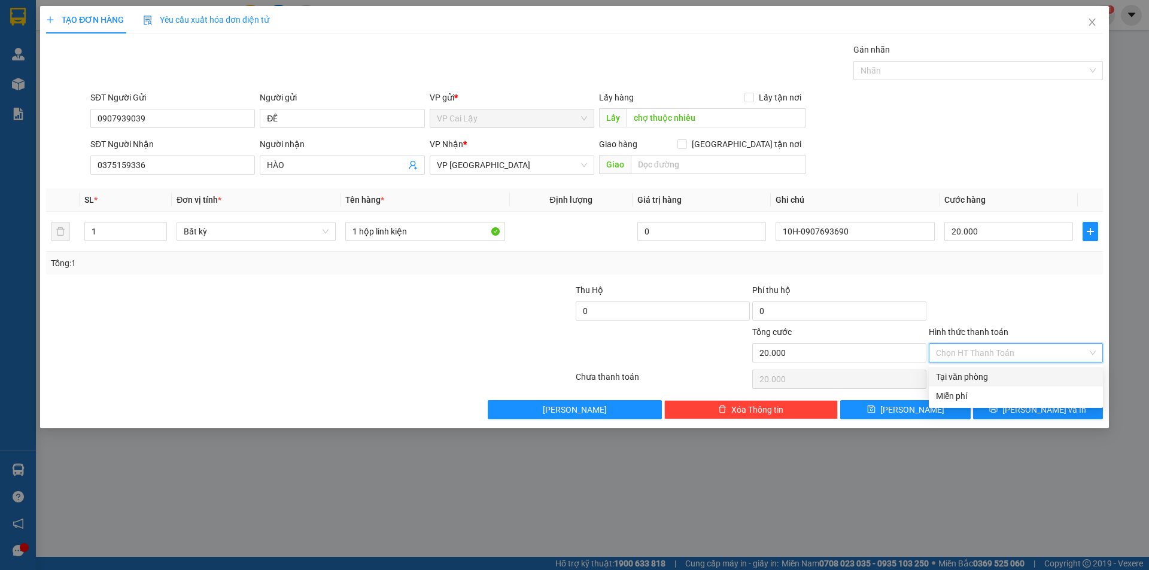
click at [991, 369] on div "Tại văn phòng" at bounding box center [1016, 376] width 174 height 19
type input "0"
click at [1026, 406] on button "[PERSON_NAME] và In" at bounding box center [1038, 409] width 130 height 19
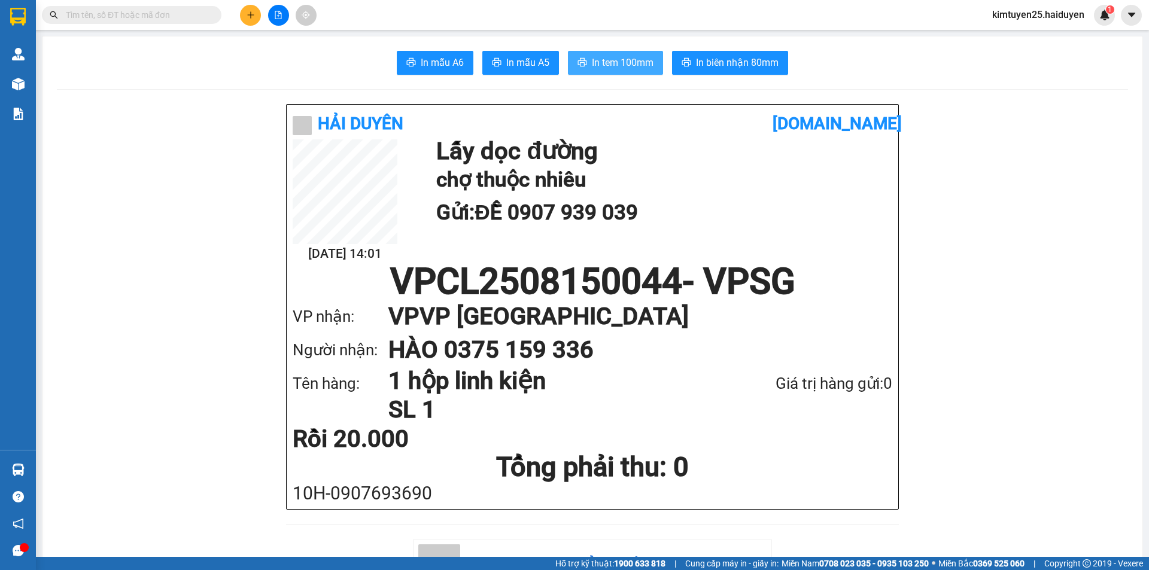
click at [616, 74] on button "In tem 100mm" at bounding box center [615, 63] width 95 height 24
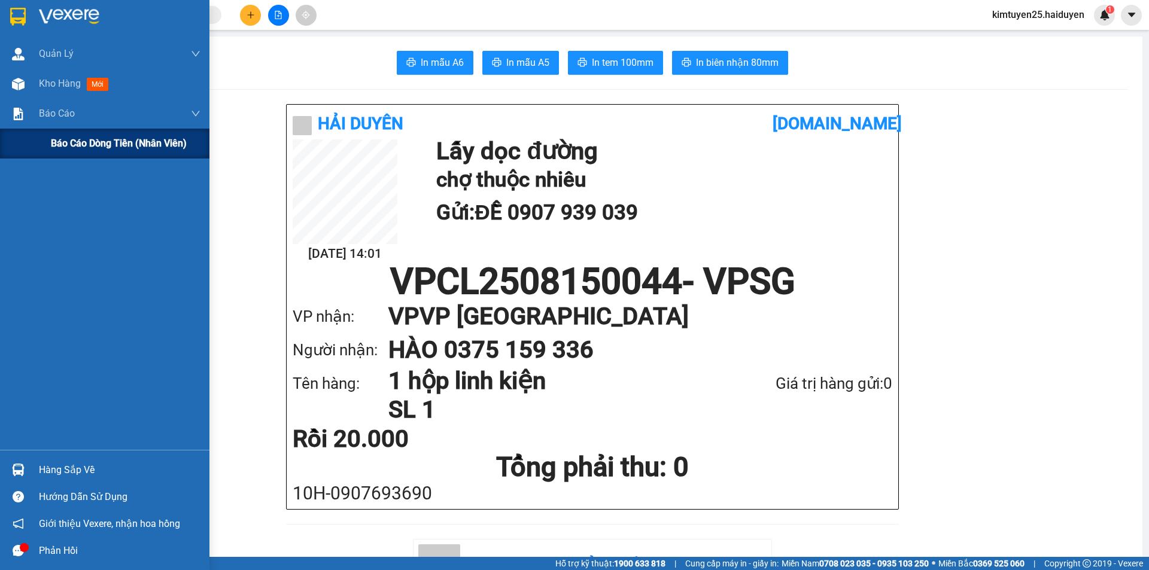
click at [58, 138] on span "Báo cáo dòng tiền (nhân viên)" at bounding box center [119, 143] width 136 height 15
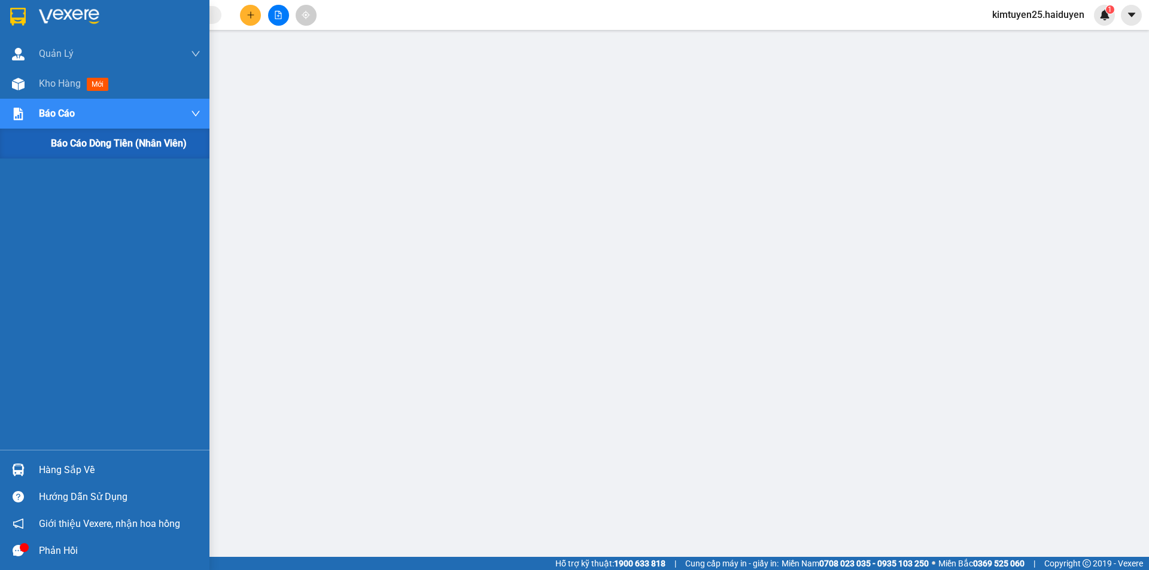
drag, startPoint x: 80, startPoint y: 145, endPoint x: 101, endPoint y: 158, distance: 24.2
click at [82, 146] on span "Báo cáo dòng tiền (nhân viên)" at bounding box center [119, 143] width 136 height 15
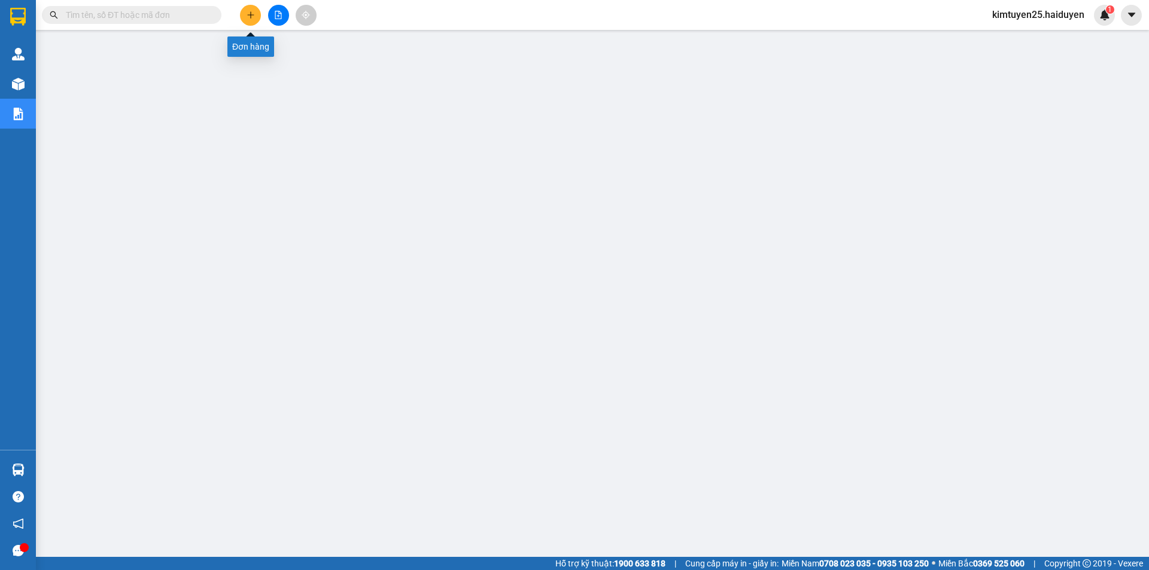
click at [244, 16] on button at bounding box center [250, 15] width 21 height 21
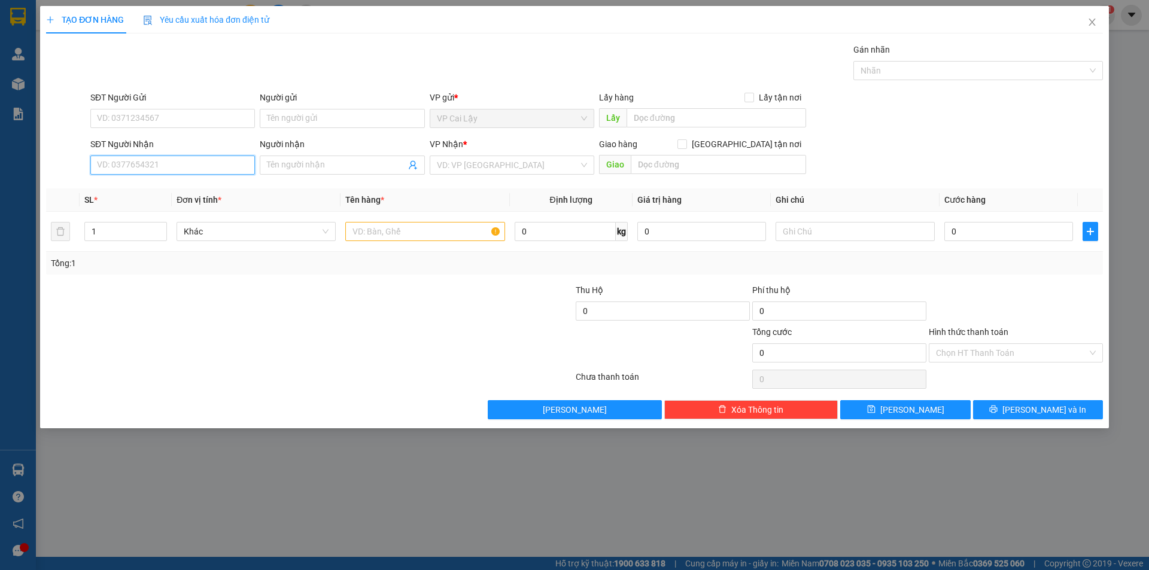
click at [145, 158] on input "SĐT Người Nhận" at bounding box center [172, 165] width 165 height 19
click at [197, 206] on div "0764539591 - DIỄM ANH" at bounding box center [173, 208] width 150 height 13
type input "0764539591"
type input "DIỄM ANH"
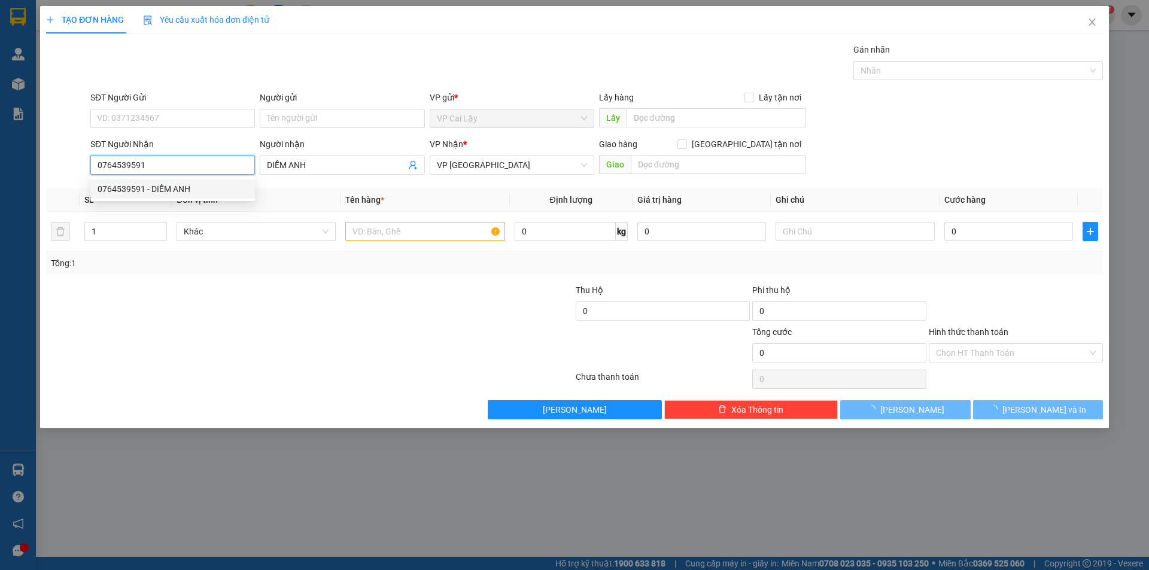
type input "60.000"
type input "0764539591"
click at [187, 115] on input "SĐT Người Gửi" at bounding box center [172, 118] width 165 height 19
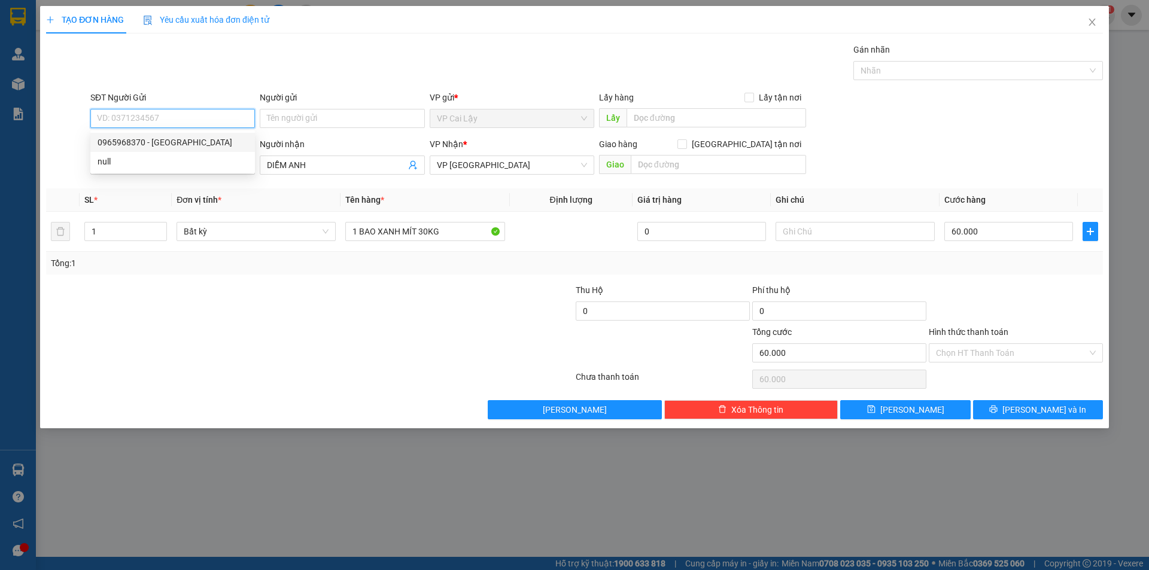
click at [171, 117] on input "SĐT Người Gửi" at bounding box center [172, 118] width 165 height 19
click at [169, 116] on input "SĐT Người Gửi" at bounding box center [172, 118] width 165 height 19
drag, startPoint x: 149, startPoint y: 160, endPoint x: 0, endPoint y: 256, distance: 177.1
drag, startPoint x: 0, startPoint y: 256, endPoint x: 151, endPoint y: 119, distance: 203.8
click at [151, 119] on input "SĐT Người Gửi" at bounding box center [172, 118] width 165 height 19
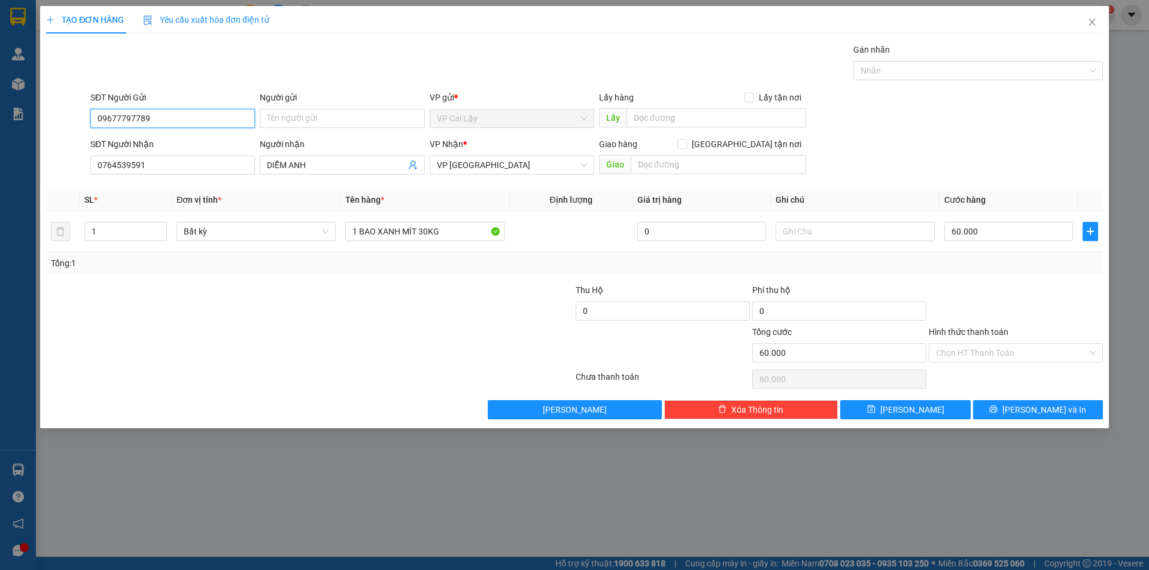
click at [110, 118] on input "09677797789" at bounding box center [172, 118] width 165 height 19
type input "0977797789"
click at [160, 138] on div "0977797789" at bounding box center [173, 142] width 150 height 13
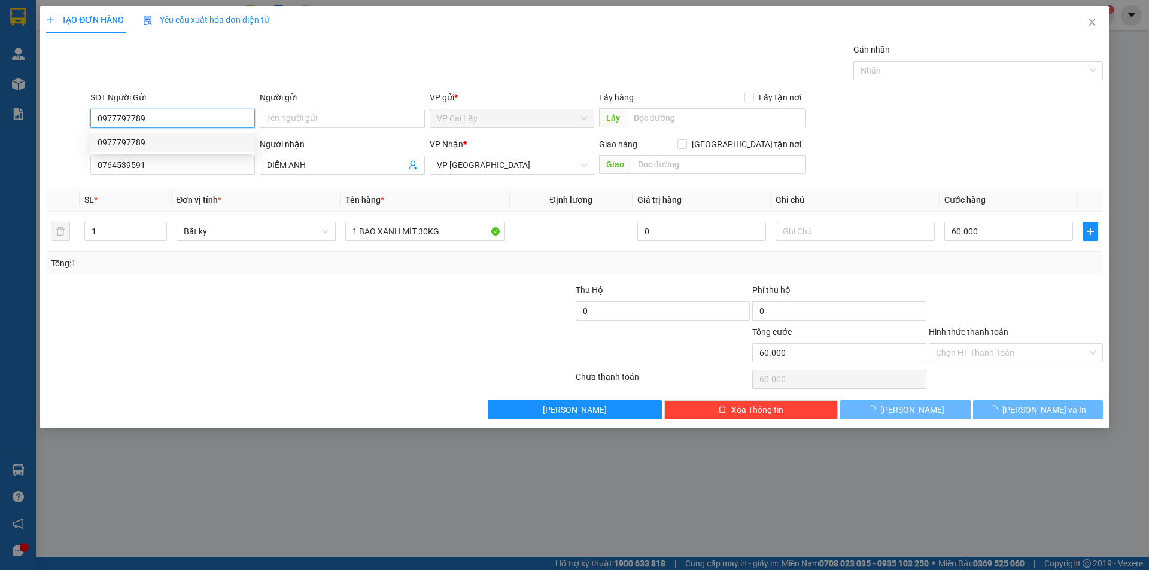
type input "80.000"
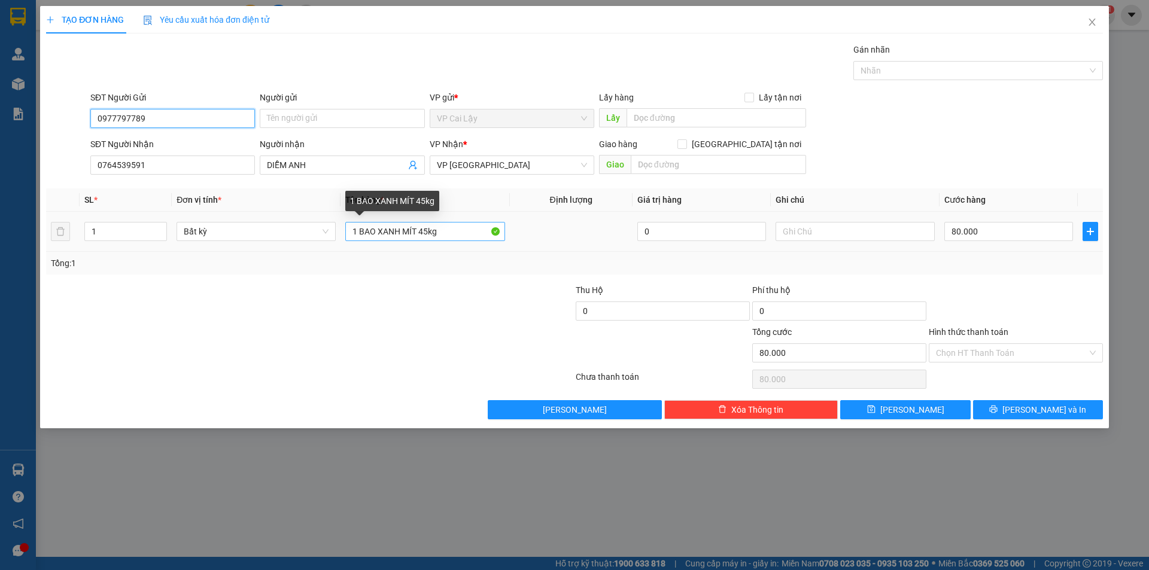
type input "0977797789"
drag, startPoint x: 440, startPoint y: 233, endPoint x: 395, endPoint y: 224, distance: 46.4
click at [421, 230] on input "1 BAO XANH MÍT 45kg" at bounding box center [424, 231] width 159 height 19
type input "1 BAO XANH MÍT 22kg"
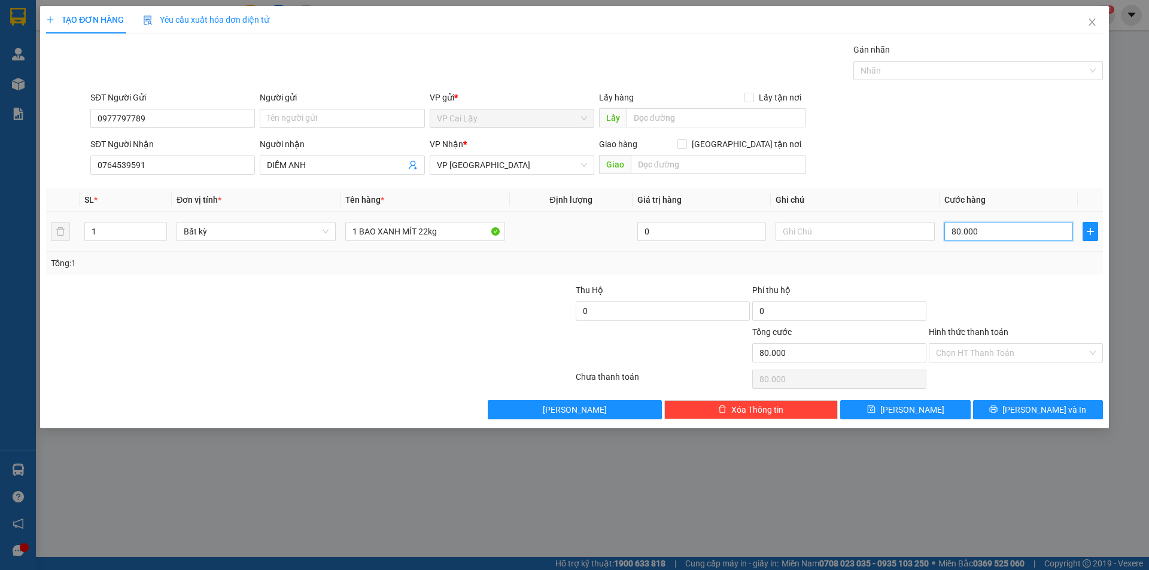
click at [977, 236] on input "80.000" at bounding box center [1008, 231] width 129 height 19
type input "4"
type input "40"
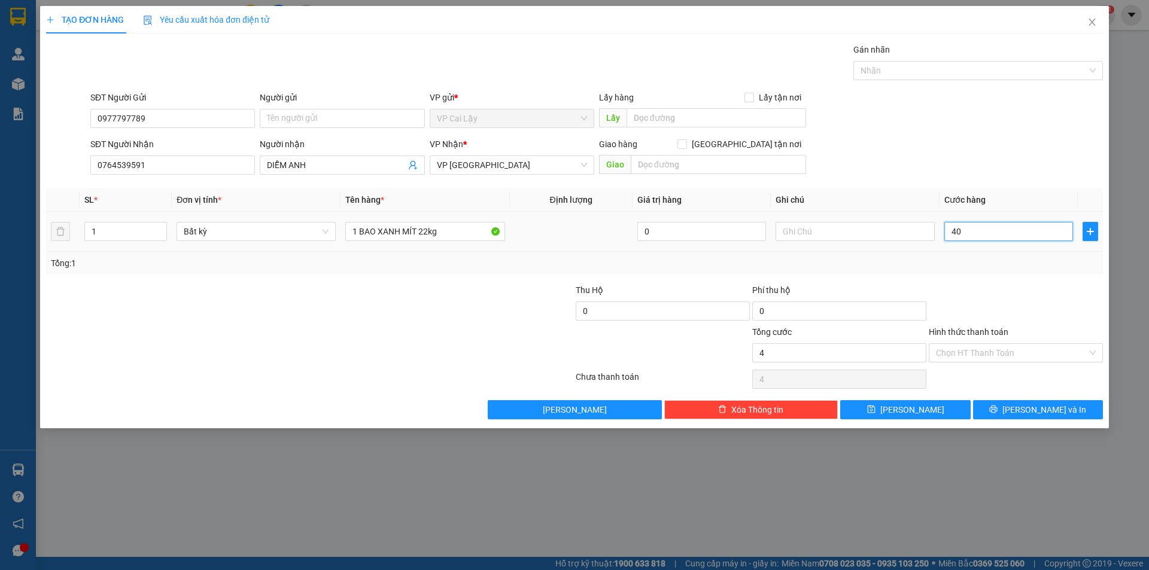
type input "40"
type input "40.000"
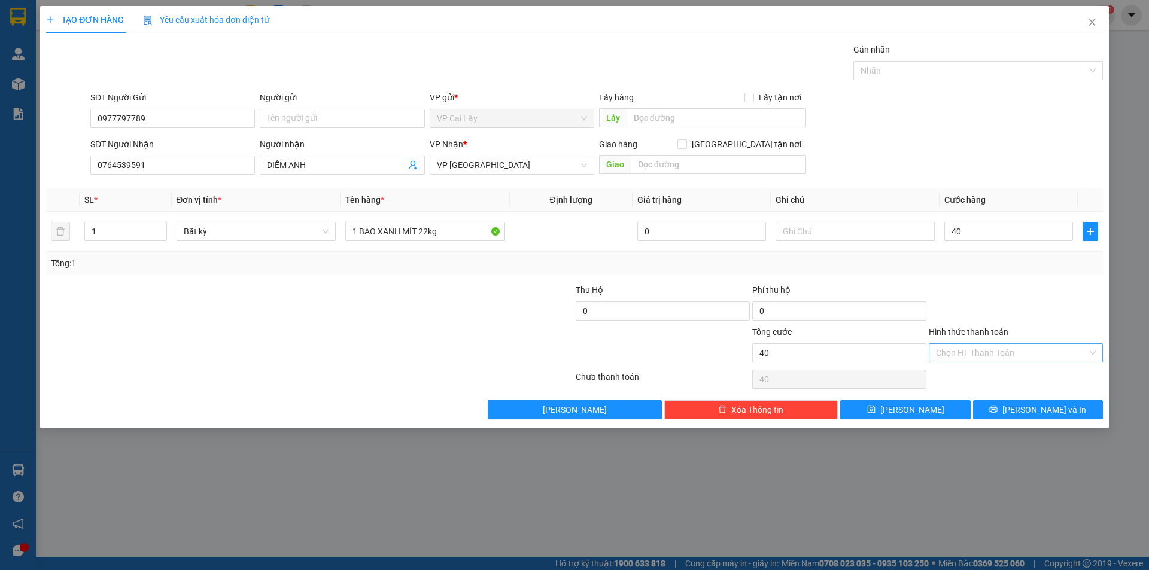
type input "40.000"
click at [1005, 349] on input "Hình thức thanh toán" at bounding box center [1011, 353] width 151 height 18
click at [998, 373] on div "Tại văn phòng" at bounding box center [1016, 376] width 160 height 13
type input "0"
click at [1036, 415] on span "[PERSON_NAME] và In" at bounding box center [1044, 409] width 84 height 13
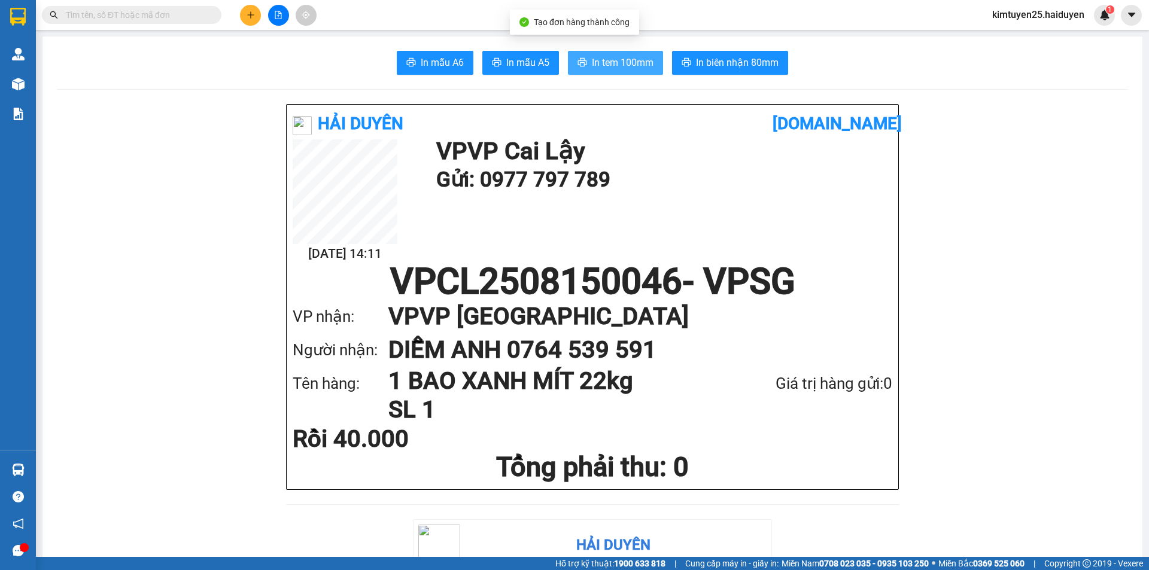
drag, startPoint x: 577, startPoint y: 66, endPoint x: 420, endPoint y: 524, distance: 484.0
click at [578, 66] on icon "printer" at bounding box center [583, 62] width 10 height 10
